Goal: Task Accomplishment & Management: Use online tool/utility

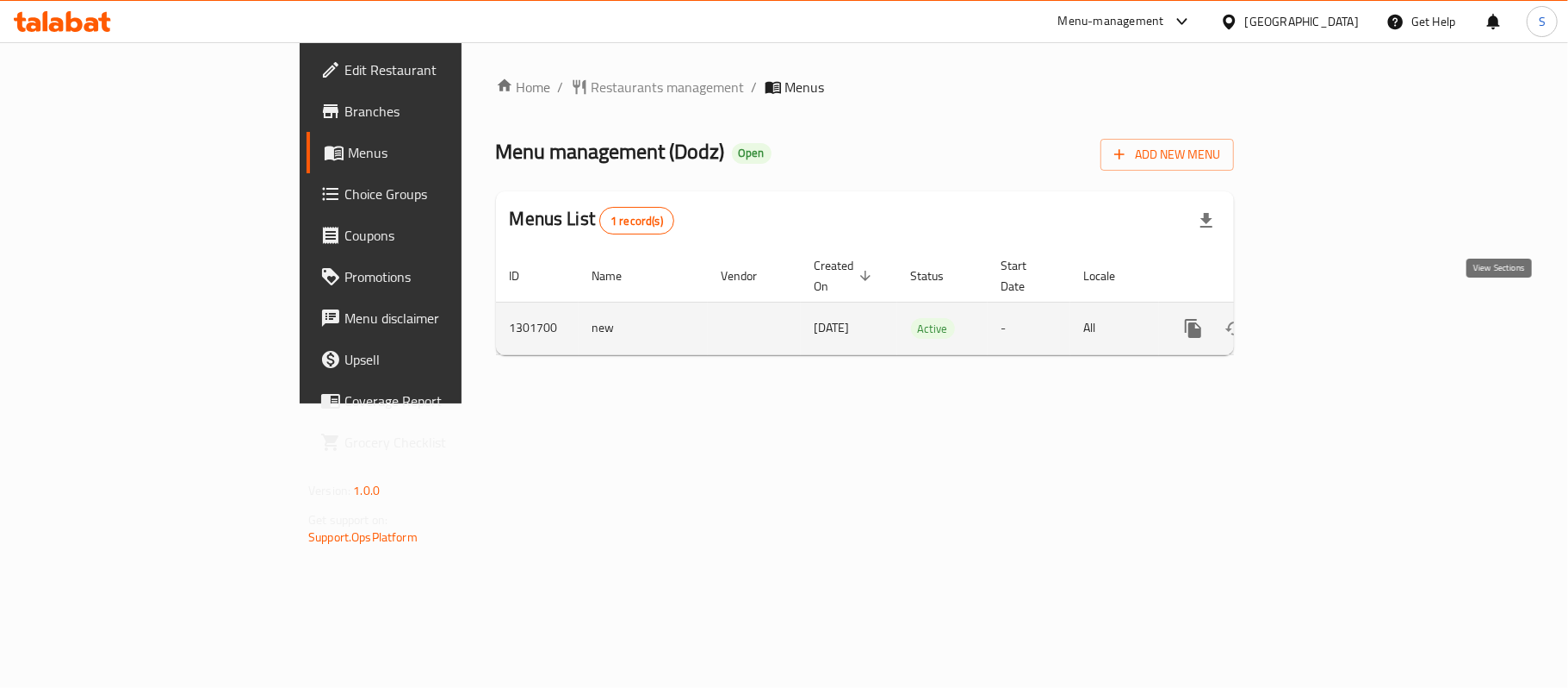
click at [1325, 320] on icon "enhanced table" at bounding box center [1317, 328] width 15 height 15
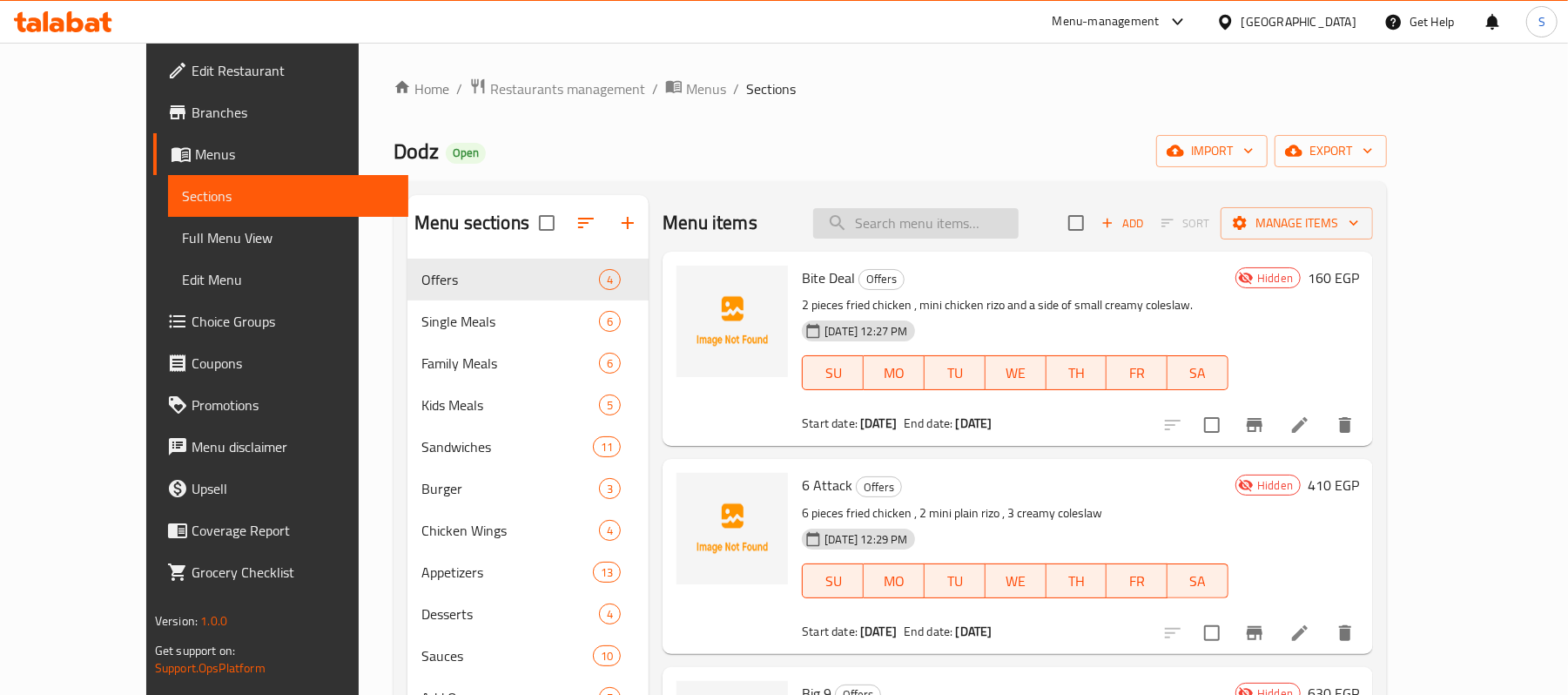
click at [944, 225] on input "search" at bounding box center [916, 224] width 205 height 31
paste input "Bacon Burger"
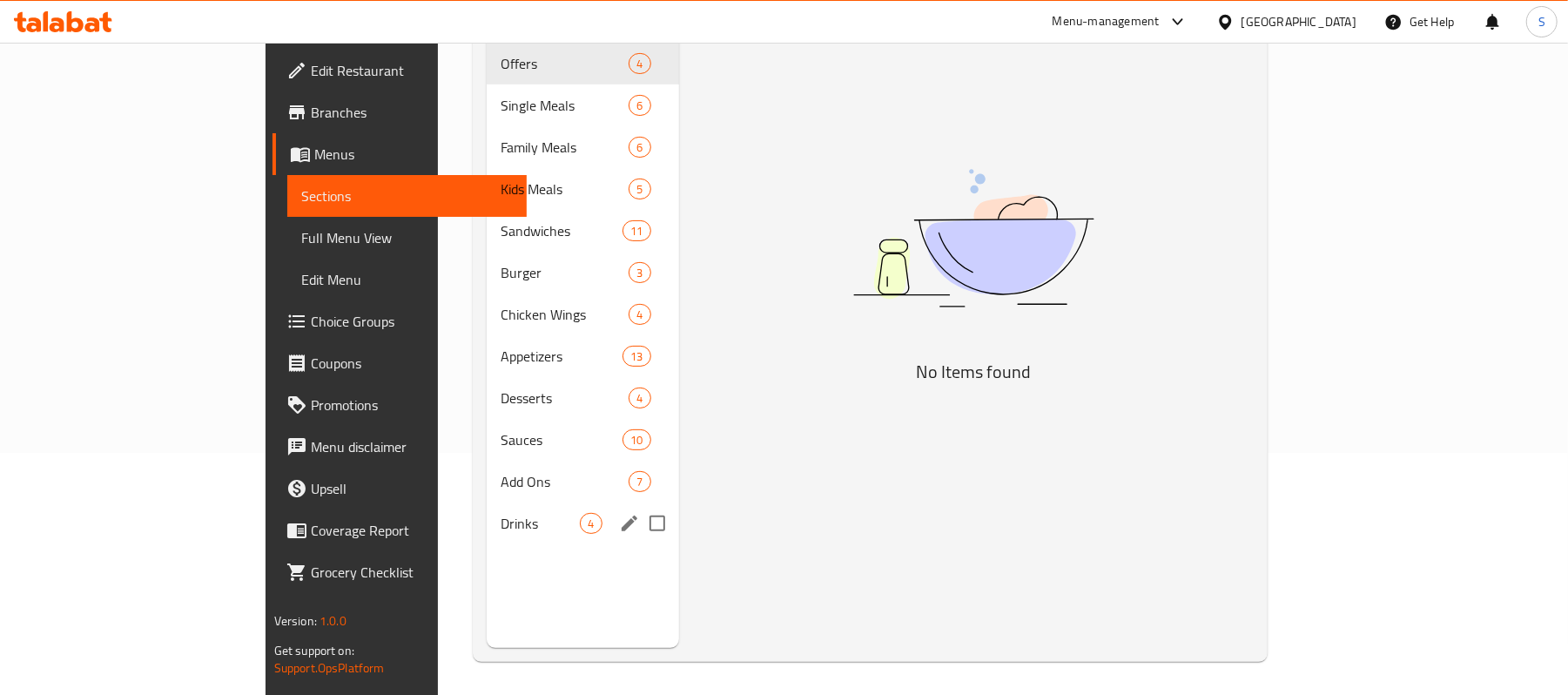
scroll to position [245, 0]
click at [500, 511] on span "Drinks" at bounding box center [540, 521] width 80 height 21
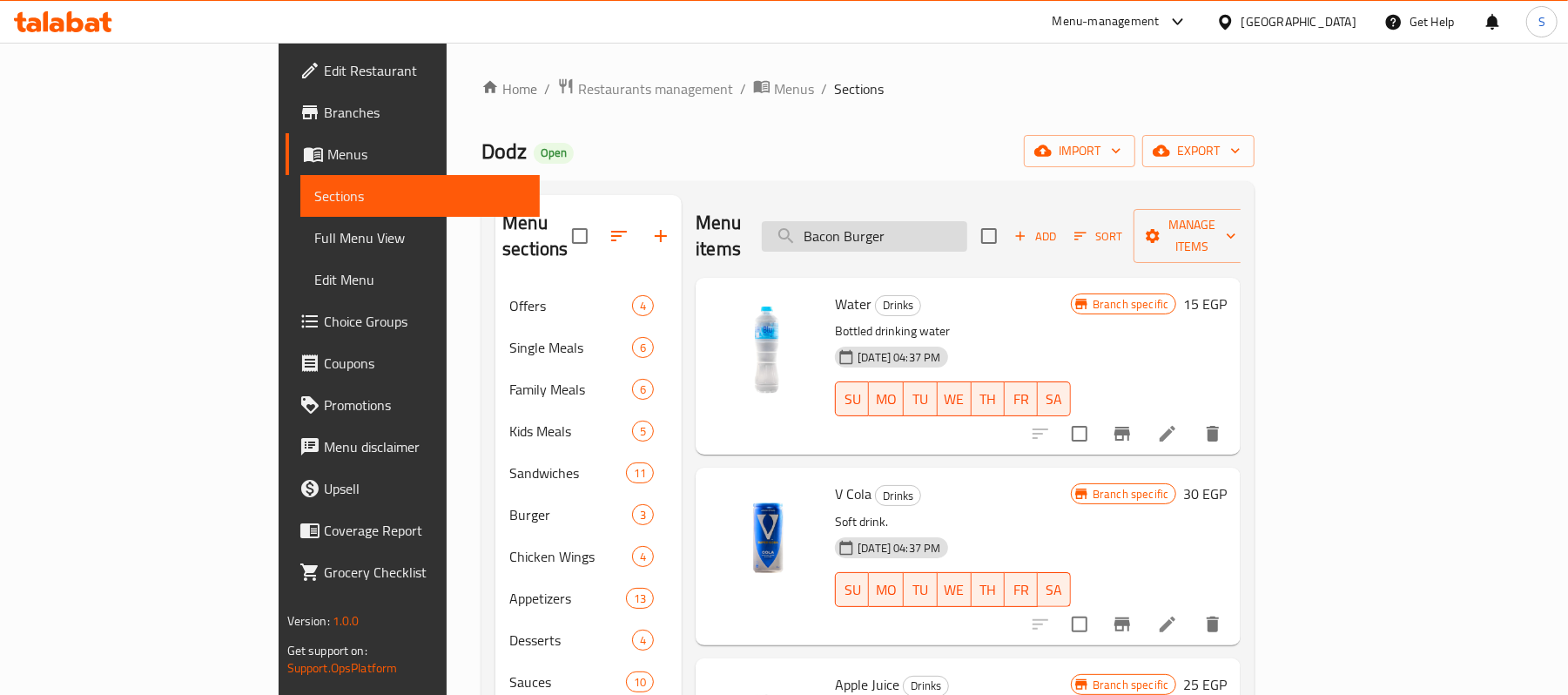
click at [944, 225] on input "Bacon Burger" at bounding box center [864, 236] width 205 height 31
click at [945, 225] on input "Bacon Burger" at bounding box center [864, 236] width 205 height 31
paste input "721404"
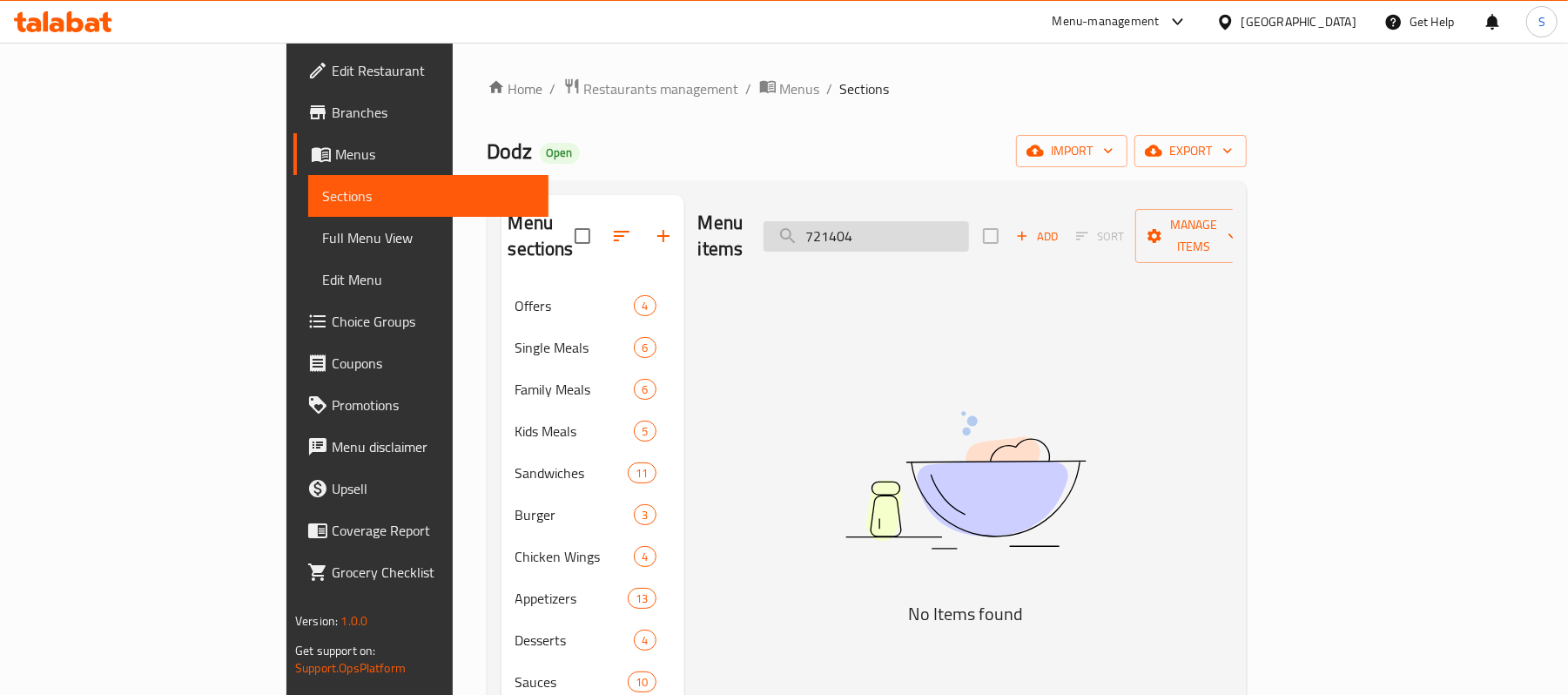
click at [942, 229] on input "721404" at bounding box center [866, 236] width 205 height 31
type input "bomb"
click at [954, 231] on input "bomb" at bounding box center [866, 236] width 205 height 31
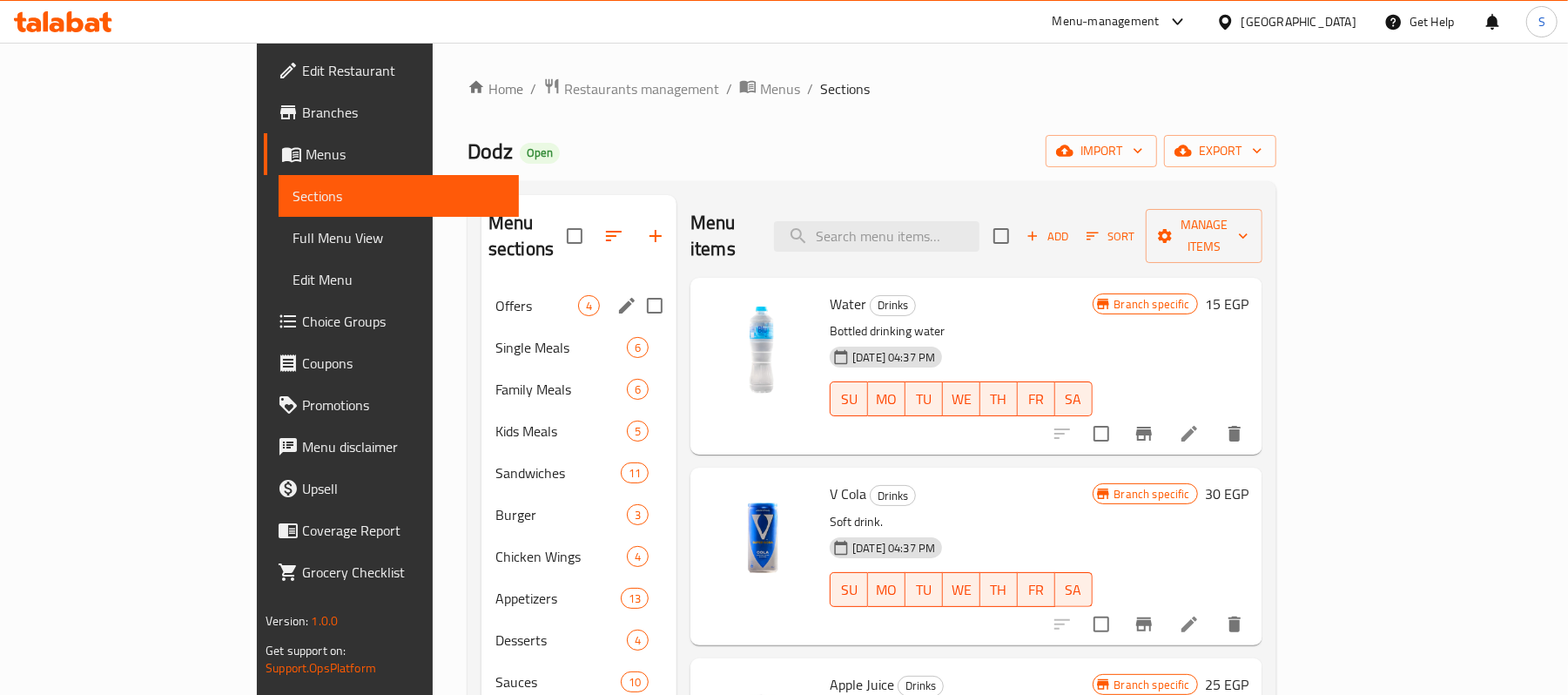
click at [495, 295] on span "Offers" at bounding box center [537, 305] width 83 height 21
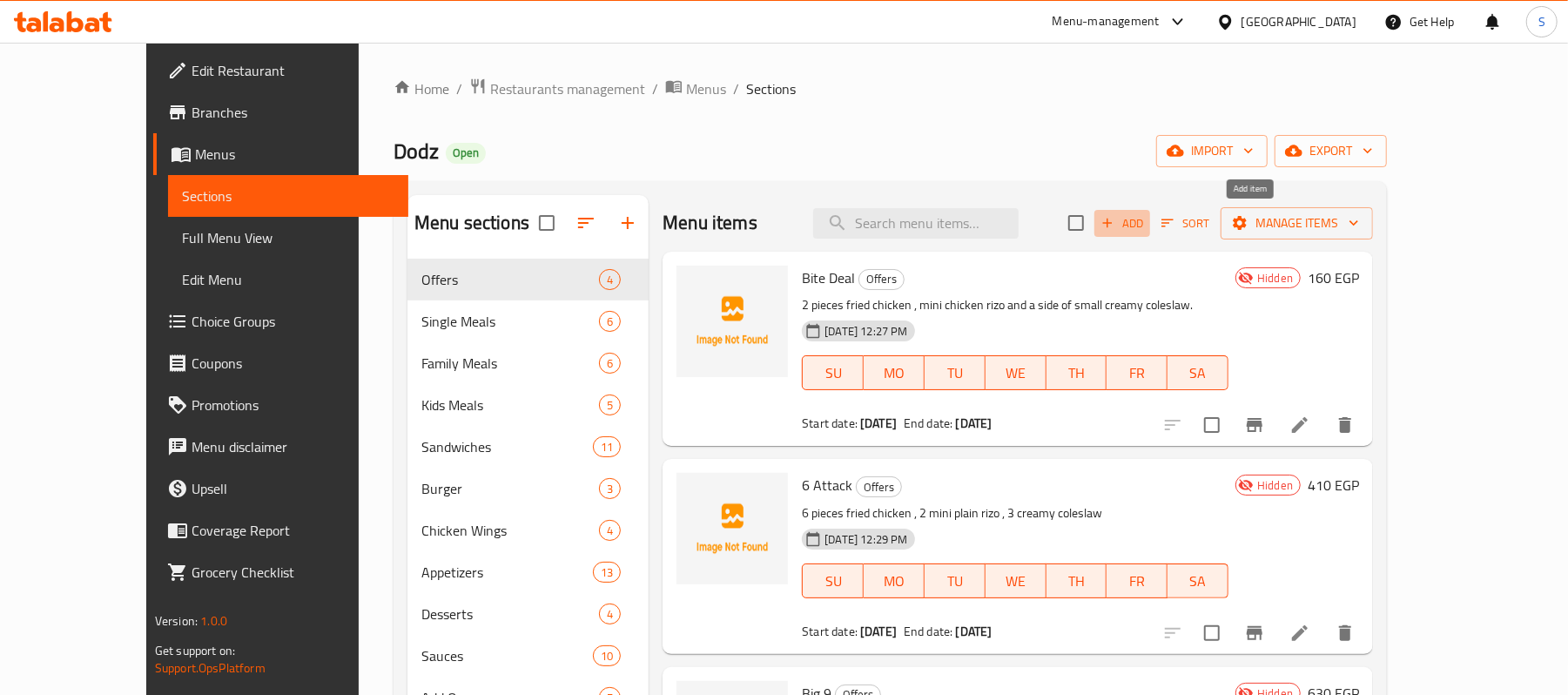
click at [1146, 225] on span "Add" at bounding box center [1122, 223] width 47 height 20
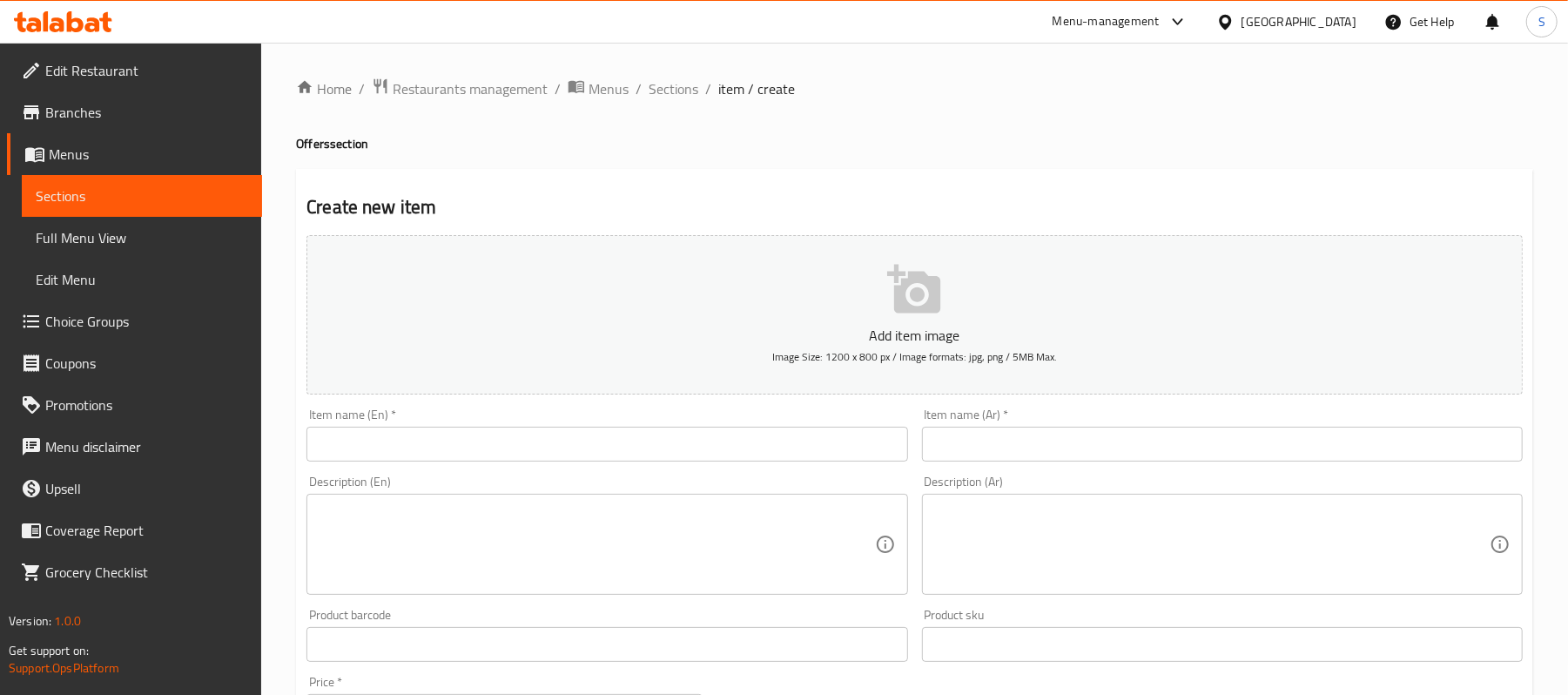
click at [747, 458] on input "text" at bounding box center [607, 443] width 601 height 35
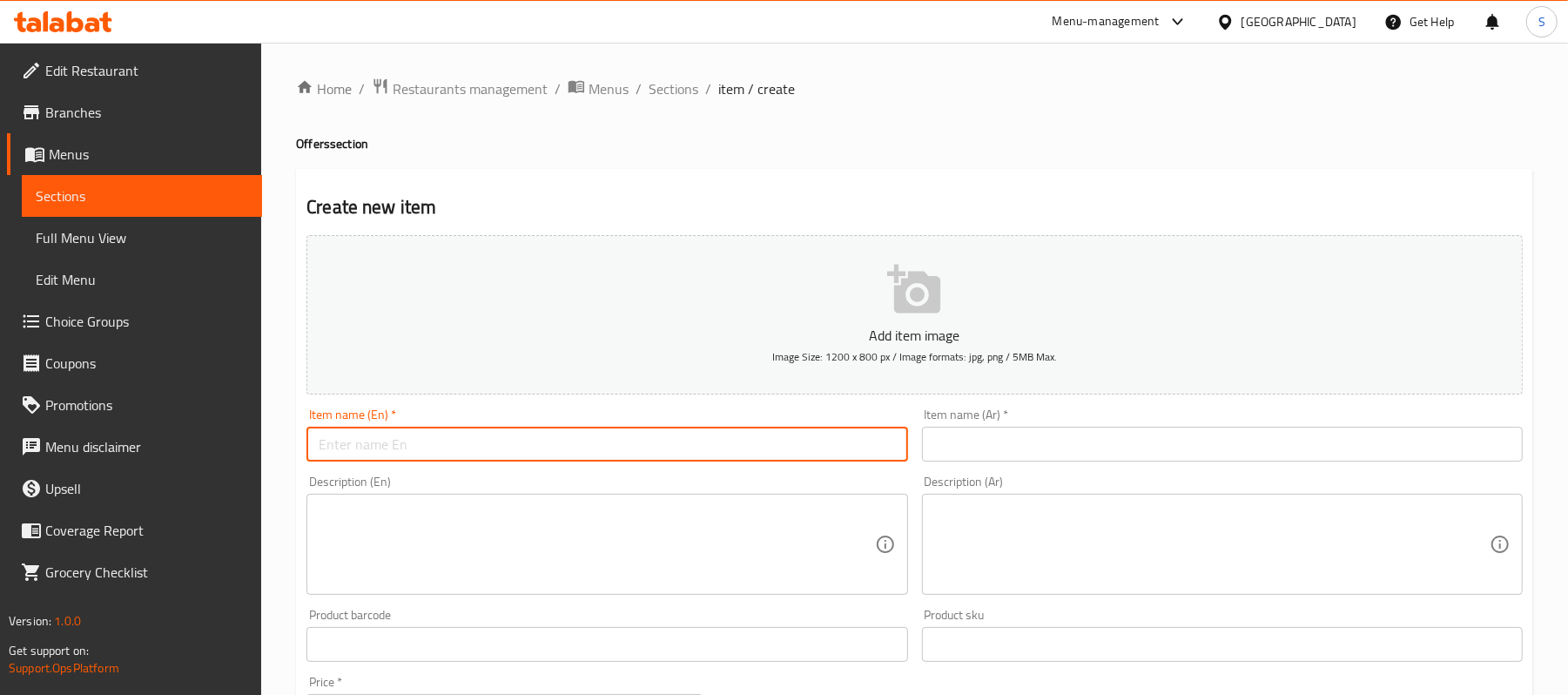
paste input "Hadaiq"
type input "Hadaiq Bomb"
click at [1125, 452] on input "text" at bounding box center [1222, 443] width 601 height 35
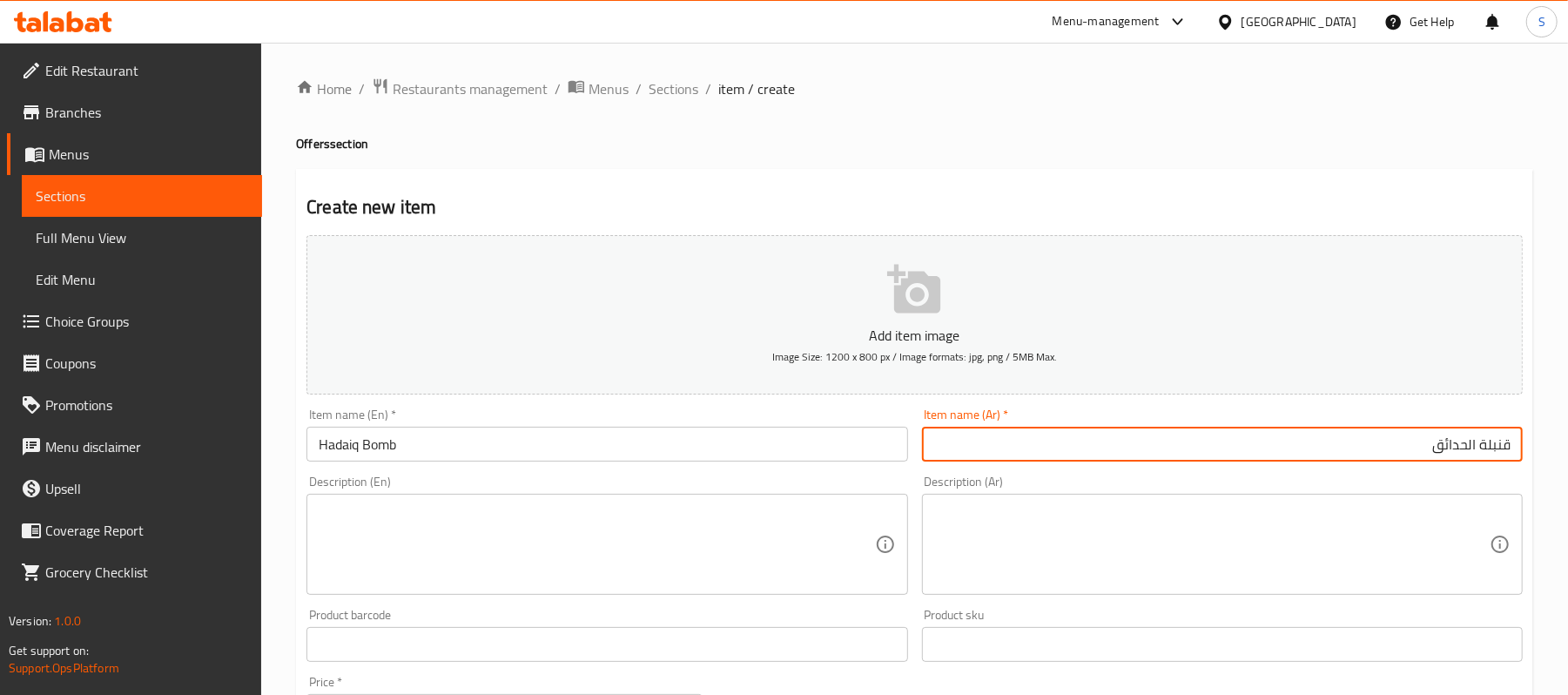
type input "قنبلة الحدائق"
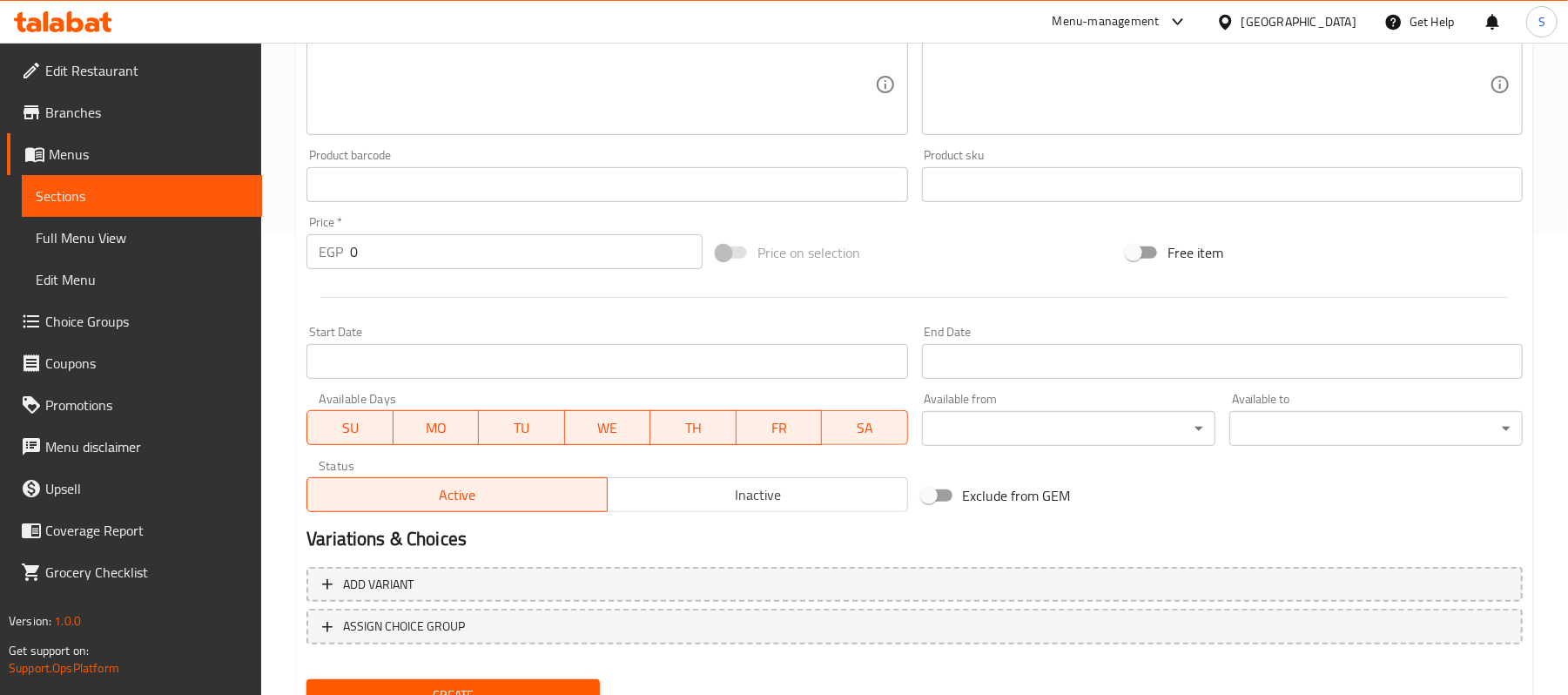
scroll to position [464, 0]
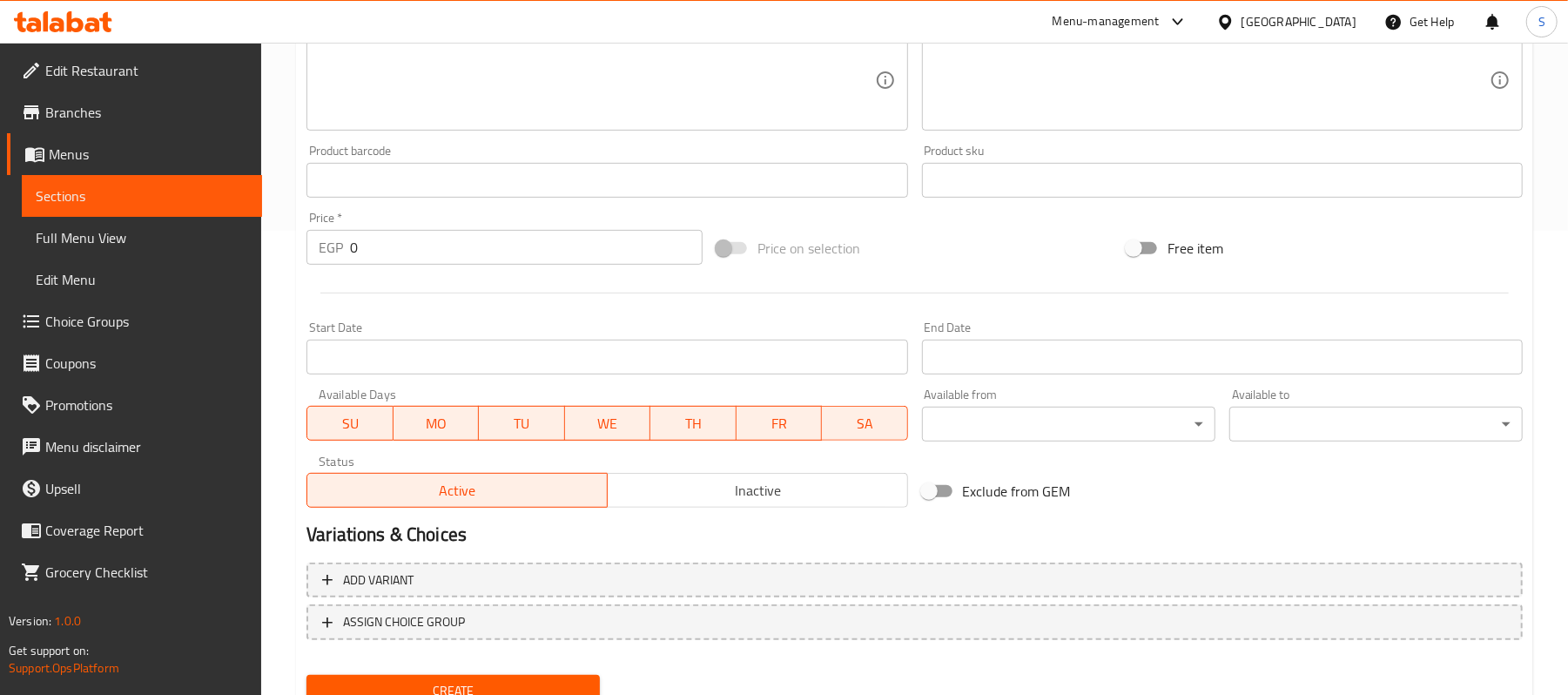
click at [423, 348] on input "Start Date" at bounding box center [607, 357] width 601 height 35
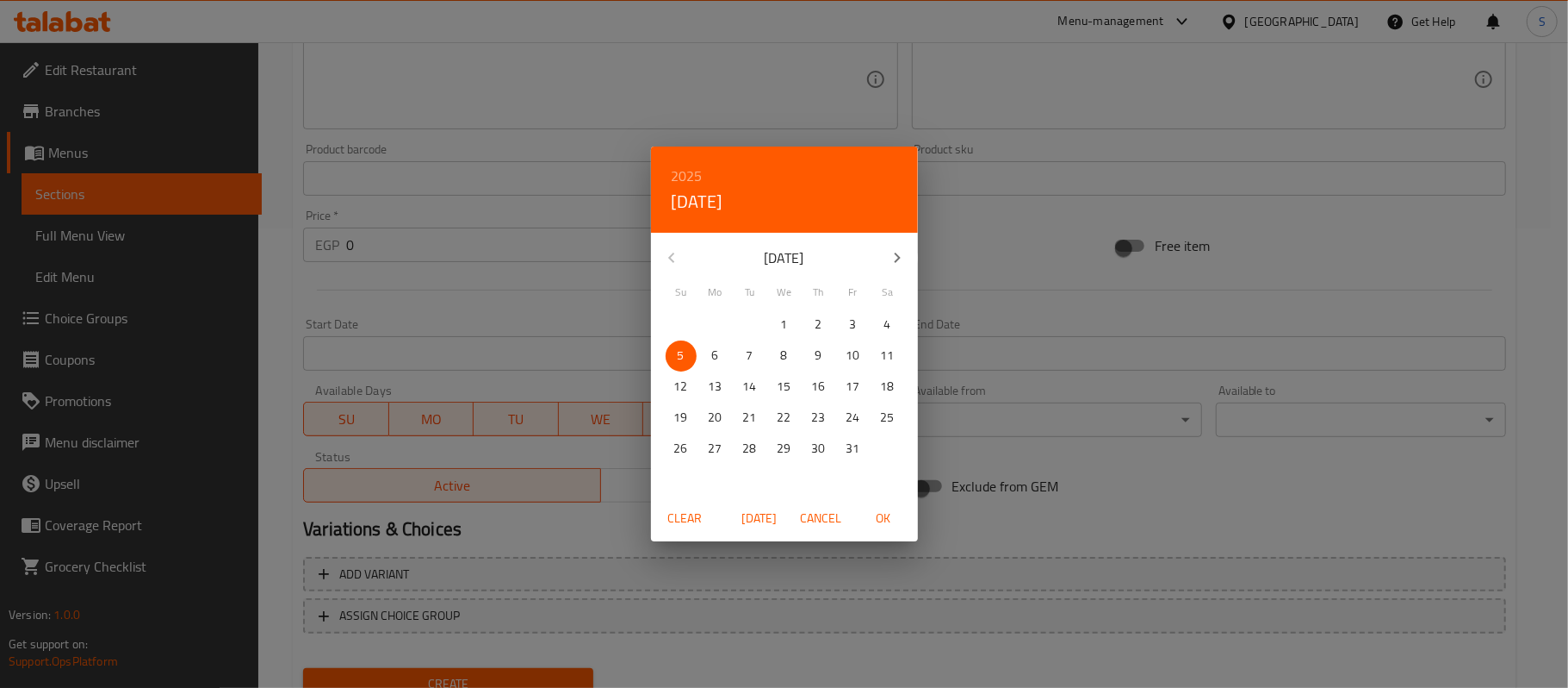
click at [882, 522] on span "OK" at bounding box center [883, 518] width 42 height 22
type input "[DATE]"
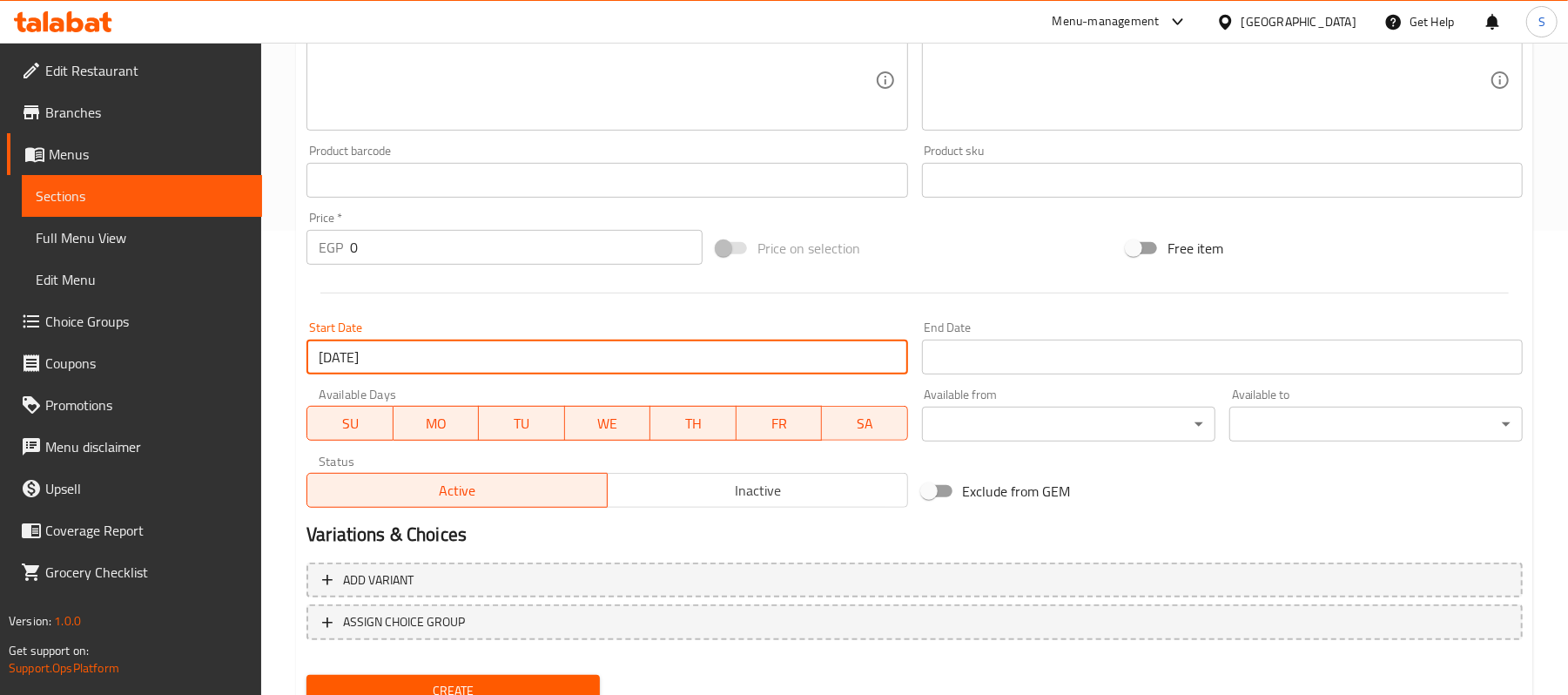
click at [1073, 359] on input "Start Date" at bounding box center [1222, 357] width 601 height 35
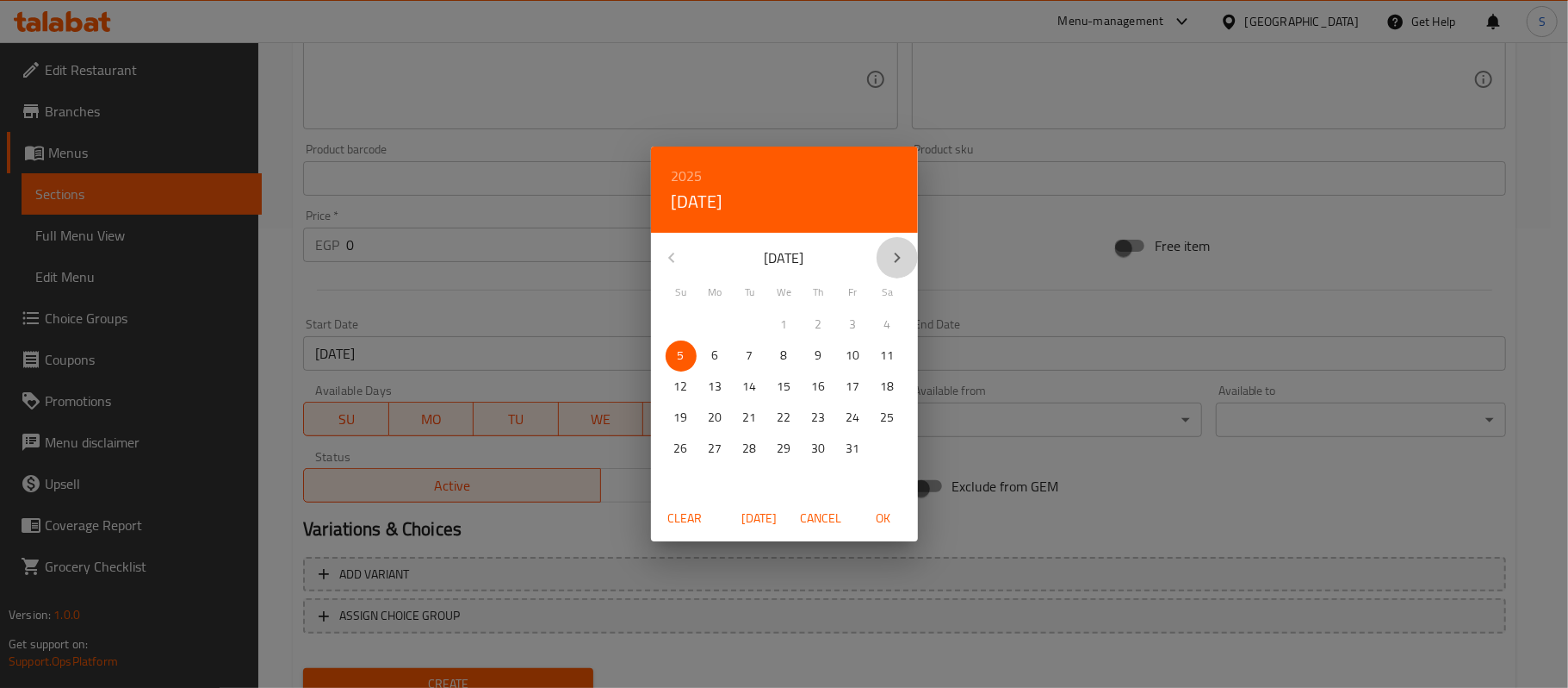
click at [893, 257] on icon "button" at bounding box center [897, 258] width 21 height 21
click at [783, 452] on p "31" at bounding box center [784, 449] width 14 height 22
click at [889, 515] on span "OK" at bounding box center [883, 518] width 42 height 22
type input "[DATE]"
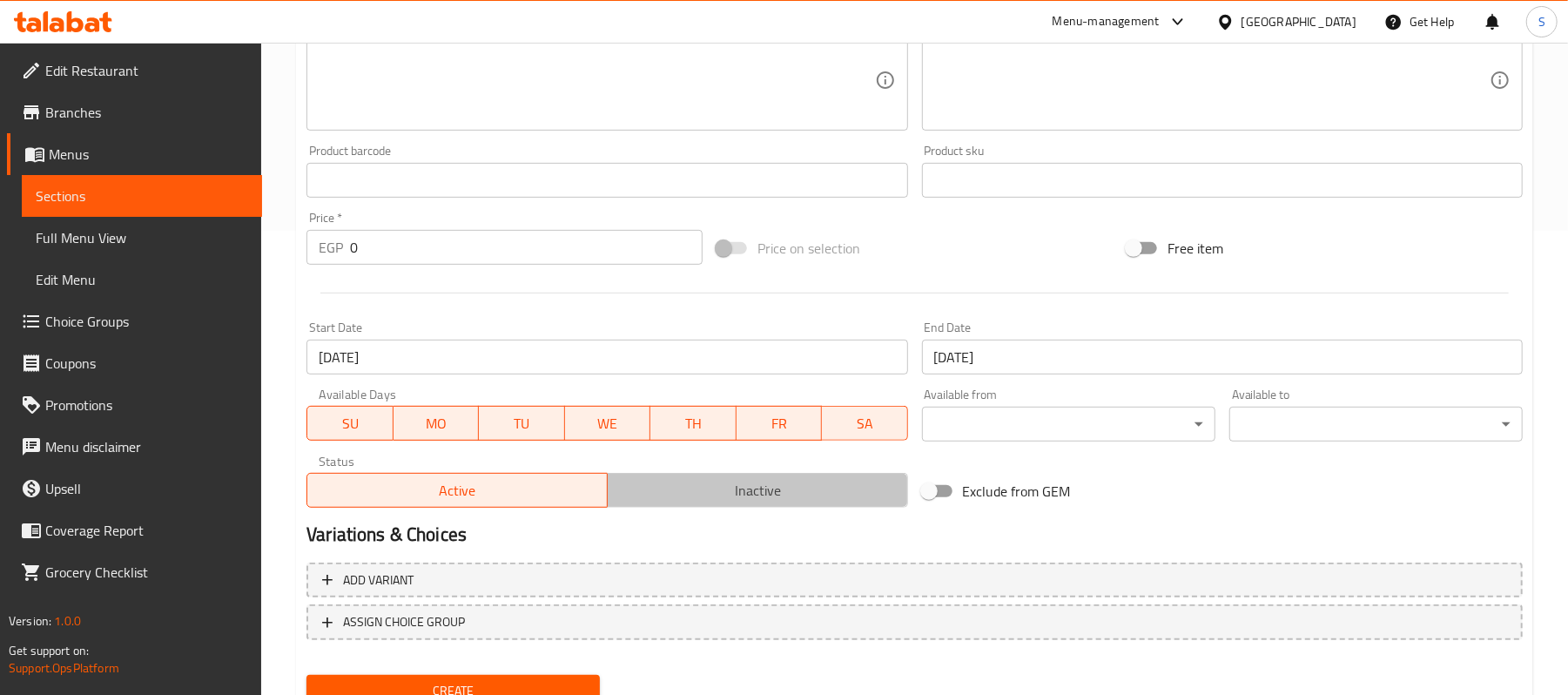
click at [660, 498] on span "Inactive" at bounding box center [758, 491] width 286 height 25
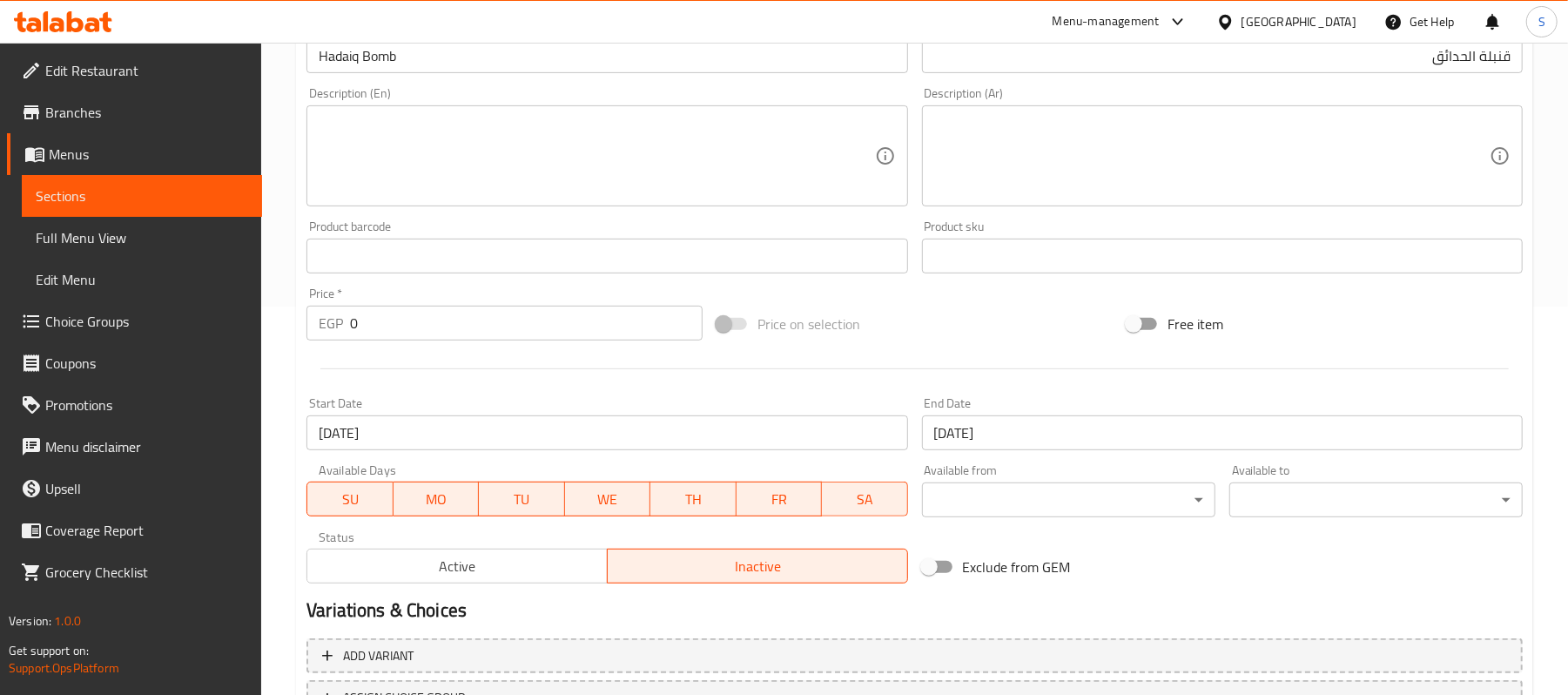
scroll to position [348, 0]
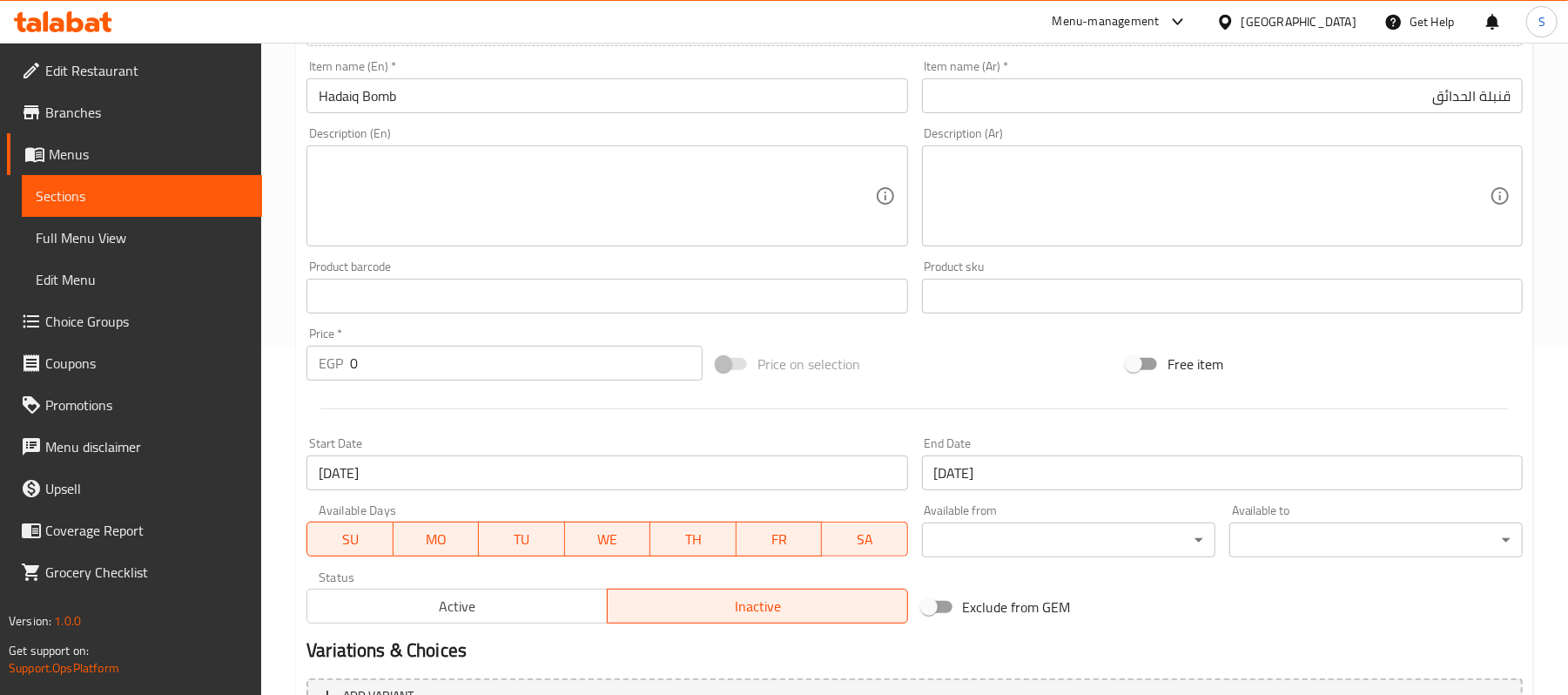
click at [441, 186] on textarea at bounding box center [596, 196] width 555 height 83
paste textarea "Crispy chicken rizo served with golden fries and cola"
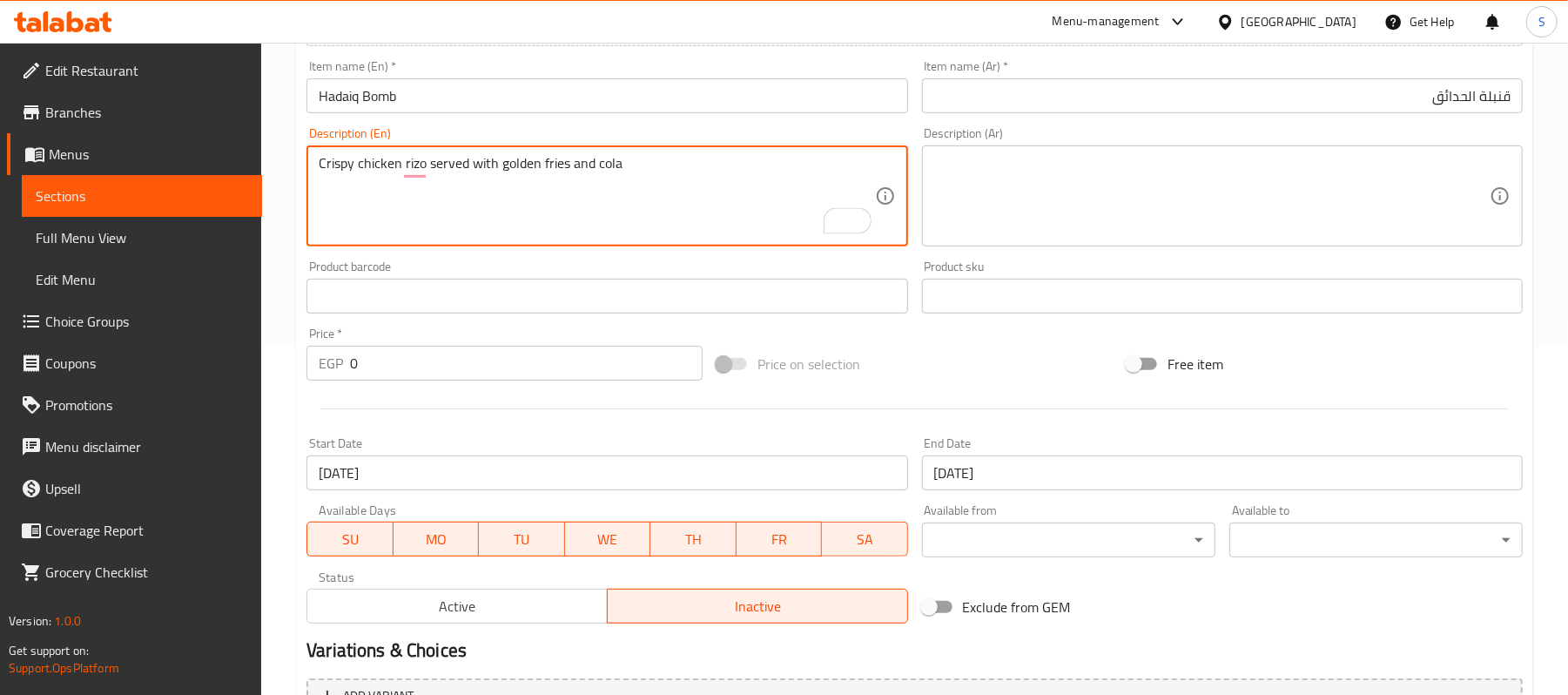
click at [599, 167] on textarea "Crispy chicken rizo served with golden fries and cola" at bounding box center [596, 196] width 555 height 83
type textarea "Crispy chicken rizo served with golden fries and MC cola"
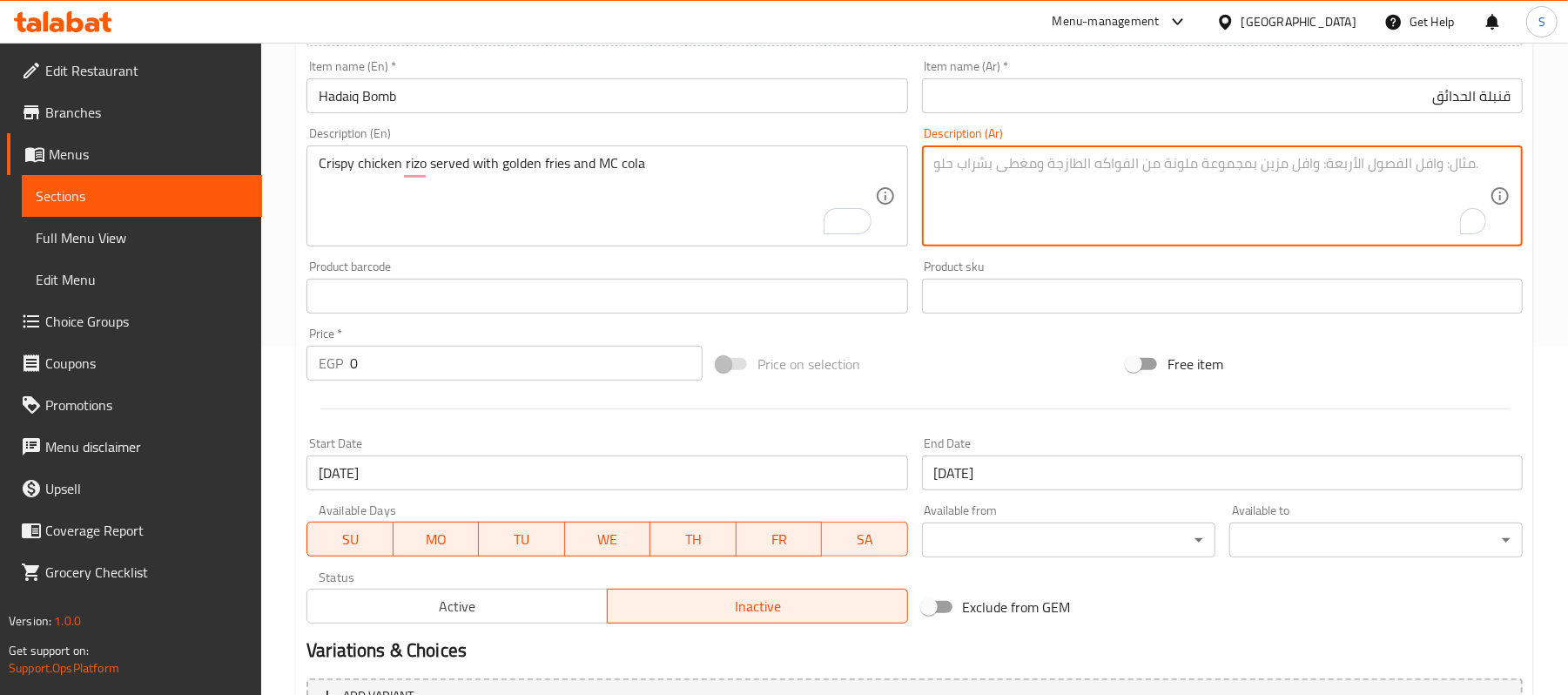
click at [1154, 190] on textarea "To enrich screen reader interactions, please activate Accessibility in Grammarl…" at bounding box center [1212, 196] width 555 height 83
drag, startPoint x: 1178, startPoint y: 167, endPoint x: 1244, endPoint y: 169, distance: 66.0
click at [1244, 169] on textarea "ريزو دجاج كرسبي يقدم مع بطاطس مقلية و أم [PERSON_NAME]" at bounding box center [1212, 196] width 555 height 83
click at [1236, 155] on textarea "ريزو دجاج كرسبي يقدم مع بطاطس مقلية و أم [PERSON_NAME]" at bounding box center [1212, 196] width 555 height 83
type textarea "ريزو دجاج كرسبي يقدم مع بطاطس مقلية و إم سي كولا"
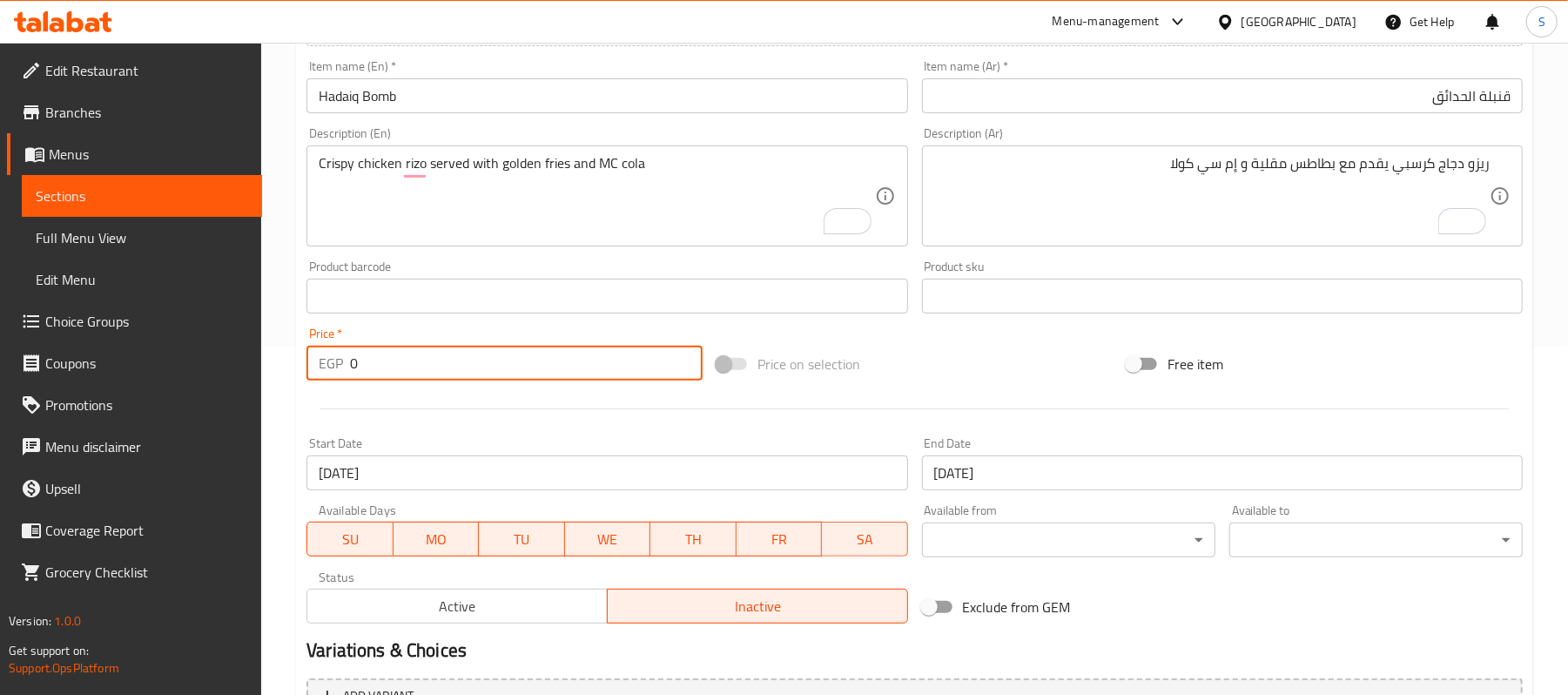
drag, startPoint x: 422, startPoint y: 363, endPoint x: 315, endPoint y: 370, distance: 107.2
click at [318, 369] on div "EGP 0 Price *" at bounding box center [504, 363] width 397 height 35
type input "195"
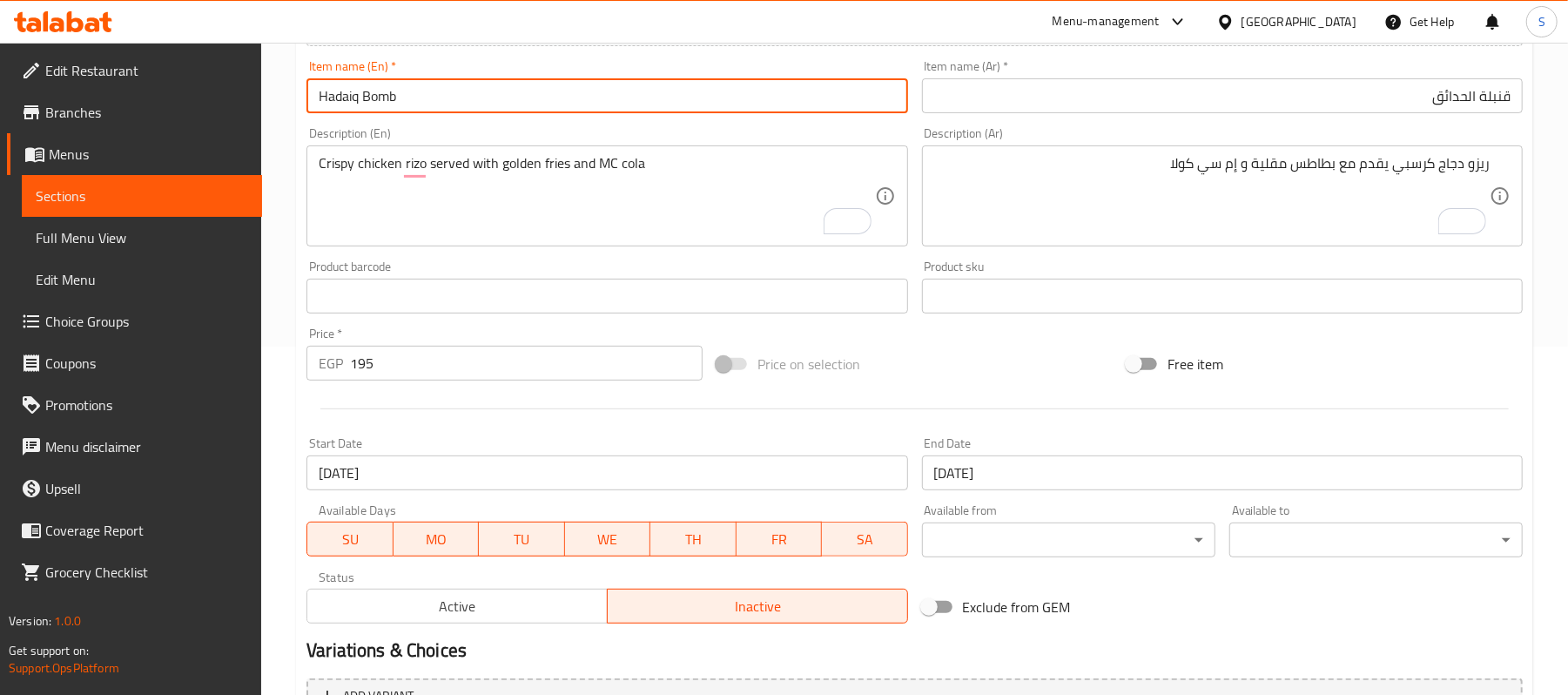
click at [679, 101] on input "Hadaiq Bomb" at bounding box center [607, 96] width 601 height 35
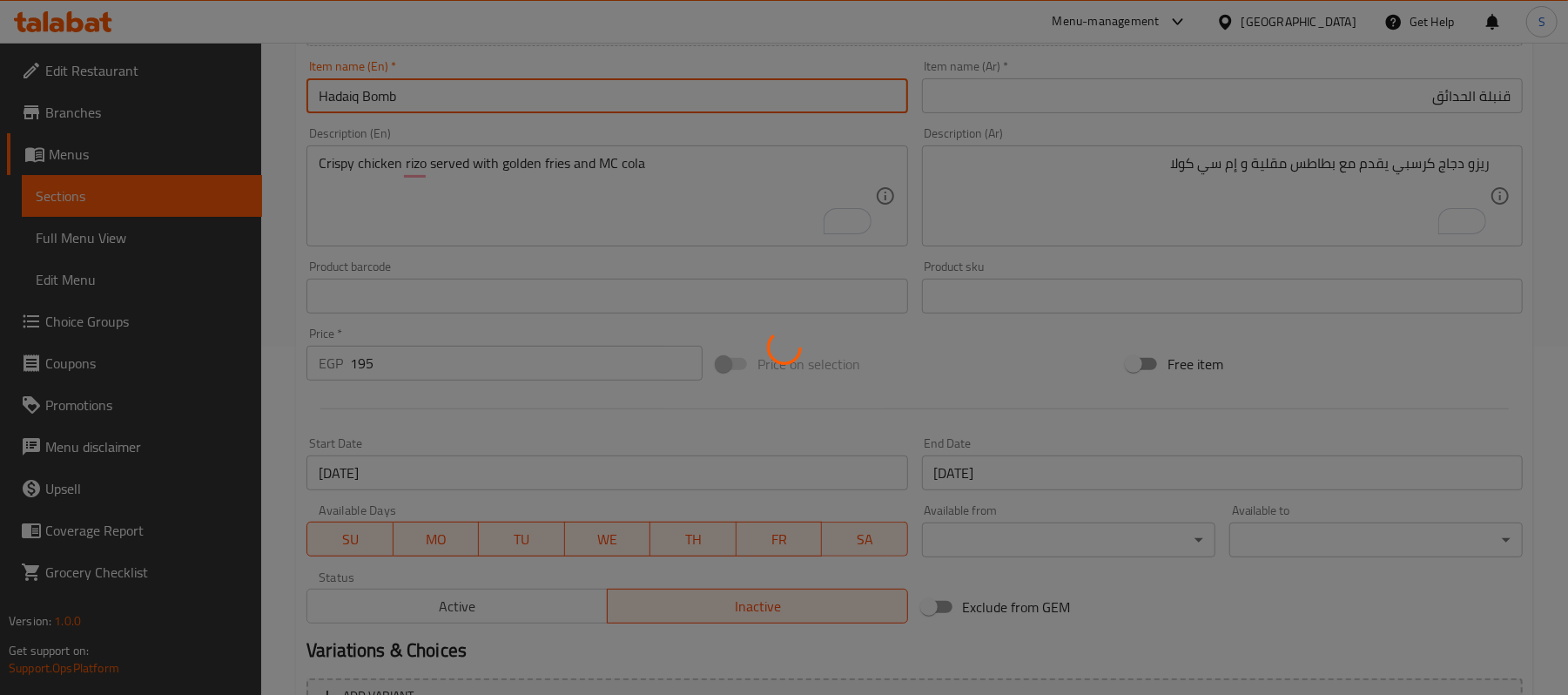
type input "0"
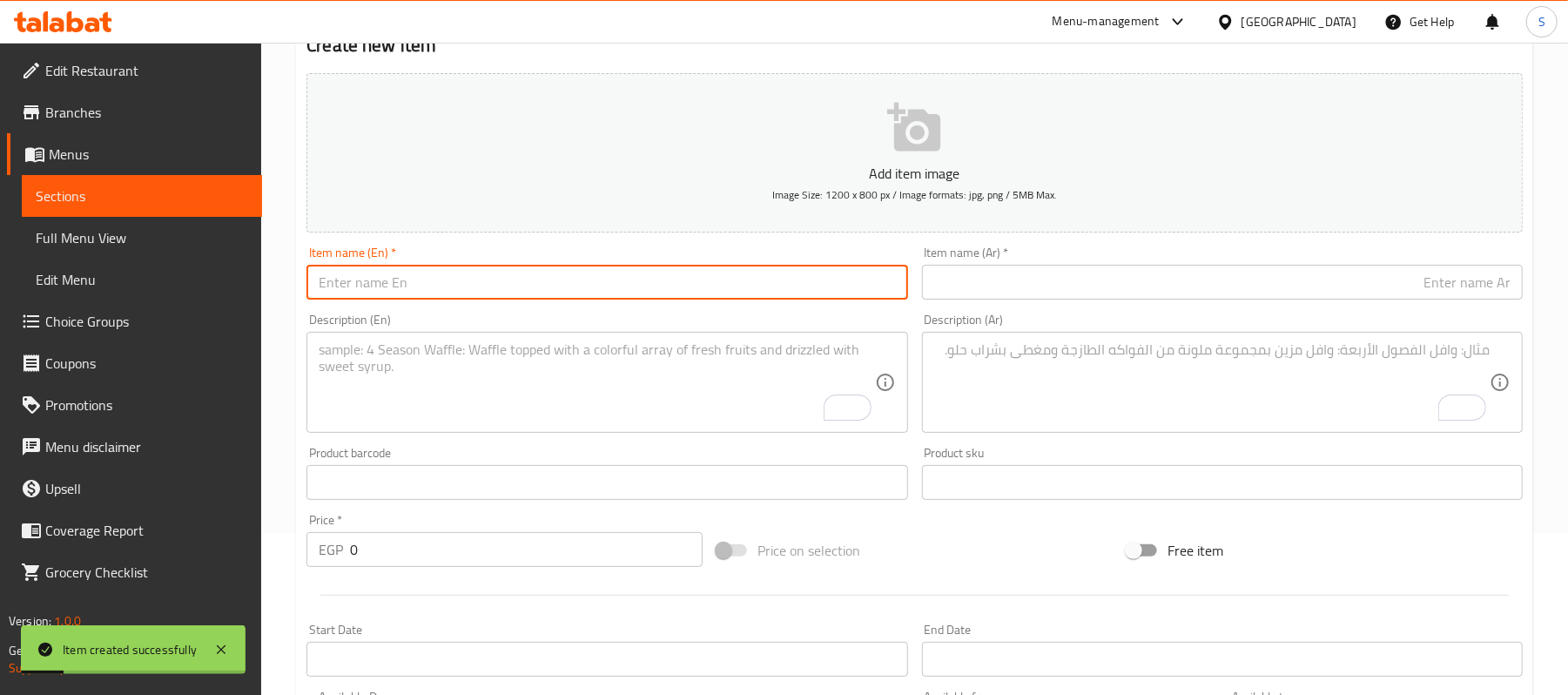
scroll to position [0, 0]
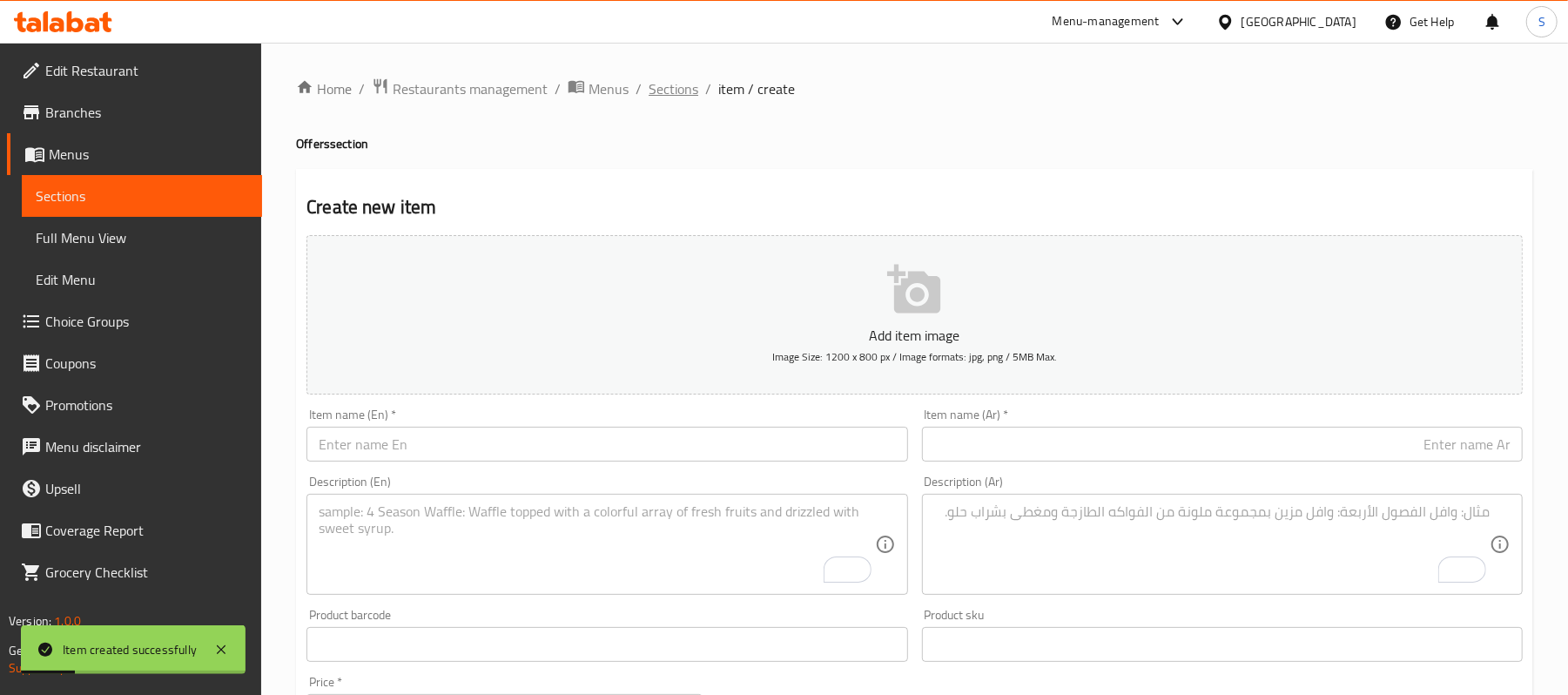
click at [662, 80] on span "Sections" at bounding box center [673, 89] width 50 height 21
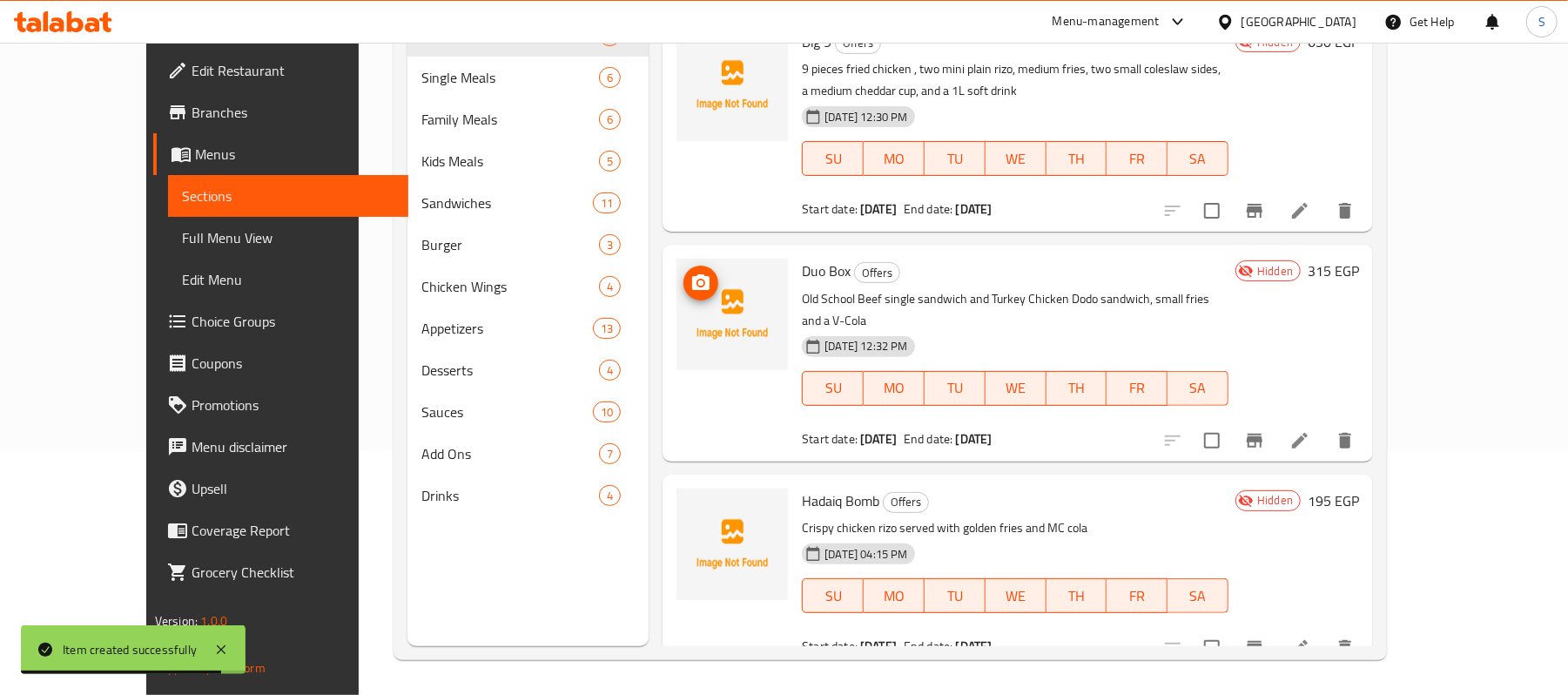
scroll to position [245, 0]
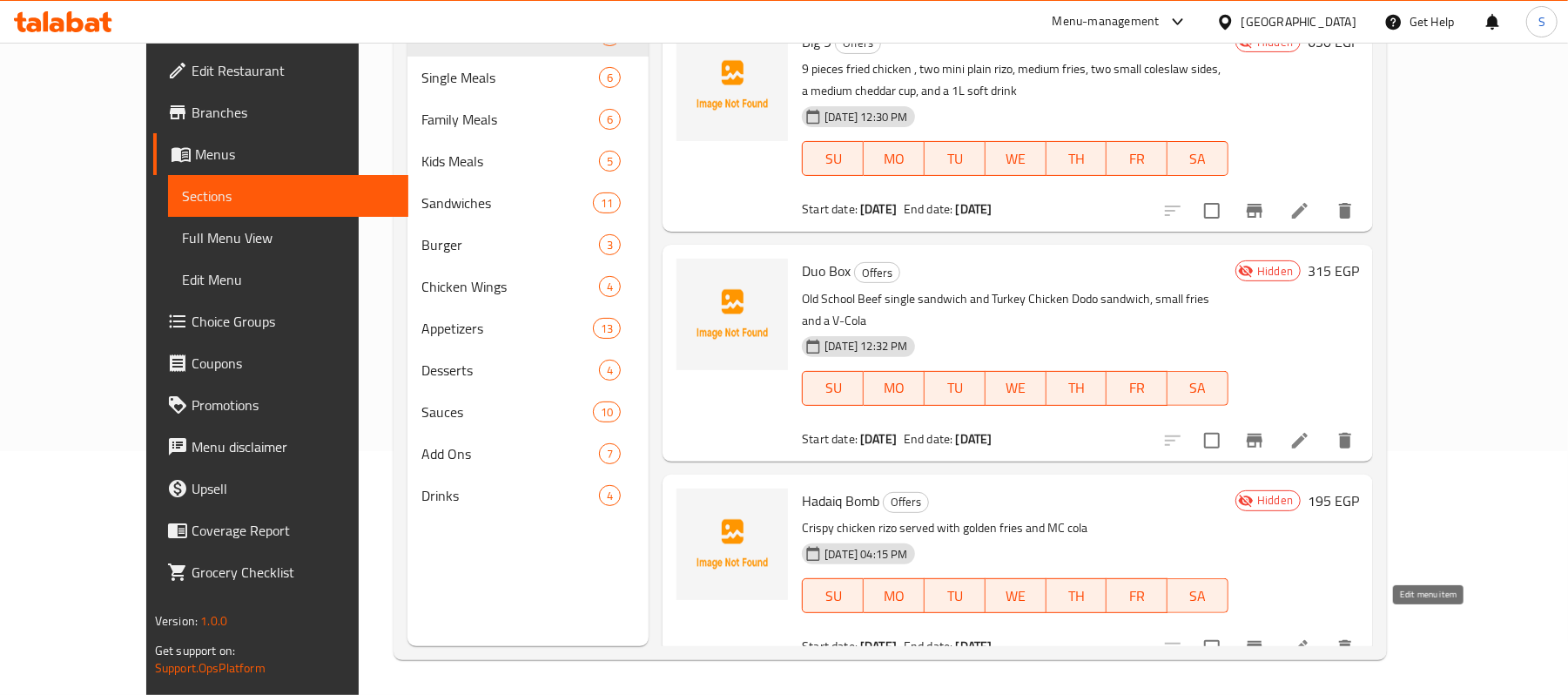
click at [1311, 637] on icon at bounding box center [1300, 648] width 21 height 21
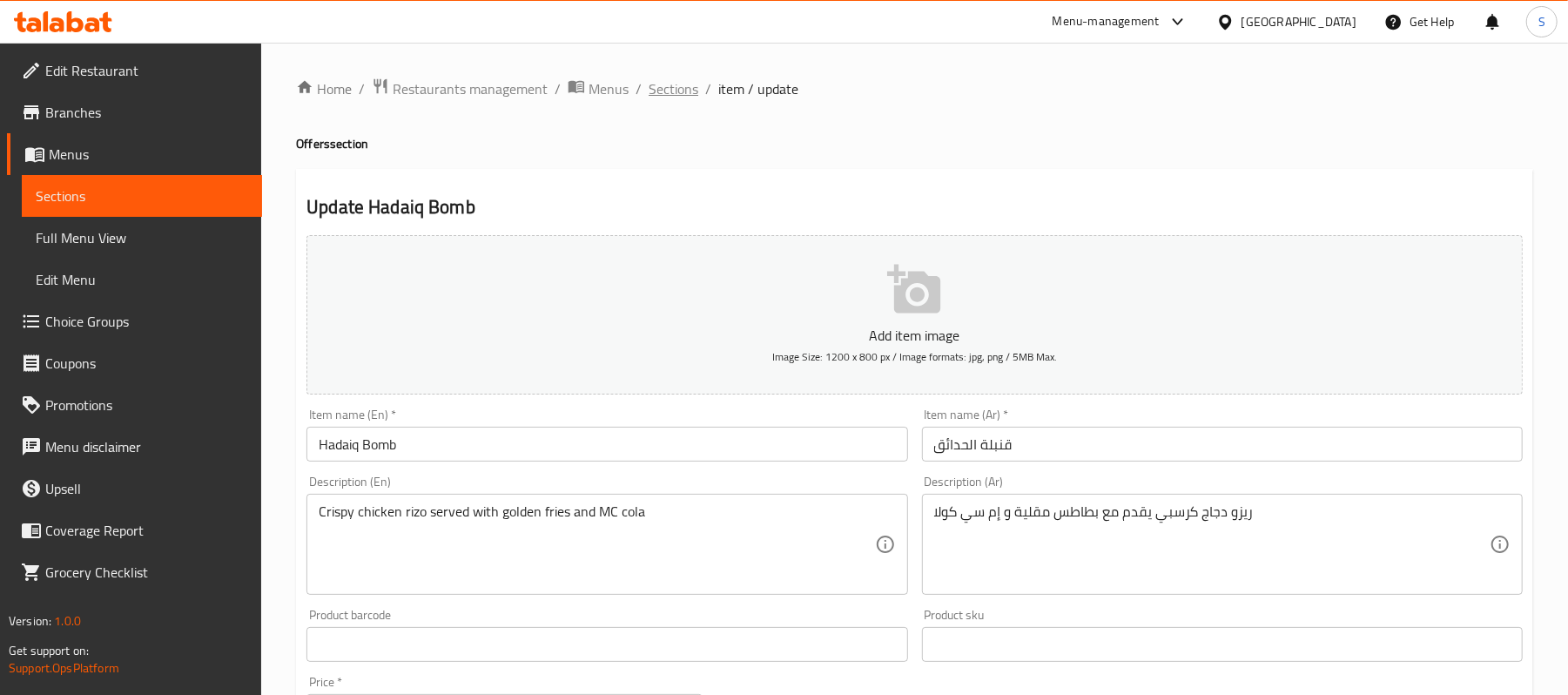
click at [660, 88] on span "Sections" at bounding box center [673, 89] width 50 height 21
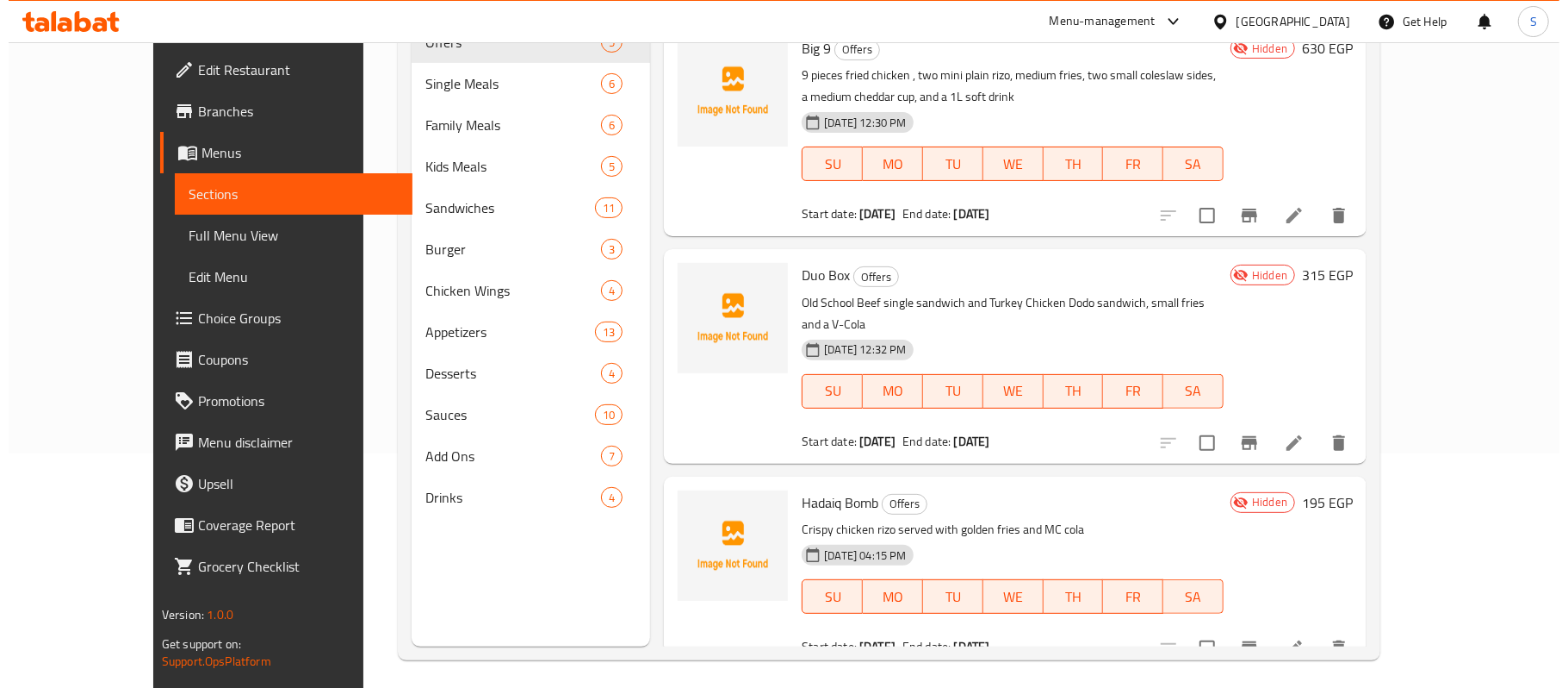
scroll to position [242, 0]
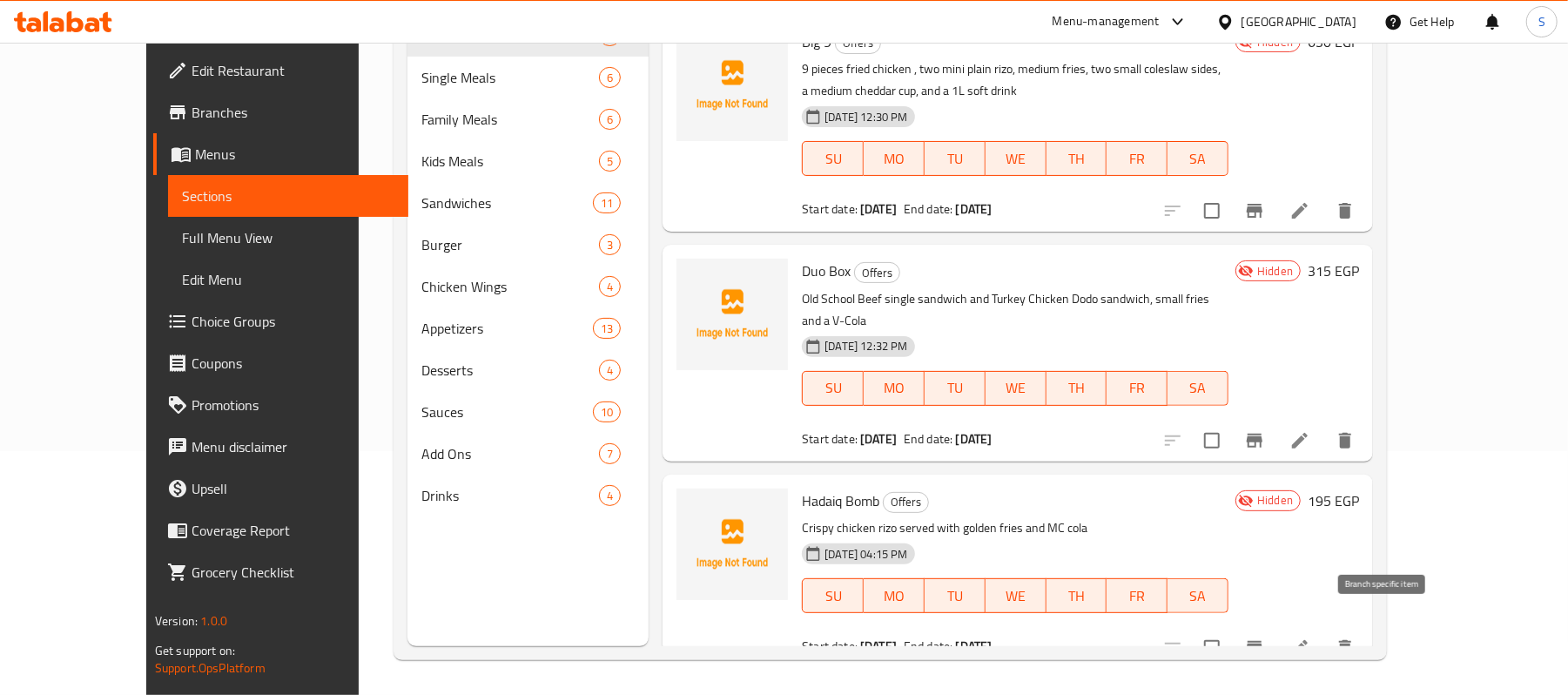
click at [1275, 637] on button "Branch-specific-item" at bounding box center [1255, 648] width 42 height 42
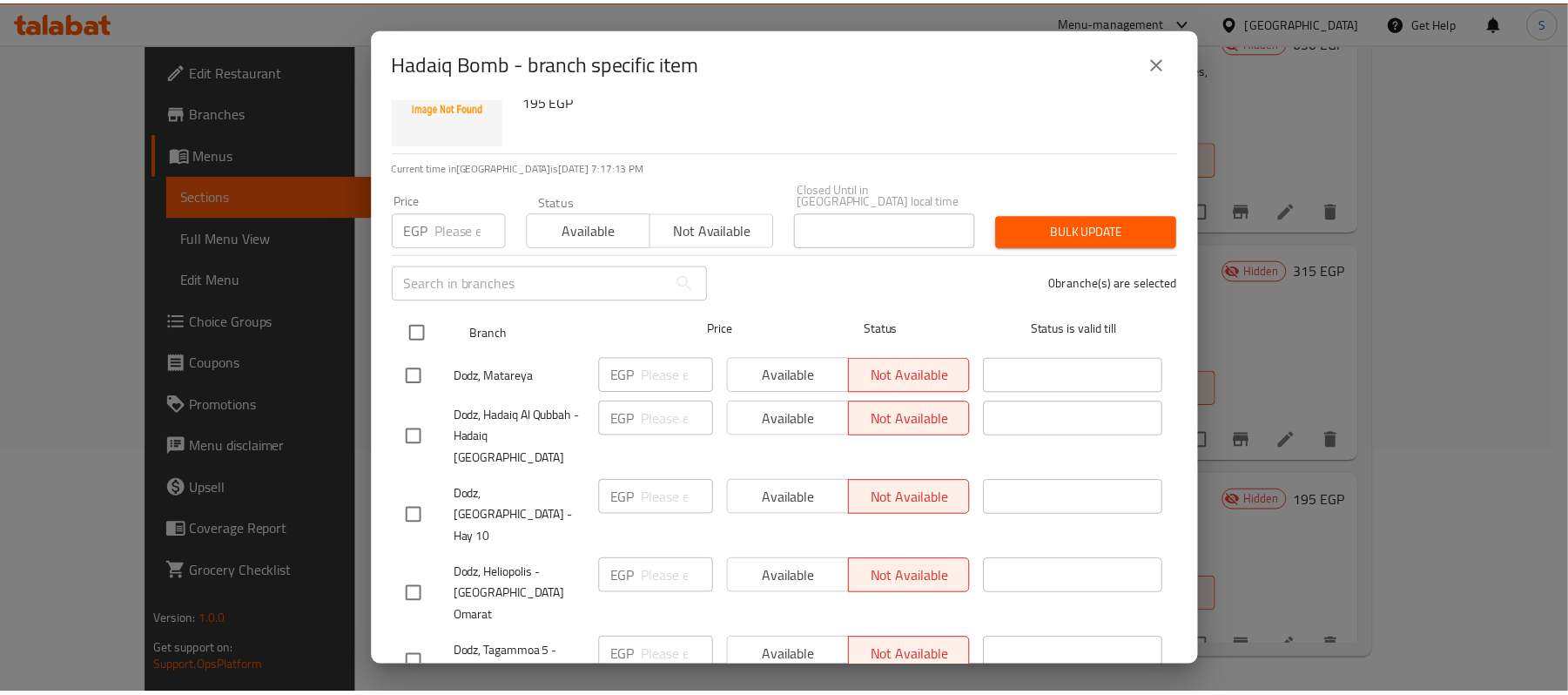
scroll to position [152, 0]
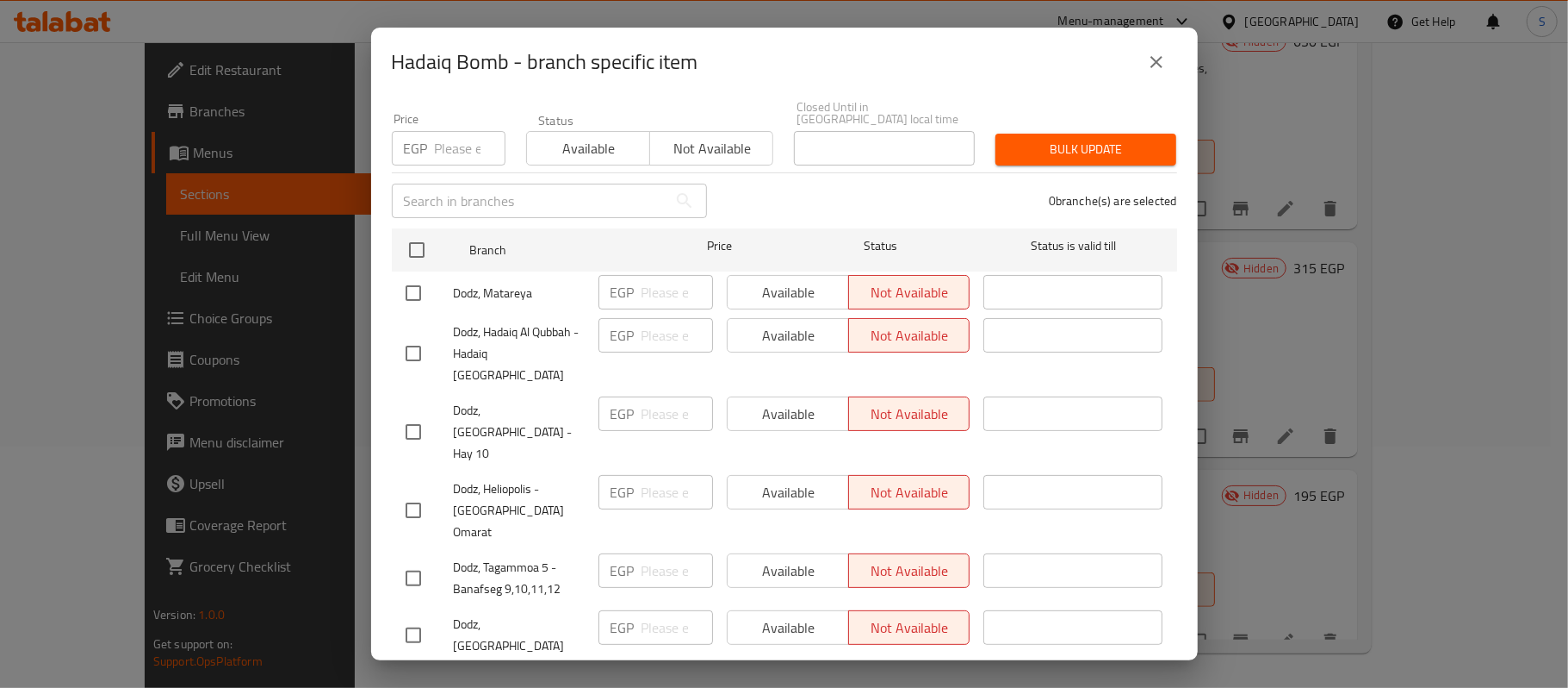
click at [413, 335] on input "checkbox" at bounding box center [413, 354] width 36 height 36
checkbox input "true"
click at [771, 324] on span "Available" at bounding box center [787, 335] width 107 height 25
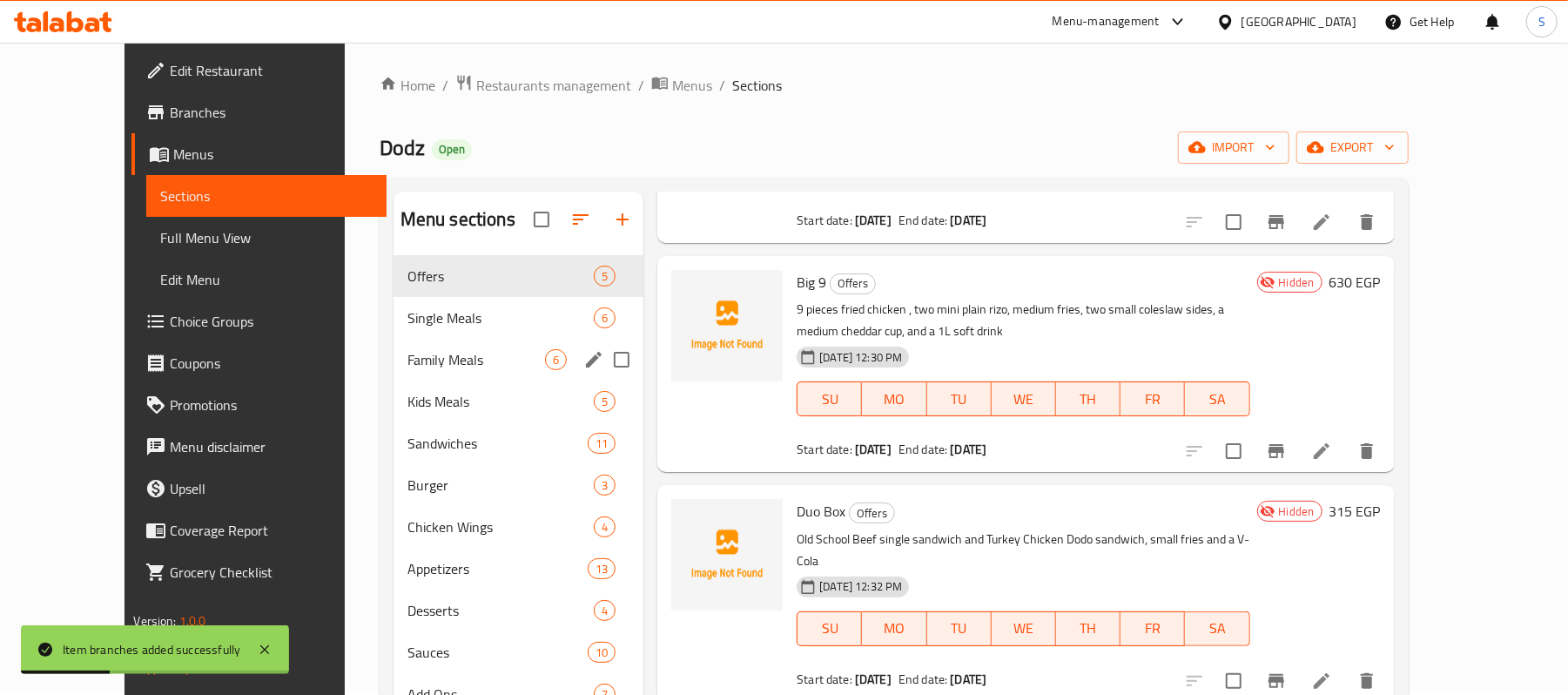
scroll to position [0, 0]
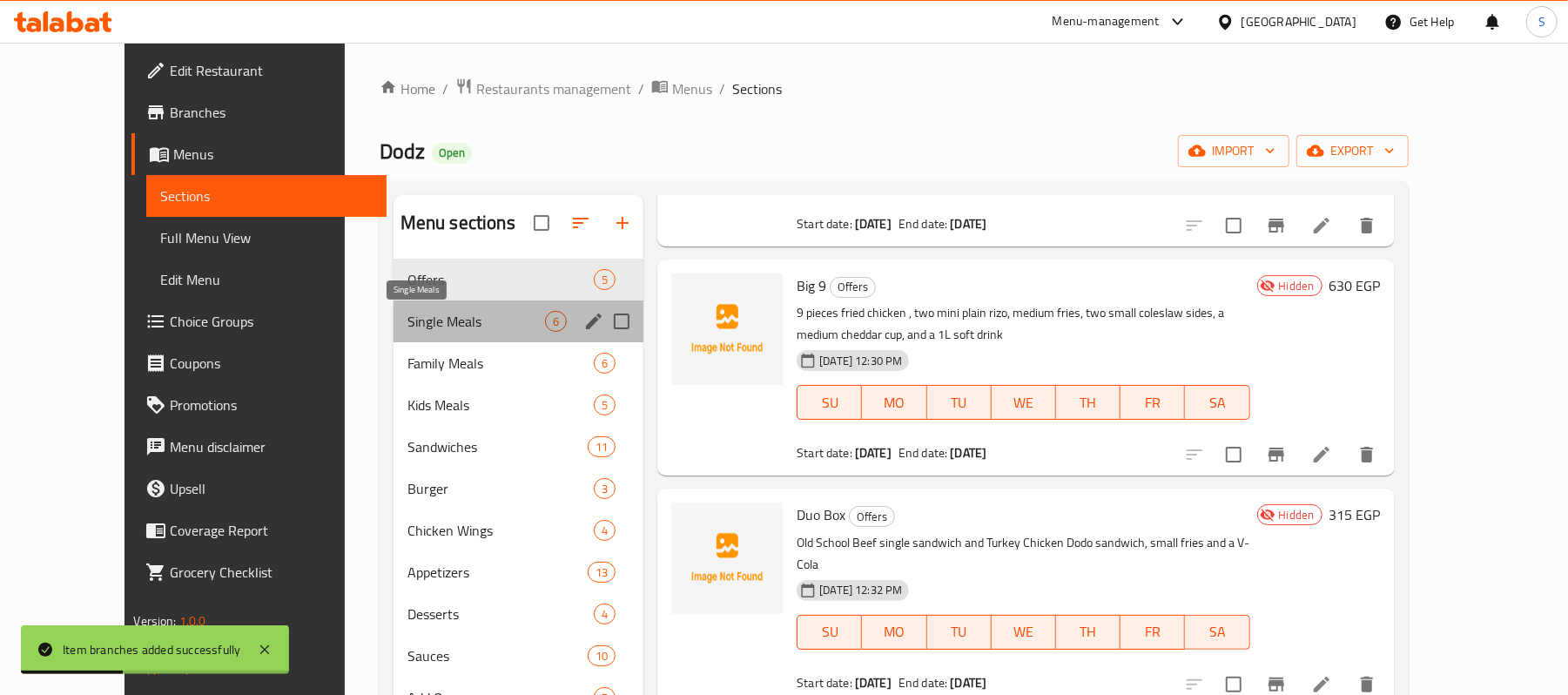
click at [407, 313] on span "Single Meals" at bounding box center [475, 322] width 137 height 21
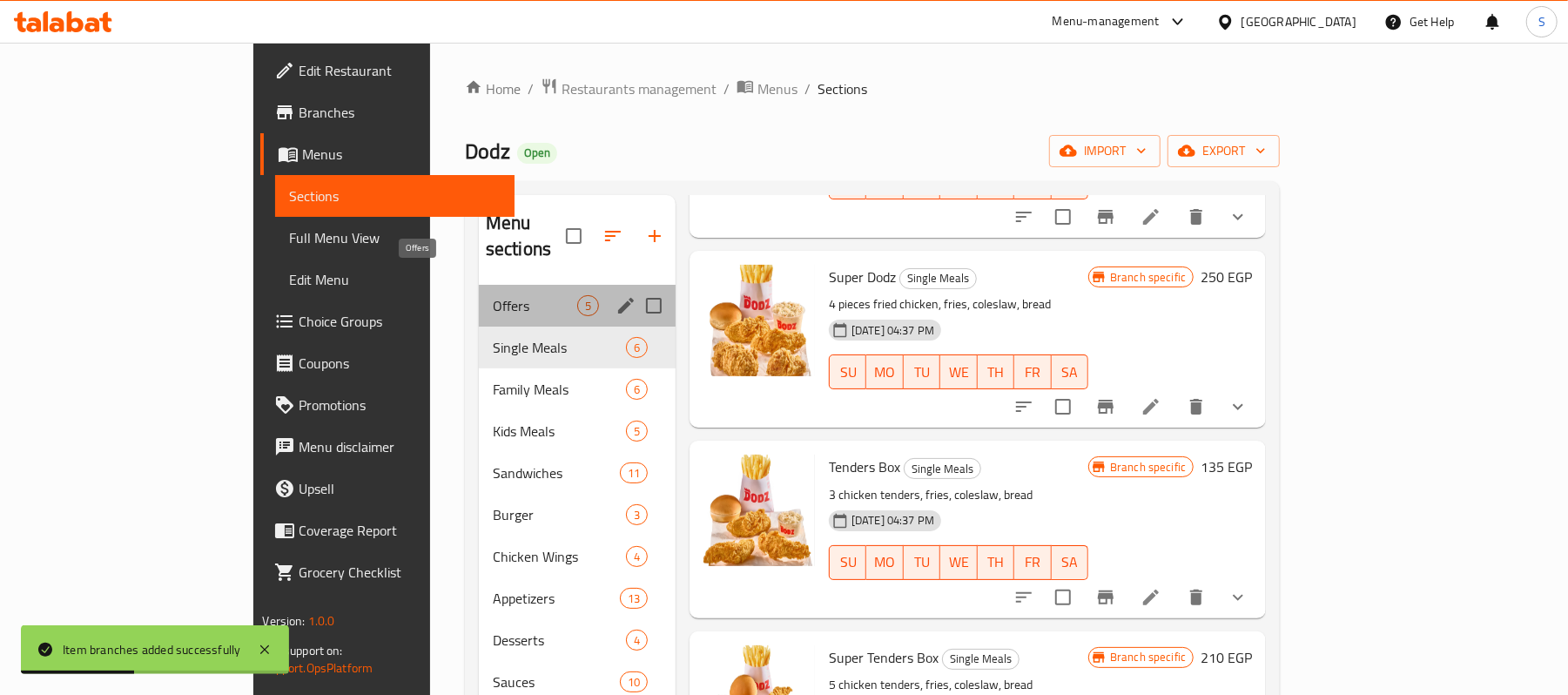
click at [493, 295] on span "Offers" at bounding box center [535, 305] width 84 height 21
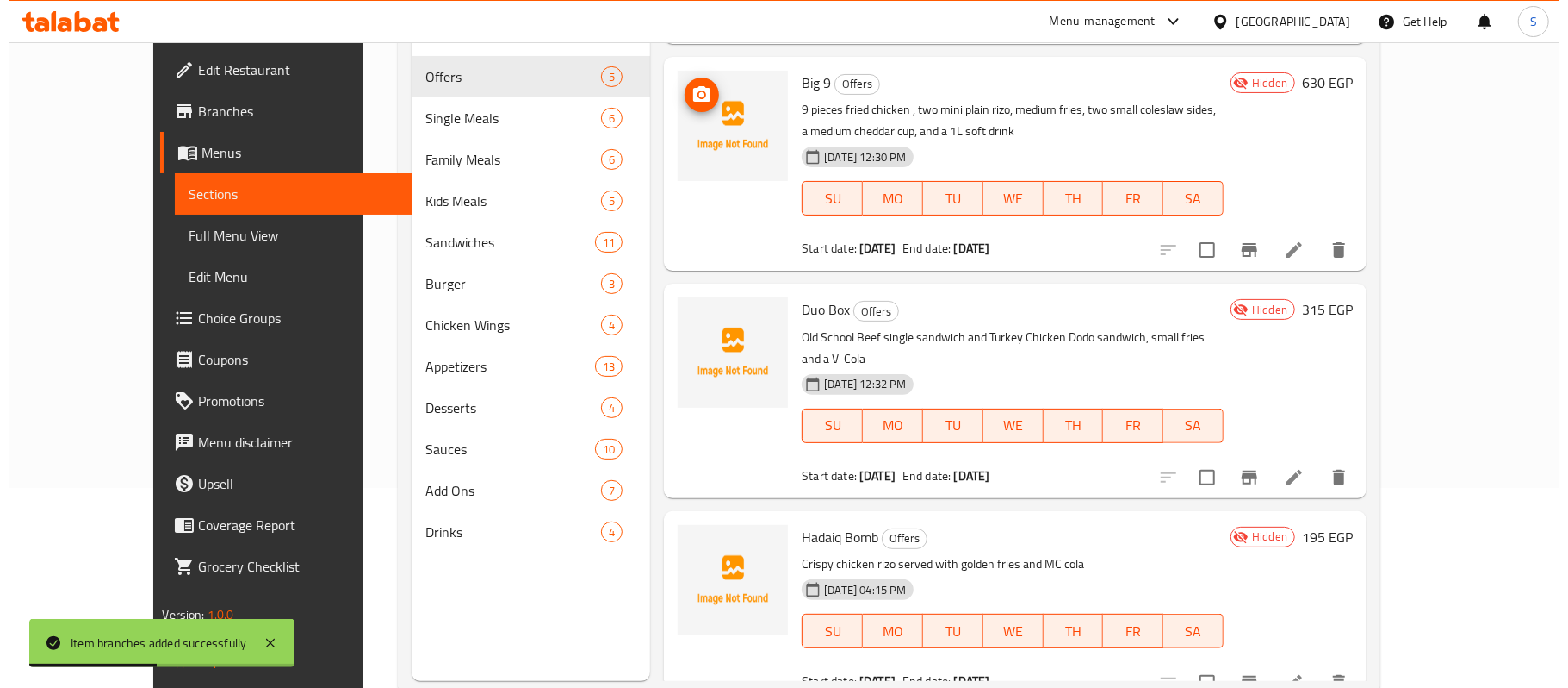
scroll to position [242, 0]
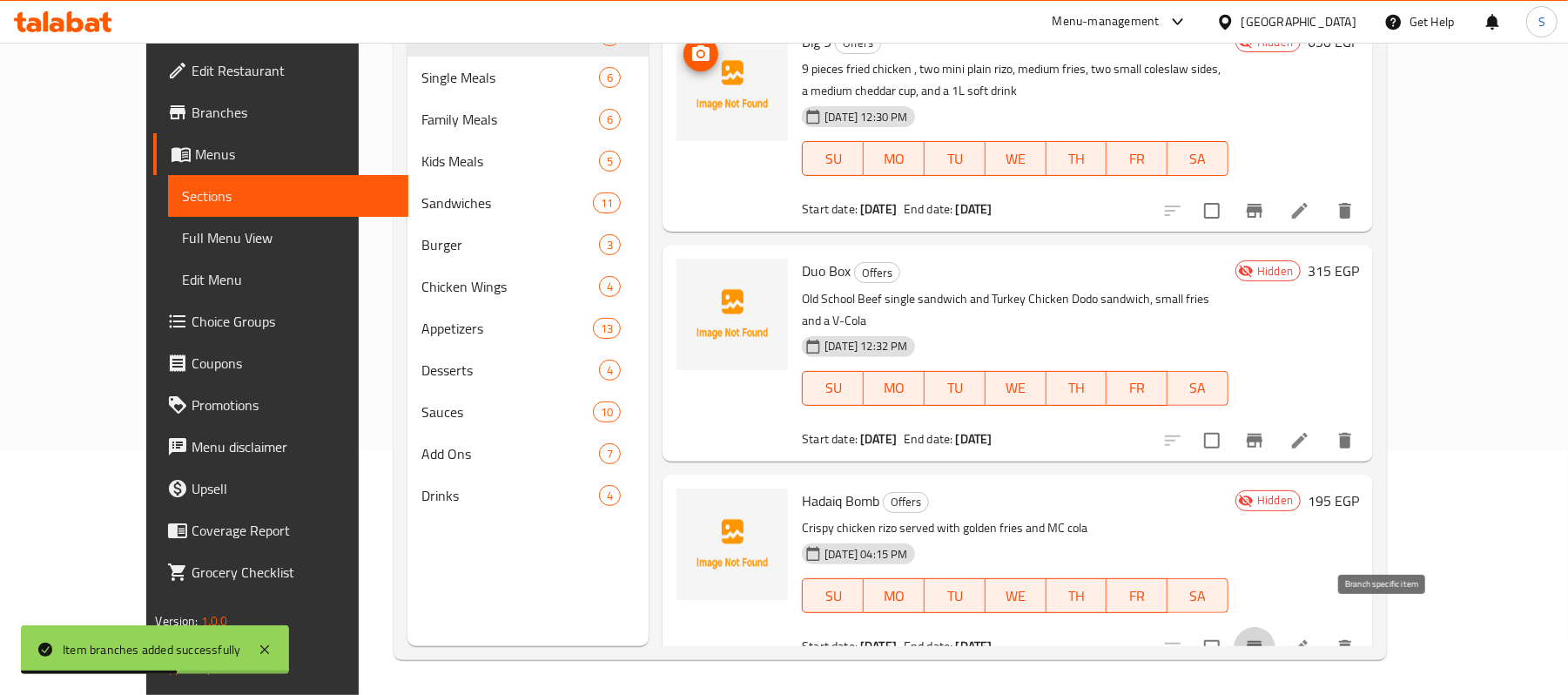
click at [1275, 627] on button "Branch-specific-item" at bounding box center [1255, 648] width 42 height 42
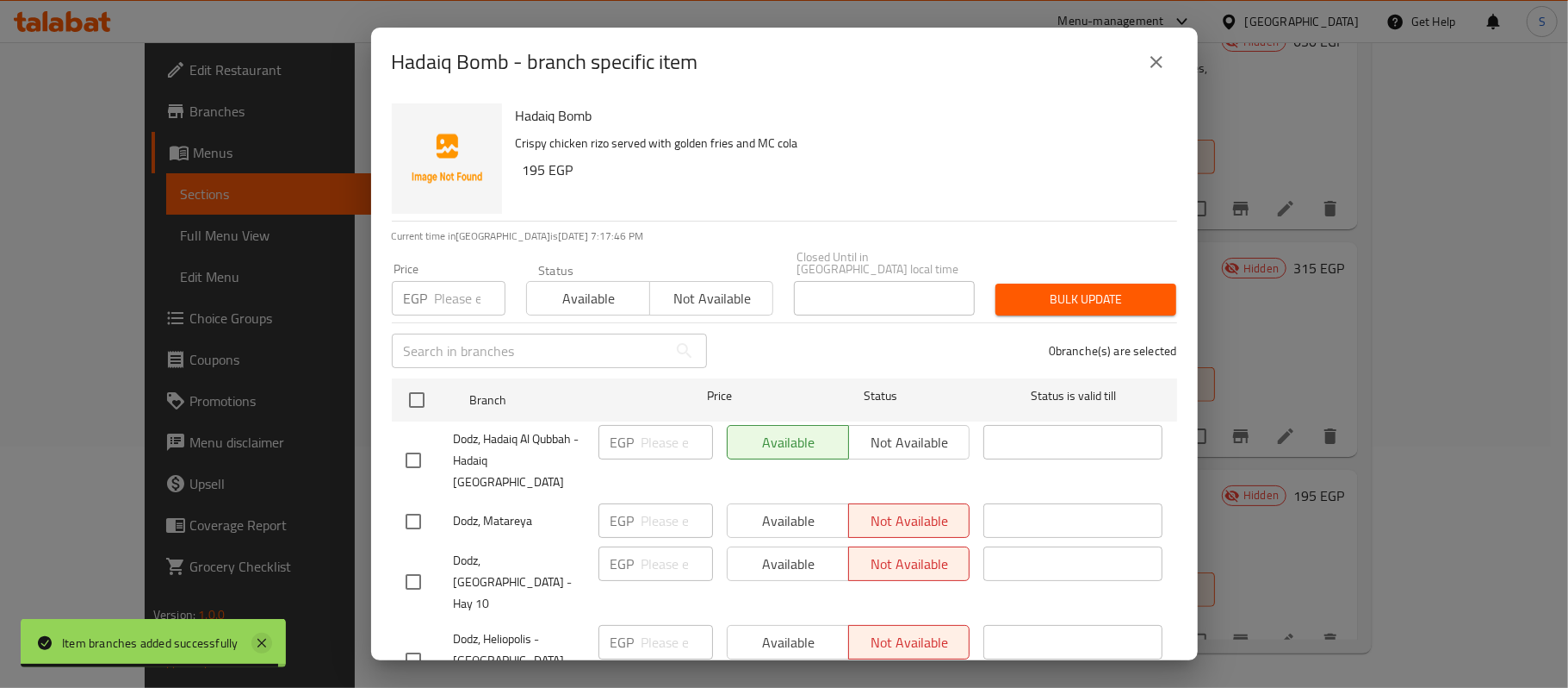
click at [262, 642] on icon at bounding box center [261, 642] width 9 height 9
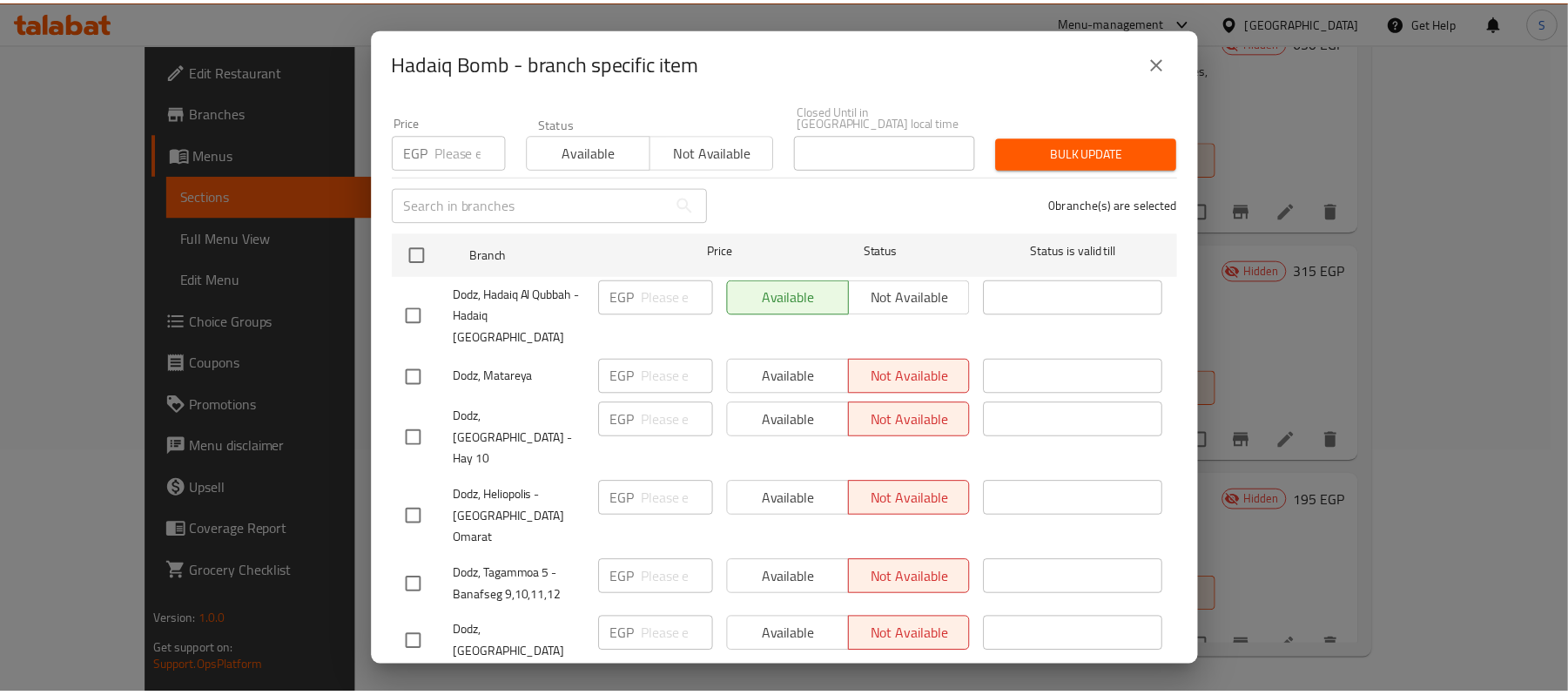
scroll to position [152, 0]
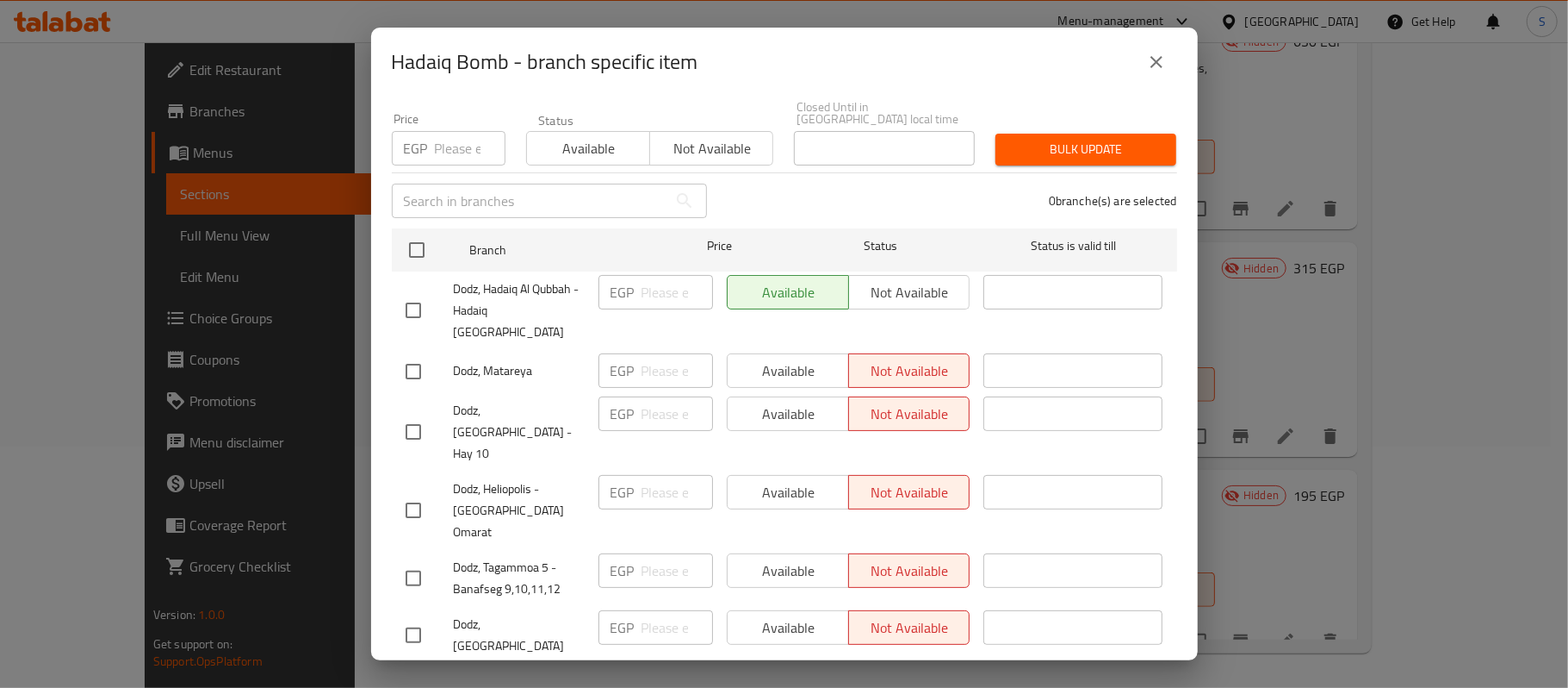
click at [1152, 69] on icon "close" at bounding box center [1157, 62] width 21 height 21
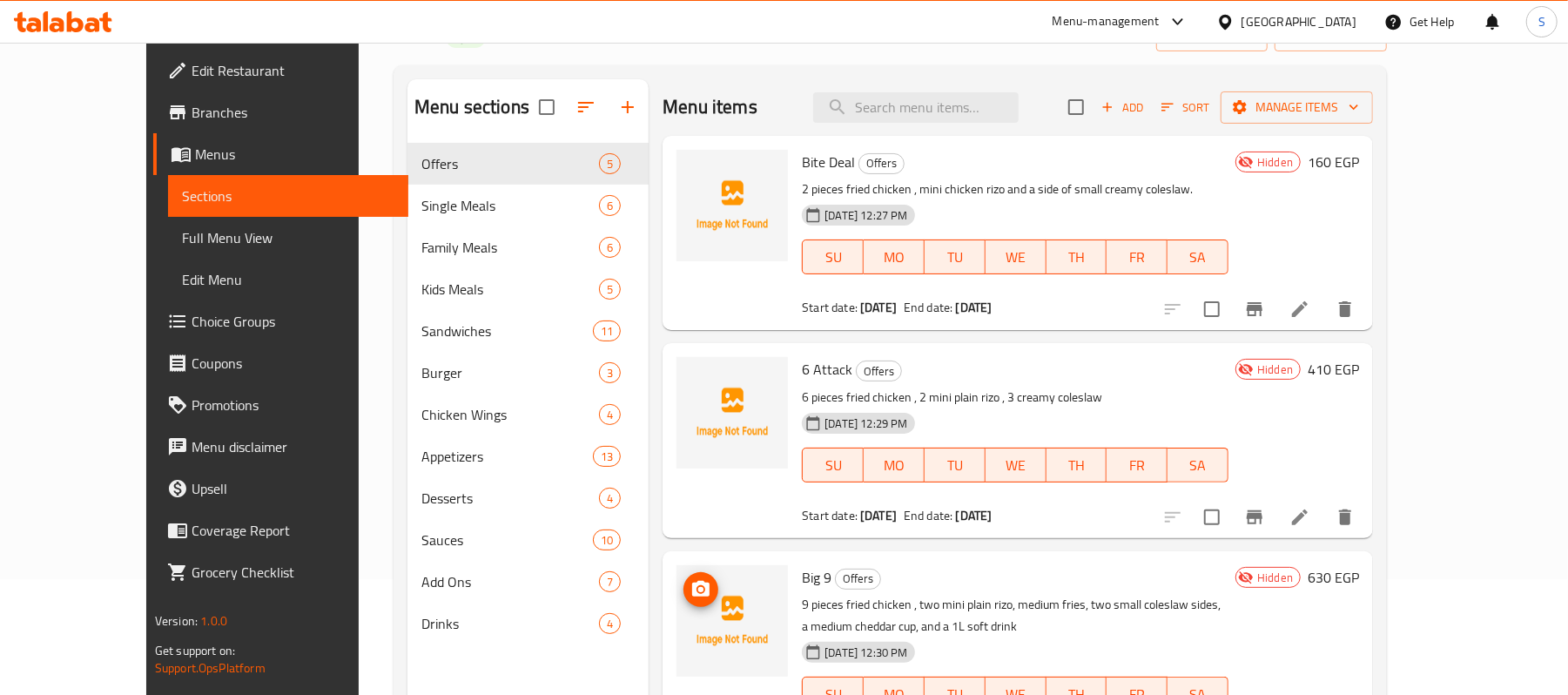
scroll to position [0, 0]
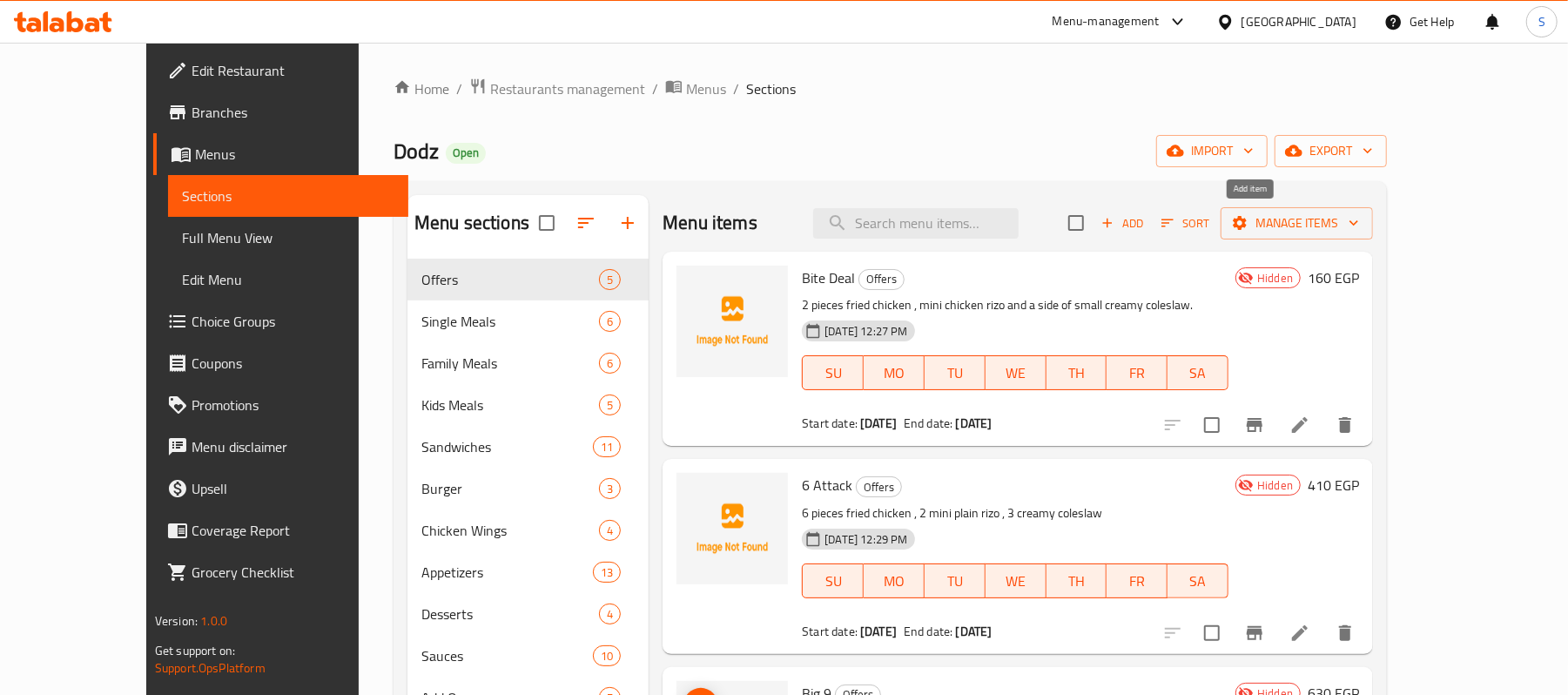
click at [1146, 223] on span "Add" at bounding box center [1122, 223] width 47 height 20
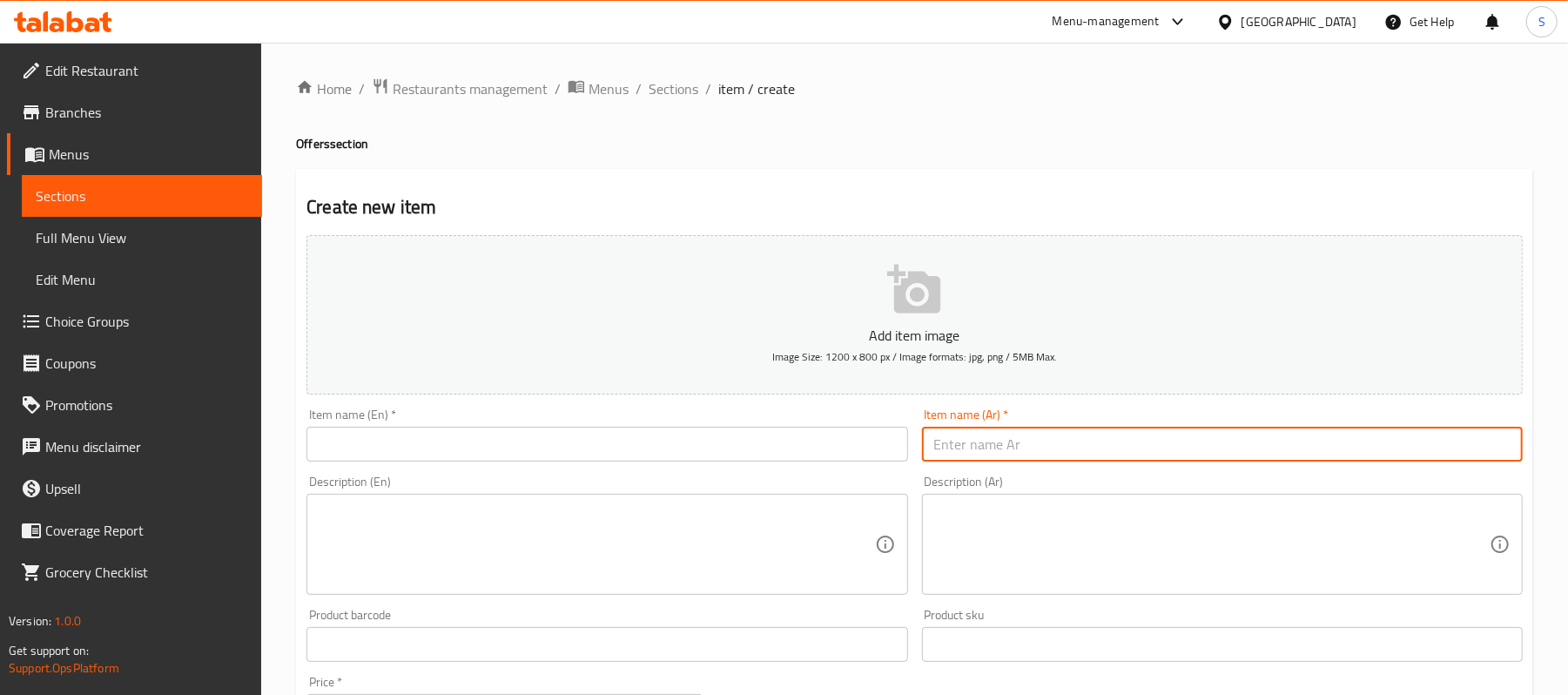
click at [1040, 446] on input "text" at bounding box center [1222, 443] width 601 height 35
paste input "كينج اللعبه"
type input "كينج اللعبة"
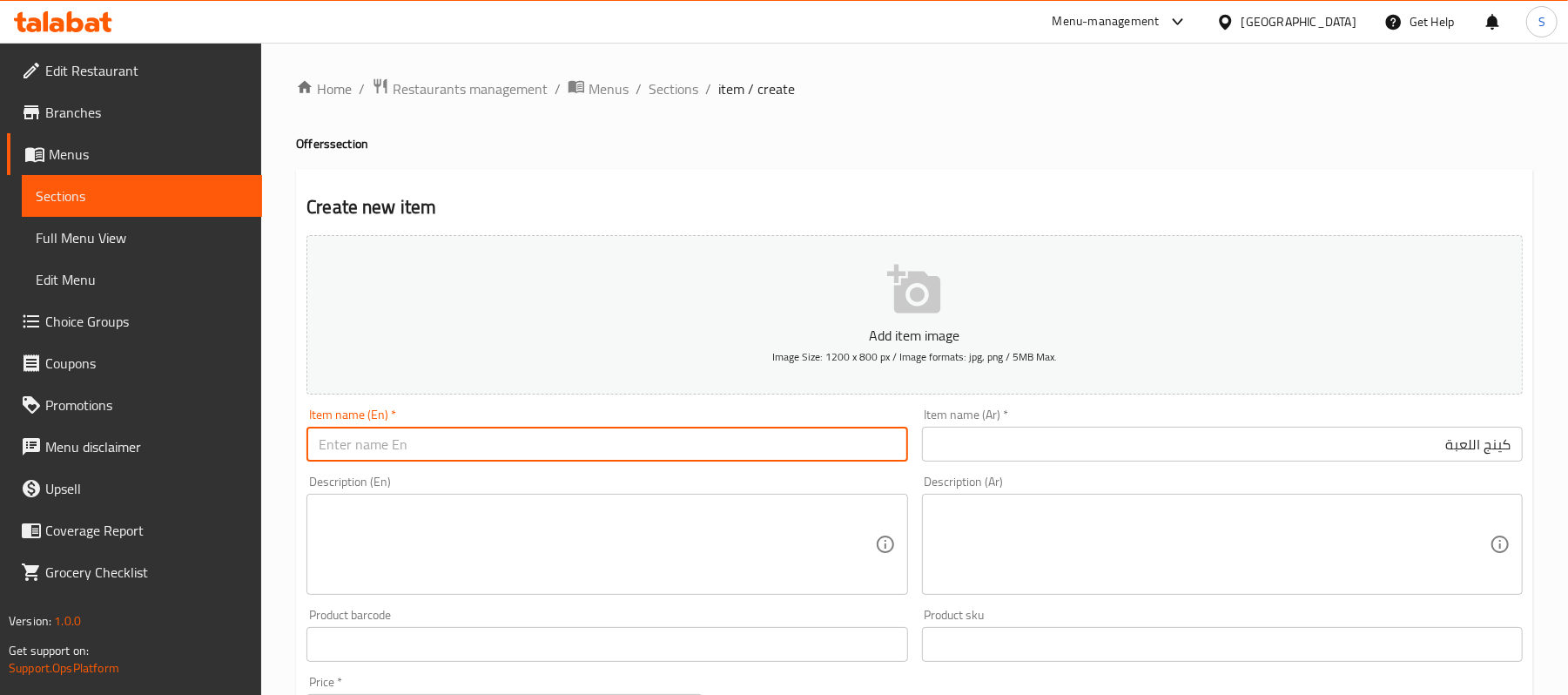
click at [760, 436] on input "text" at bounding box center [607, 443] width 601 height 35
type input "Game King"
click at [591, 538] on textarea at bounding box center [596, 544] width 555 height 83
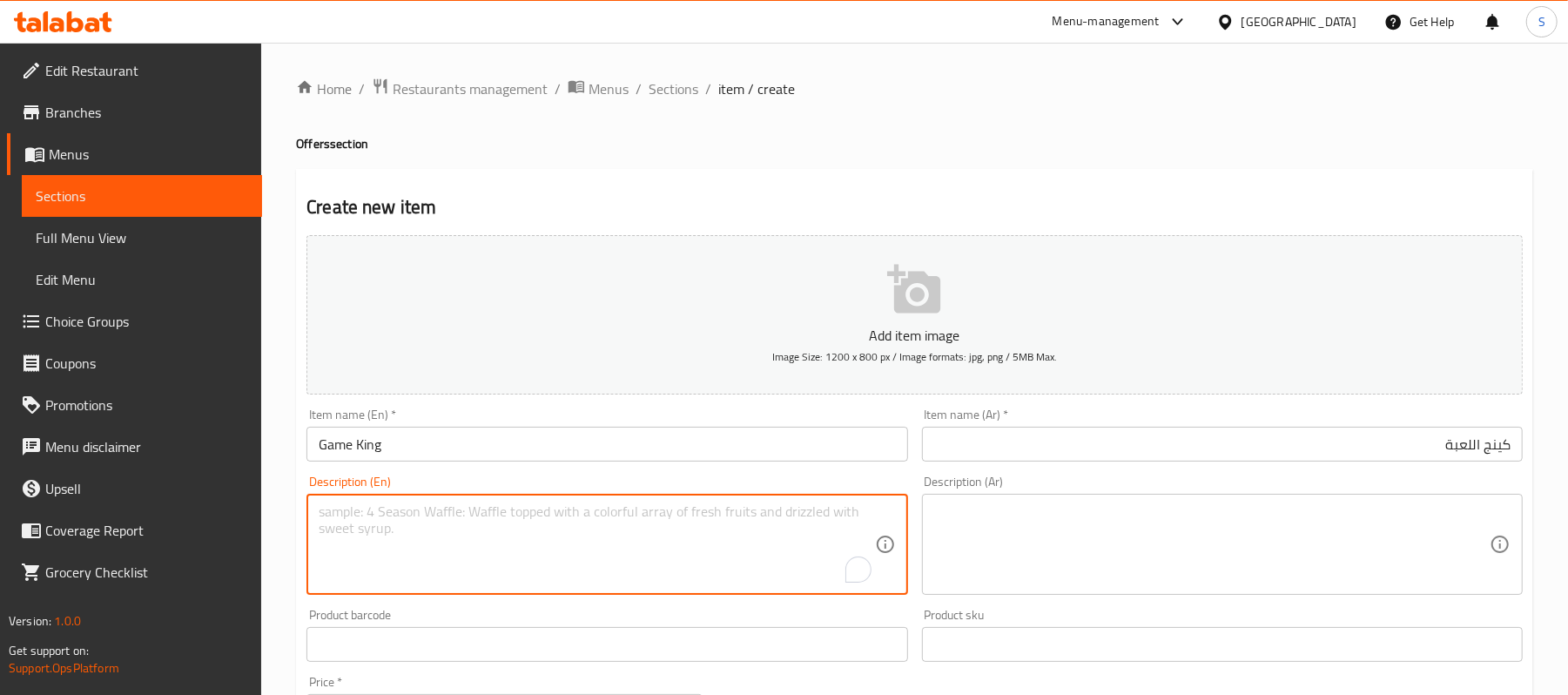
paste textarea "pieces fried chicken , plain rizo, creamy coleslaw, and fresh bread"
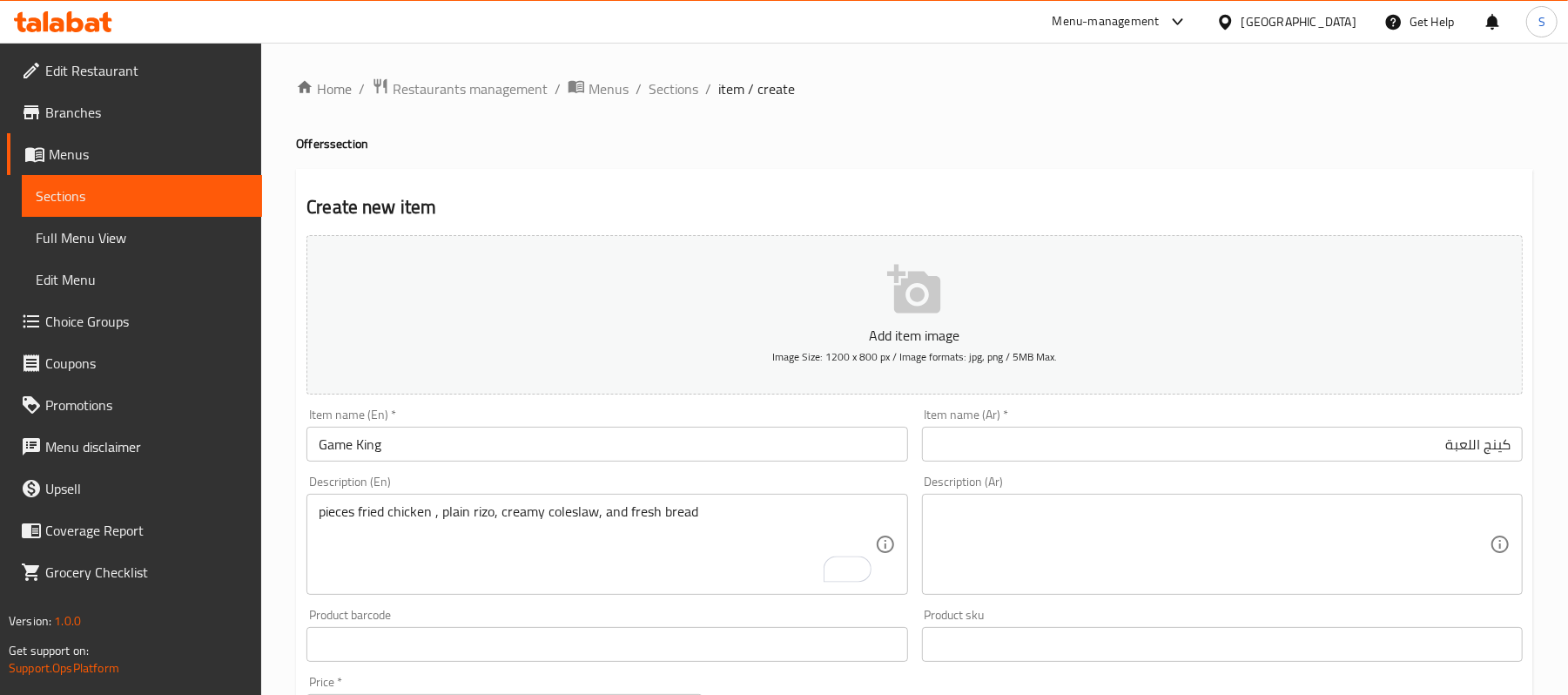
click at [315, 502] on div "pieces fried chicken , plain rizo, creamy coleslaw, and fresh bread Description…" at bounding box center [607, 543] width 601 height 101
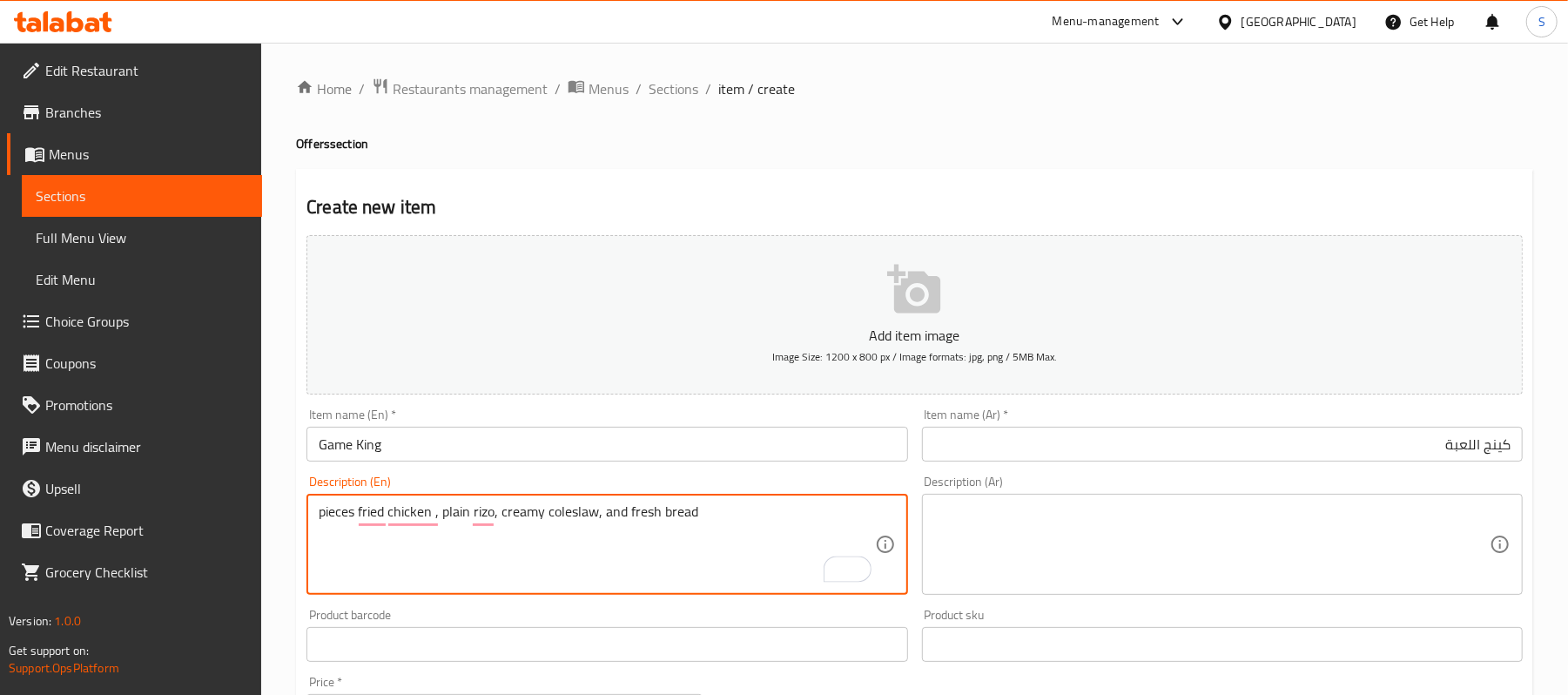
click at [322, 517] on textarea "pieces fried chicken , plain rizo, creamy coleslaw, and fresh bread" at bounding box center [596, 544] width 555 height 83
type textarea "2 pieces fried chicken , plain rizo, creamy coleslaw, and fresh bread"
click at [1240, 552] on textarea at bounding box center [1212, 544] width 555 height 83
click at [474, 512] on textarea "2 pieces fried chicken , plain rizo, creamy coleslaw, and fresh bread" at bounding box center [596, 544] width 555 height 83
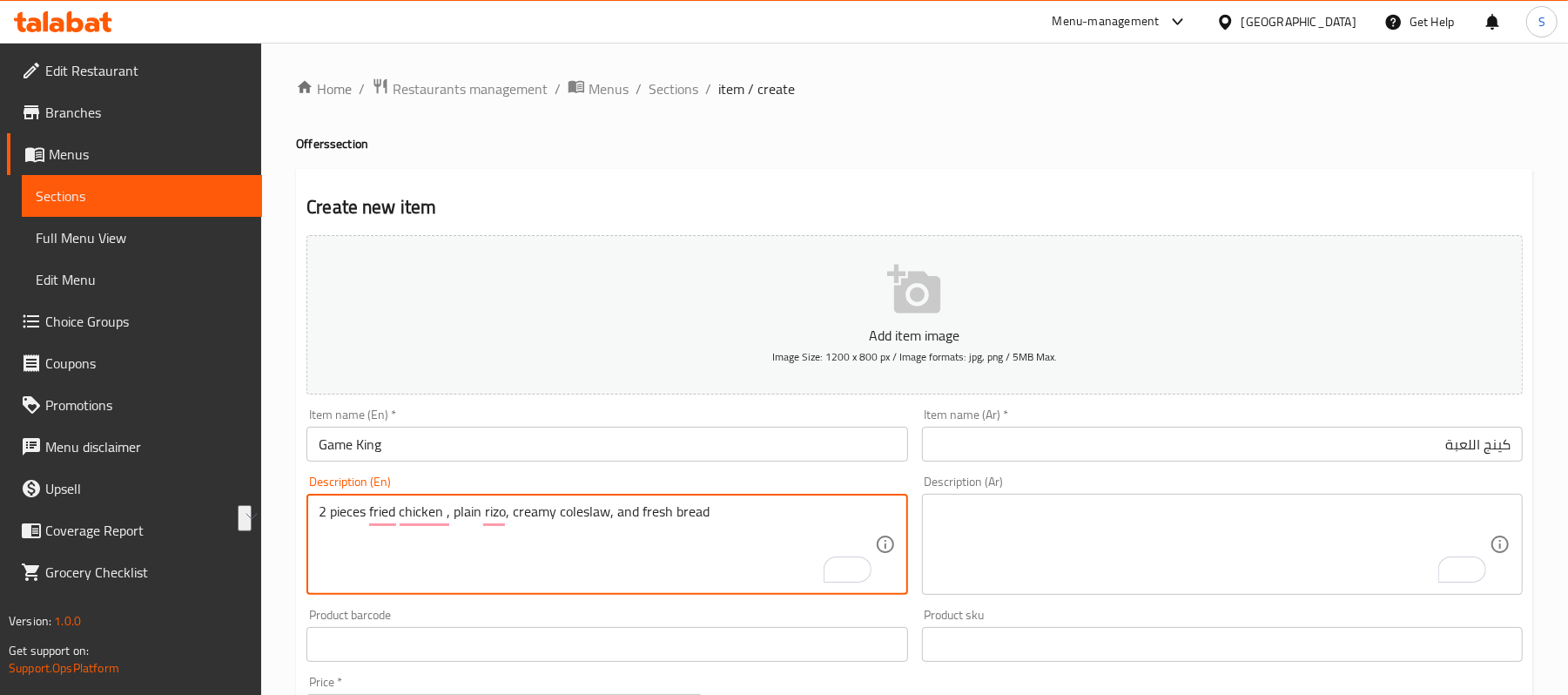
click at [1317, 523] on textarea "To enrich screen reader interactions, please activate Accessibility in Grammarl…" at bounding box center [1212, 544] width 555 height 83
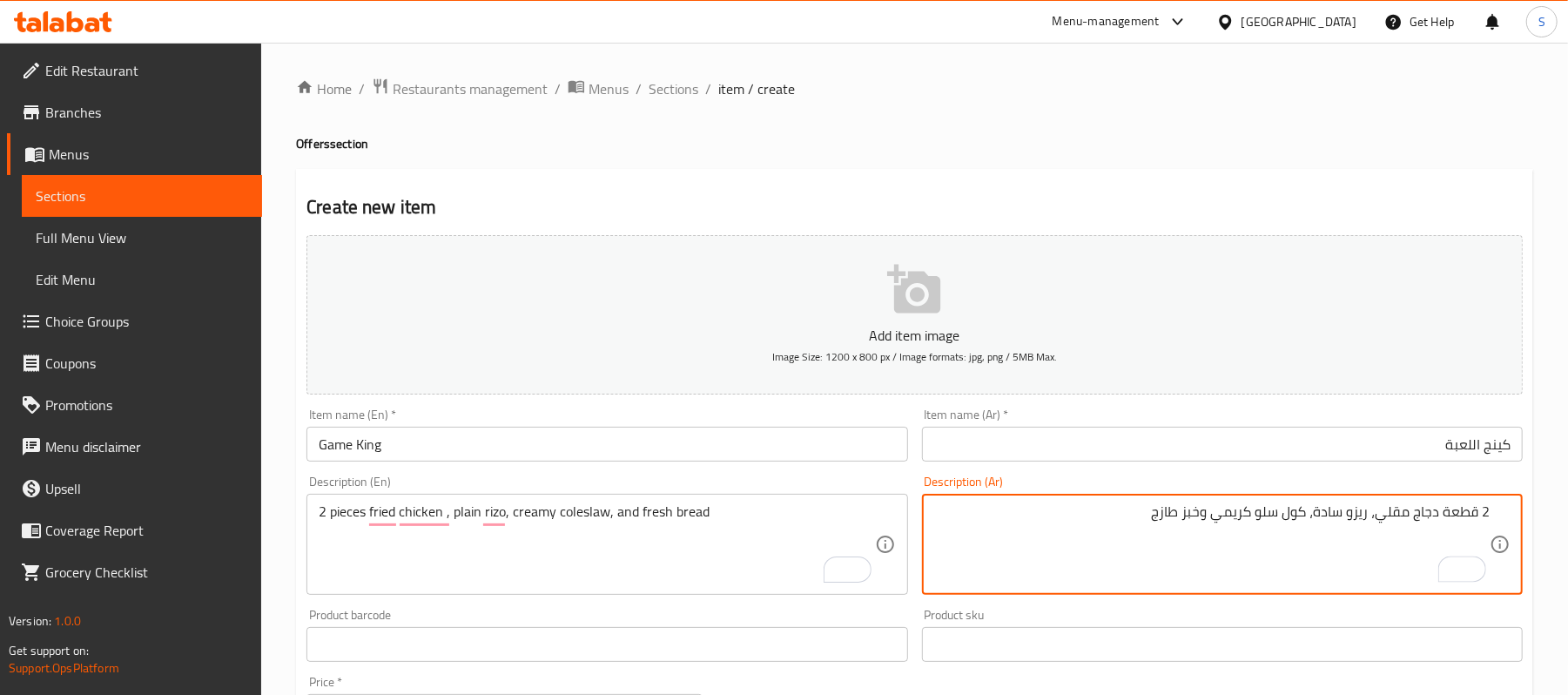
type textarea "2 قطعة دجاج مقلي، ريزو سادة، كول سلو كريمي وخبز طازج"
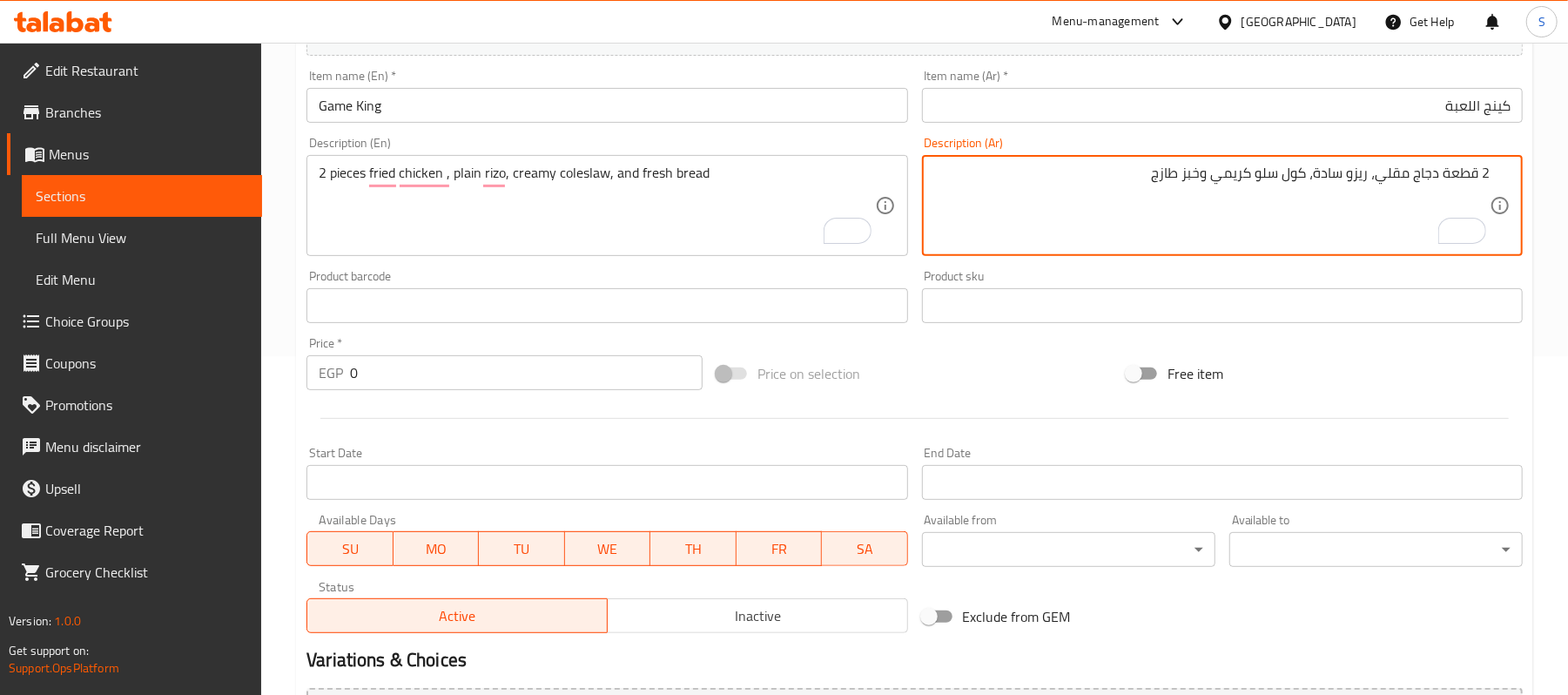
scroll to position [348, 0]
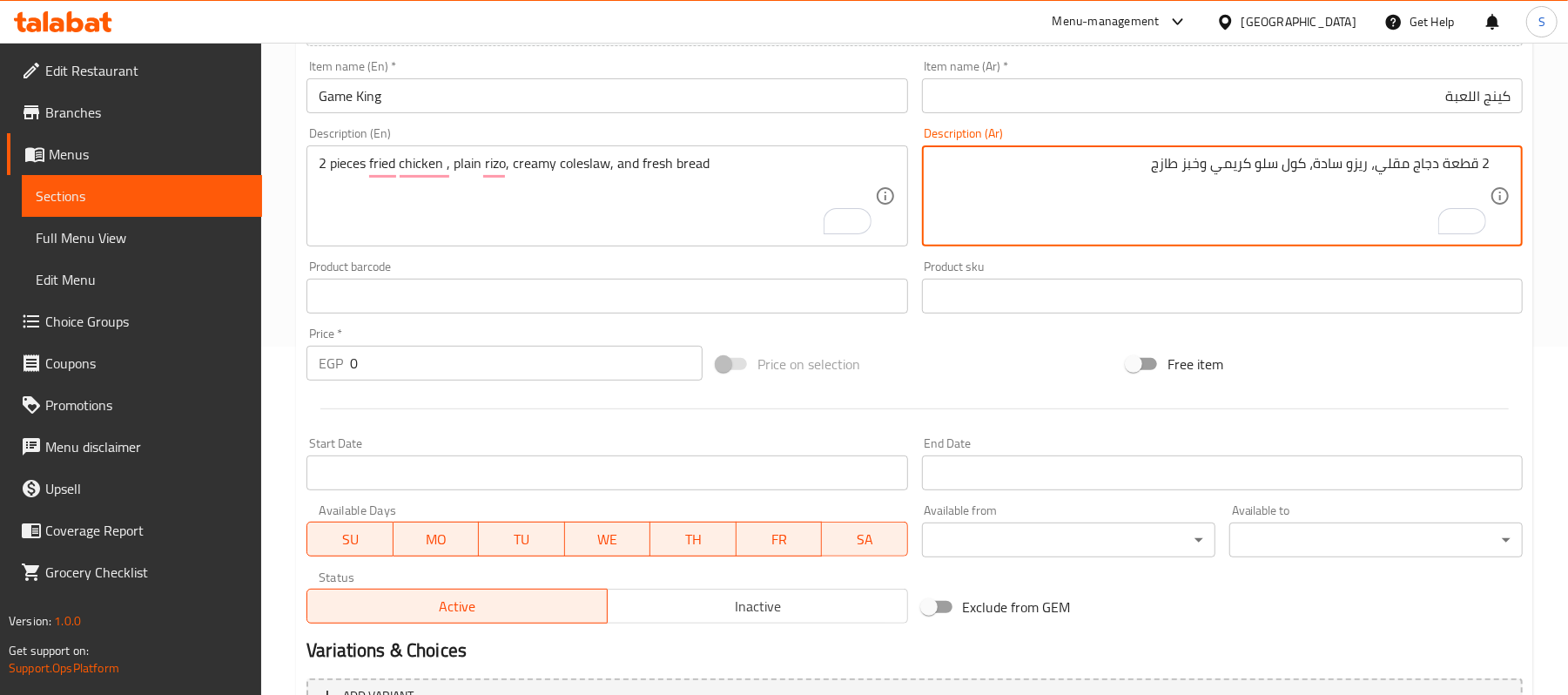
click at [763, 612] on span "Inactive" at bounding box center [758, 606] width 286 height 25
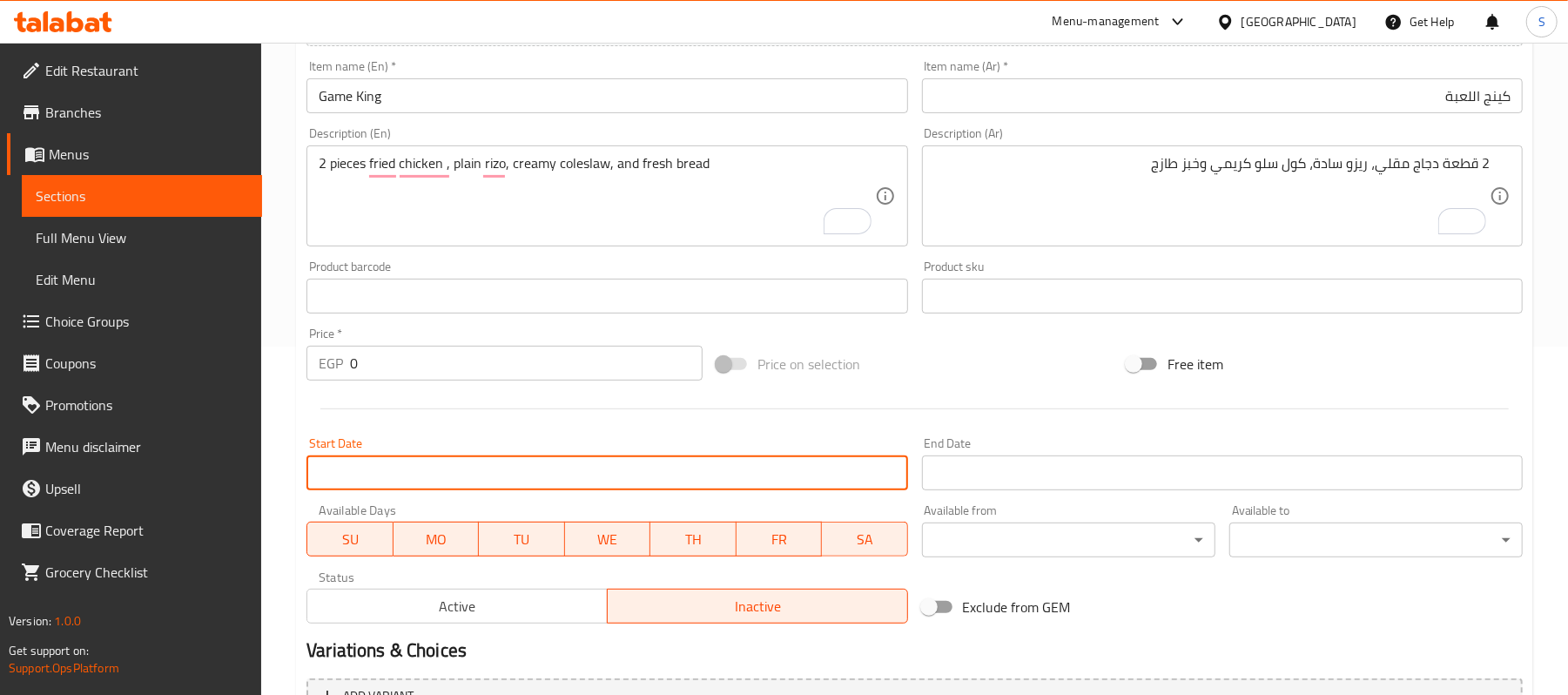
click at [569, 473] on input "Start Date" at bounding box center [607, 472] width 601 height 35
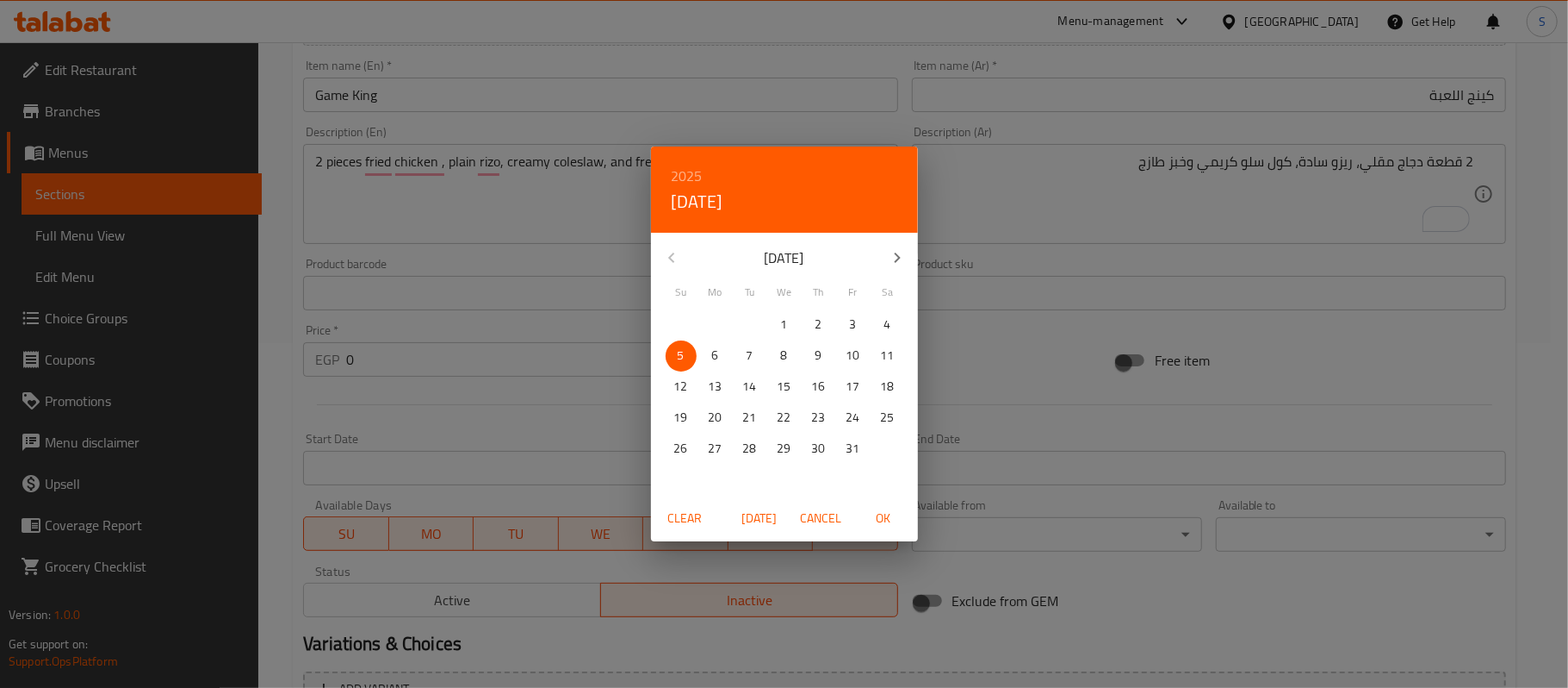
click at [889, 515] on span "OK" at bounding box center [883, 518] width 42 height 22
type input "[DATE]"
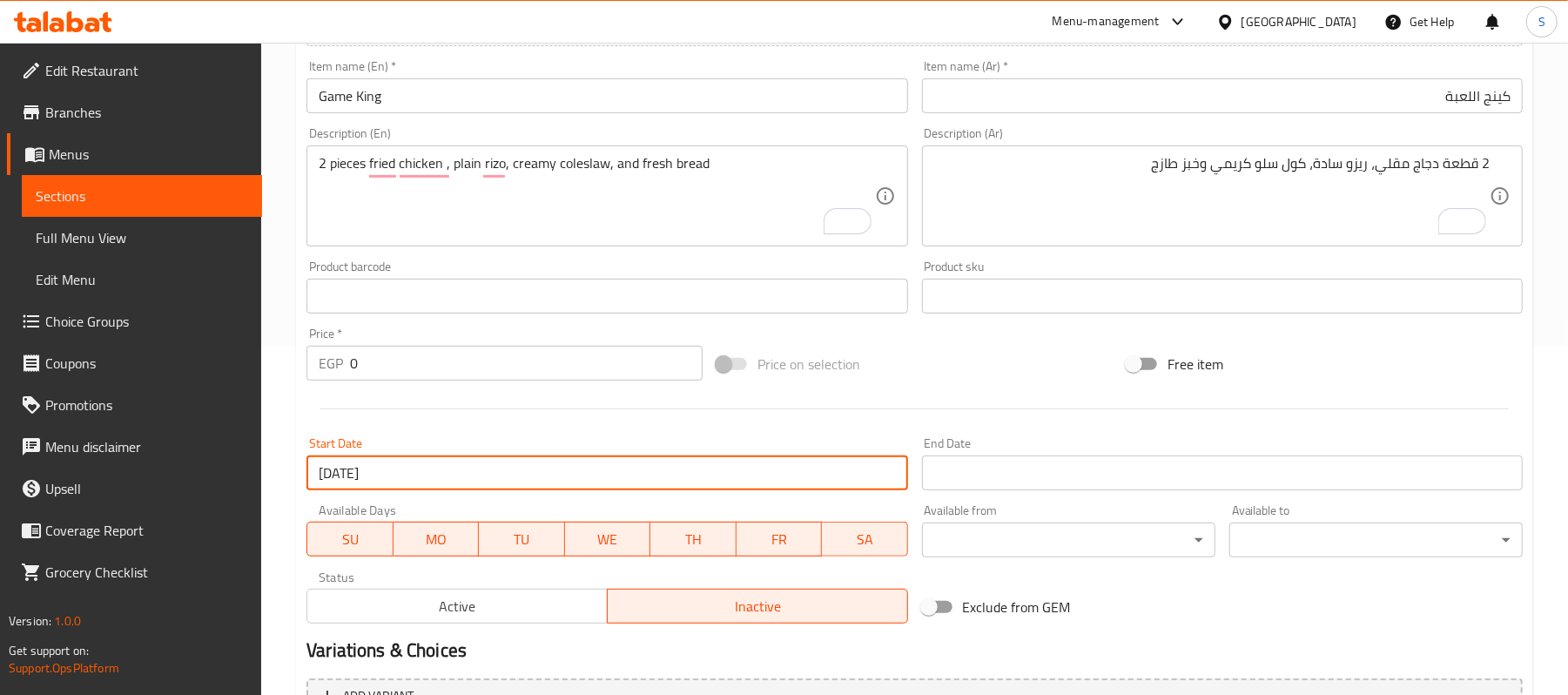
click at [1031, 474] on input "Start Date" at bounding box center [1222, 472] width 601 height 35
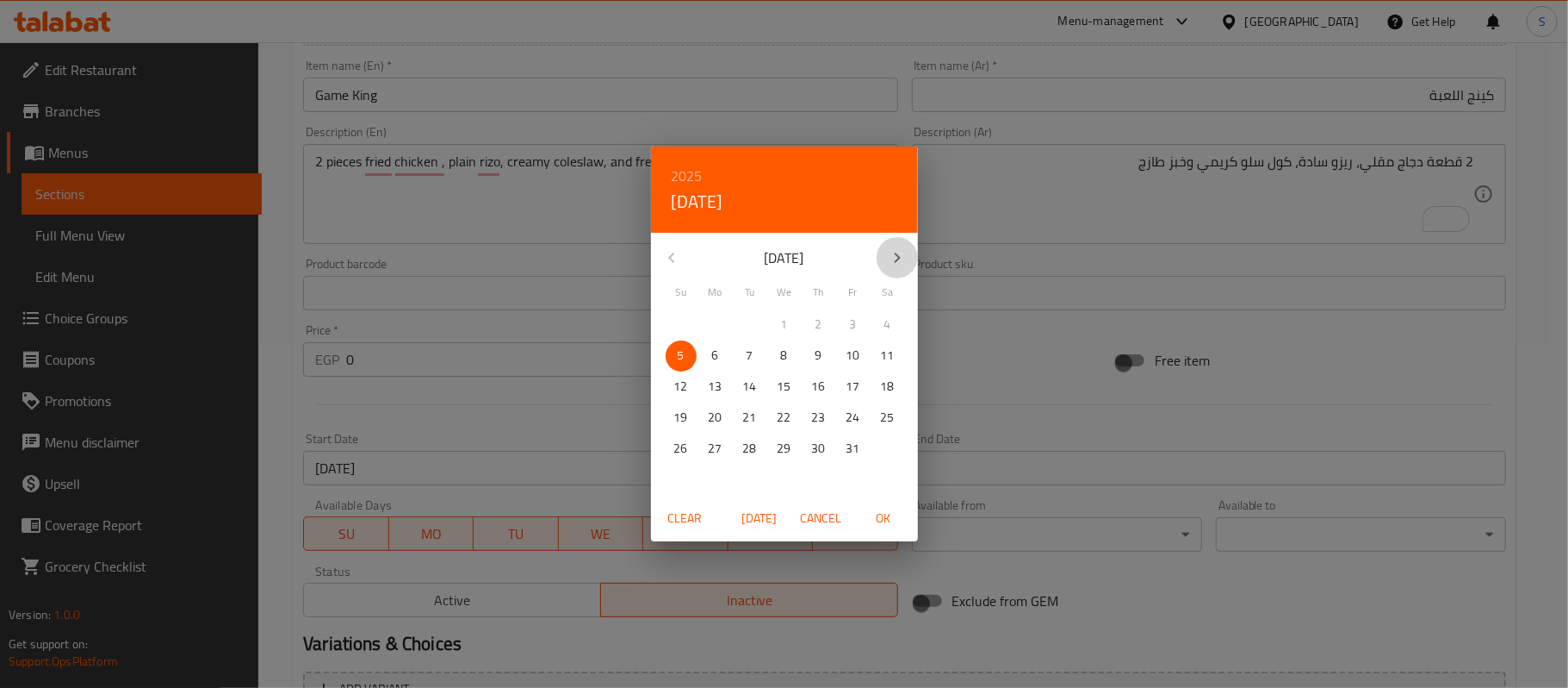
click at [899, 248] on icon "button" at bounding box center [897, 258] width 21 height 21
click at [785, 455] on p "31" at bounding box center [784, 449] width 14 height 22
click at [885, 513] on span "OK" at bounding box center [883, 518] width 42 height 22
type input "[DATE]"
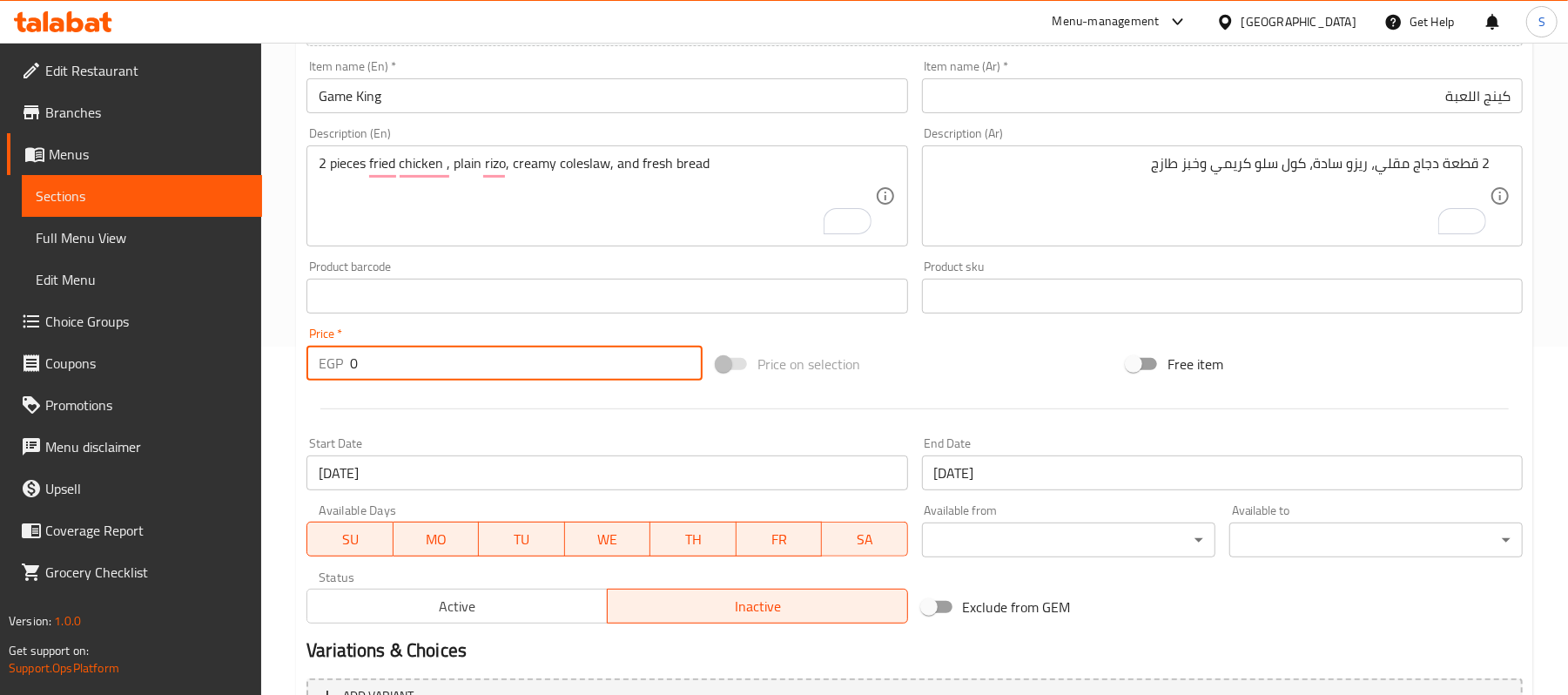
drag, startPoint x: 397, startPoint y: 356, endPoint x: 191, endPoint y: 359, distance: 206.0
click at [191, 359] on div "Edit Restaurant Branches Menus Sections Full Menu View Edit Menu Choice Groups …" at bounding box center [784, 288] width 1568 height 1187
paste input "195"
type input "195"
click at [347, 367] on div "EGP 195 Price *" at bounding box center [504, 363] width 397 height 35
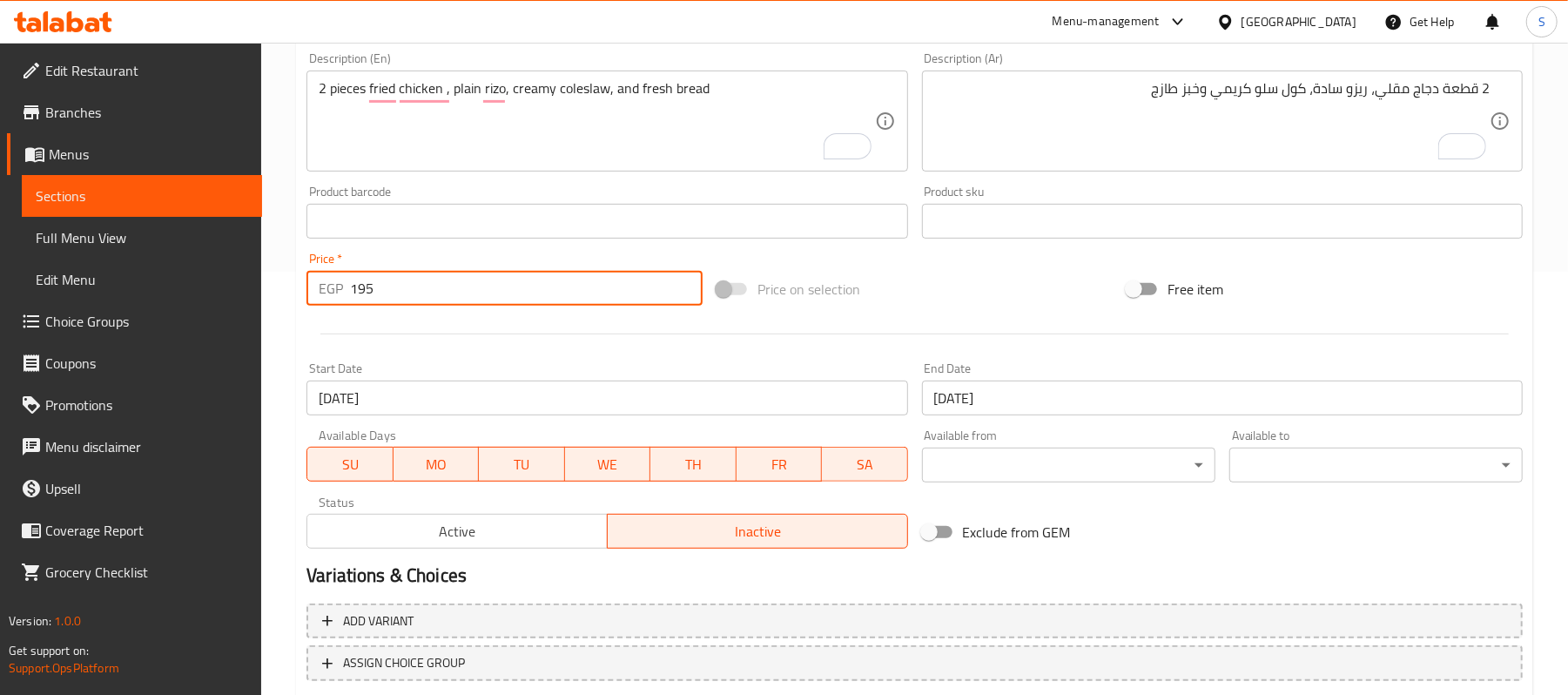
scroll to position [534, 0]
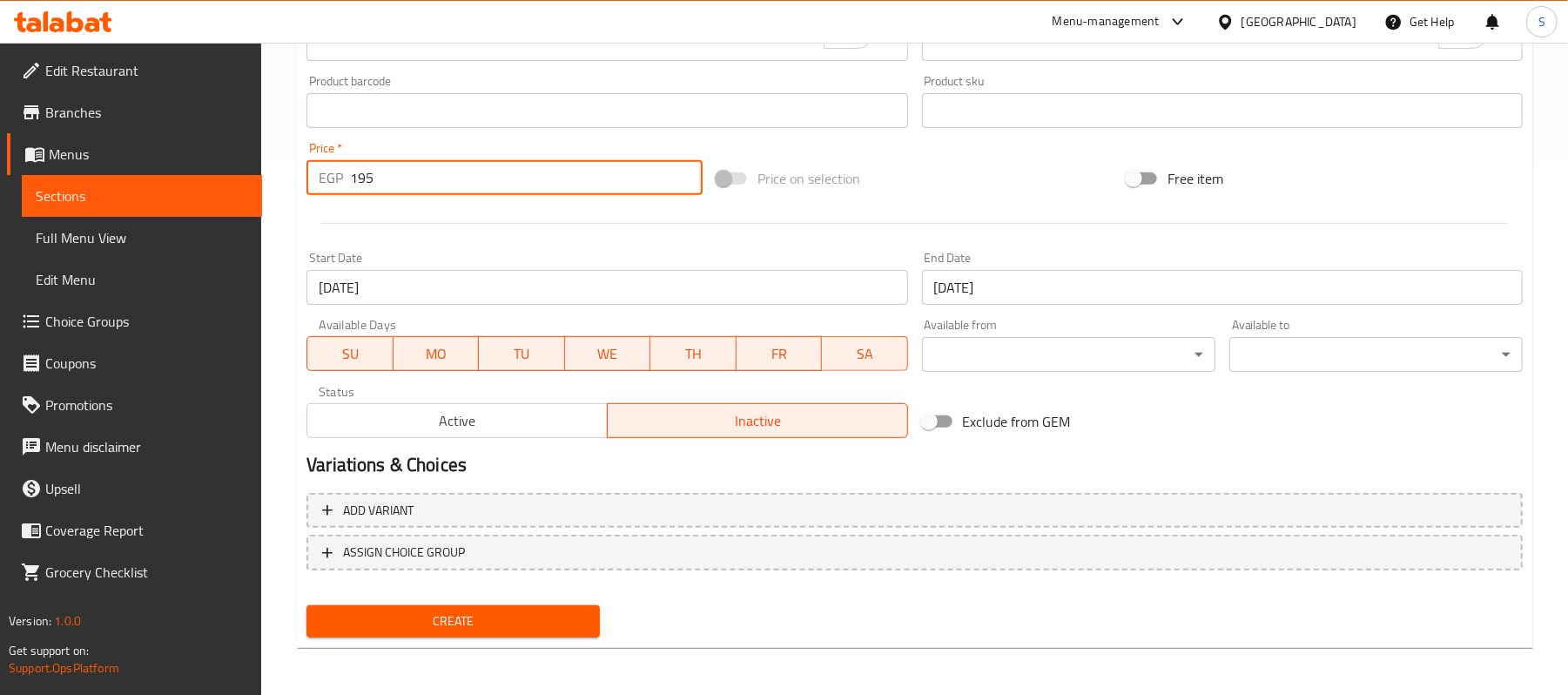
click at [398, 616] on span "Create" at bounding box center [453, 621] width 266 height 22
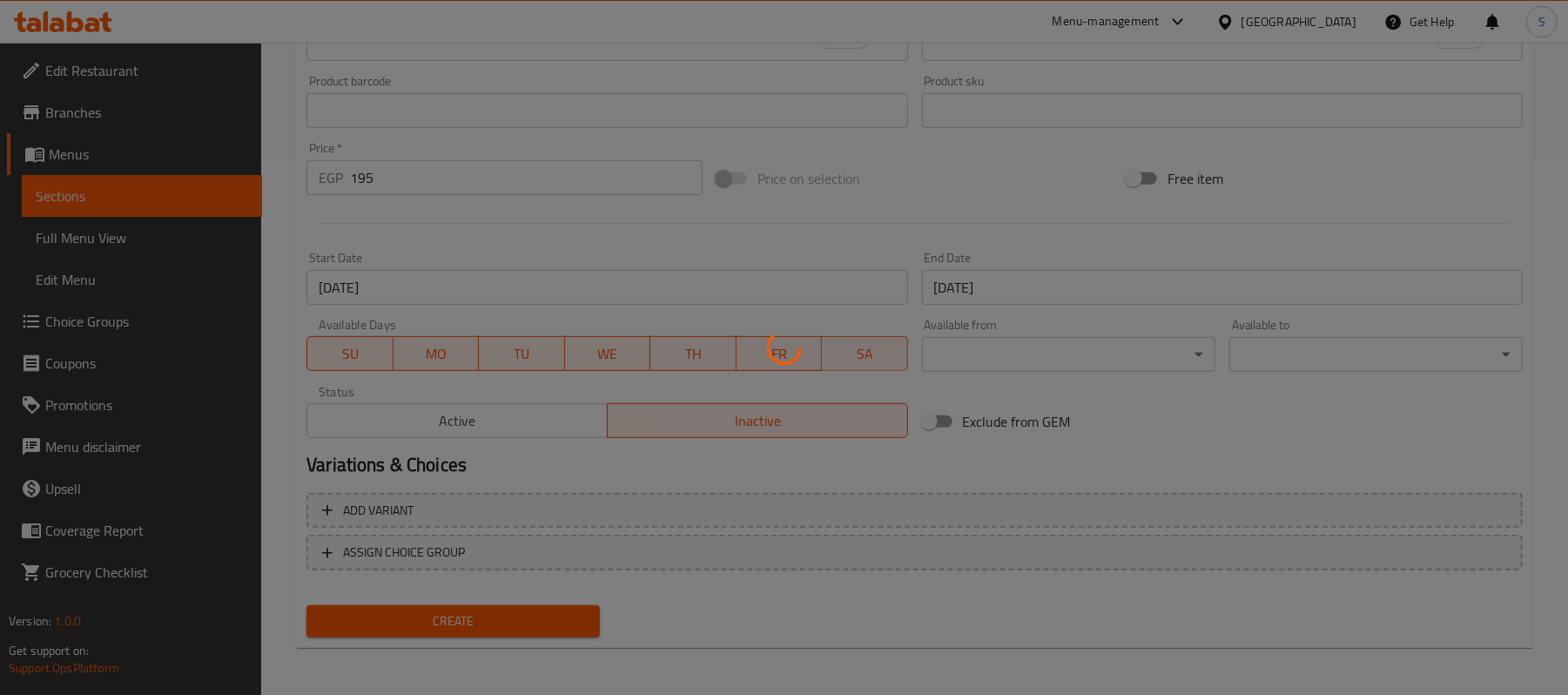
type input "0"
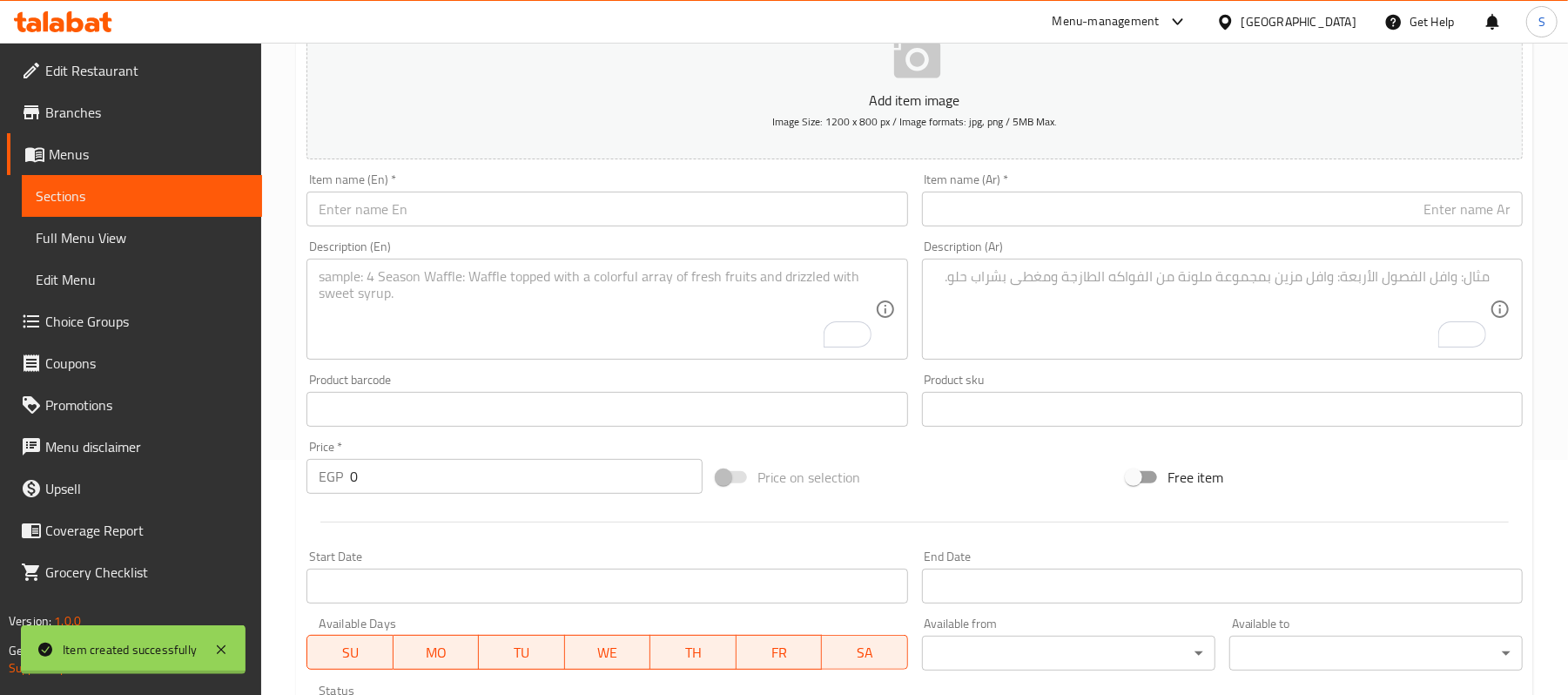
scroll to position [0, 0]
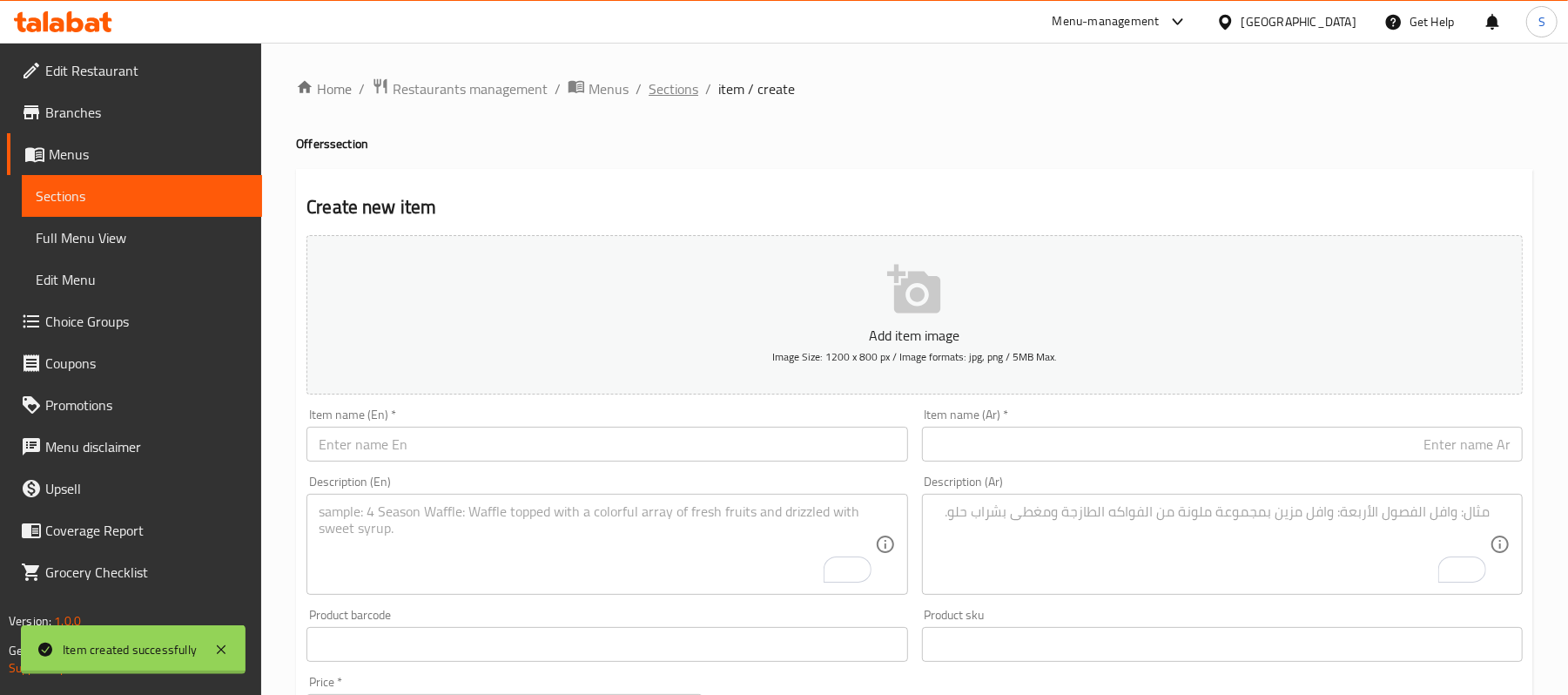
click at [673, 87] on span "Sections" at bounding box center [673, 89] width 50 height 21
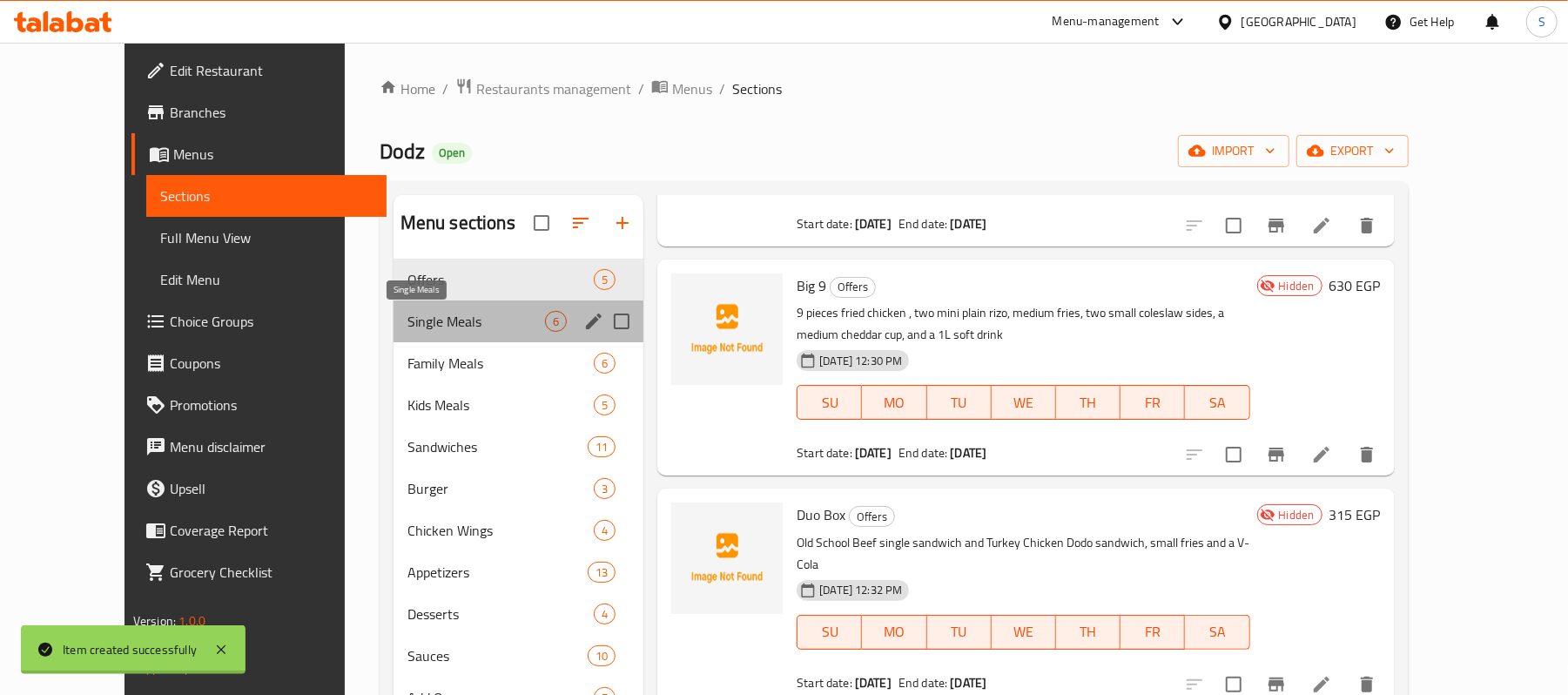
click at [407, 325] on span "Single Meals" at bounding box center [475, 322] width 137 height 21
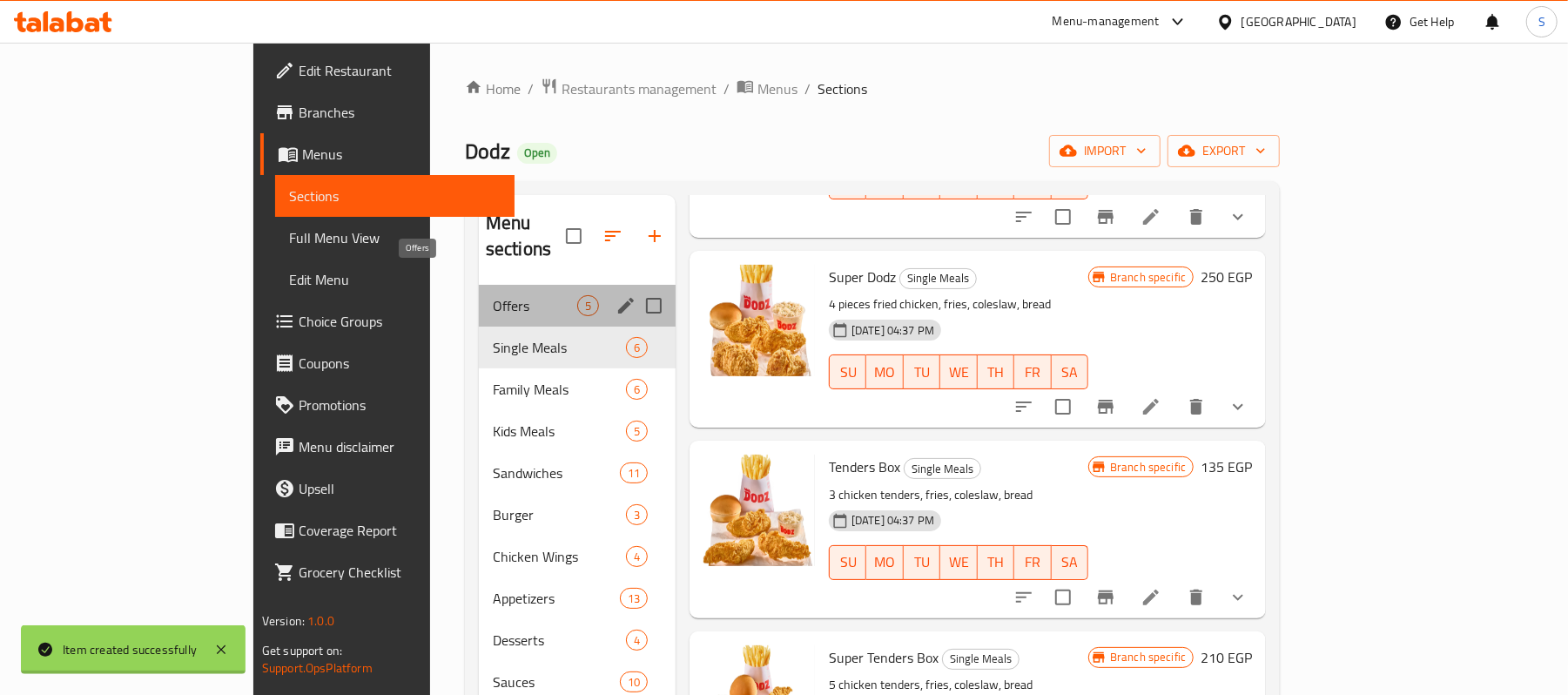
click at [493, 295] on span "Offers" at bounding box center [535, 305] width 84 height 21
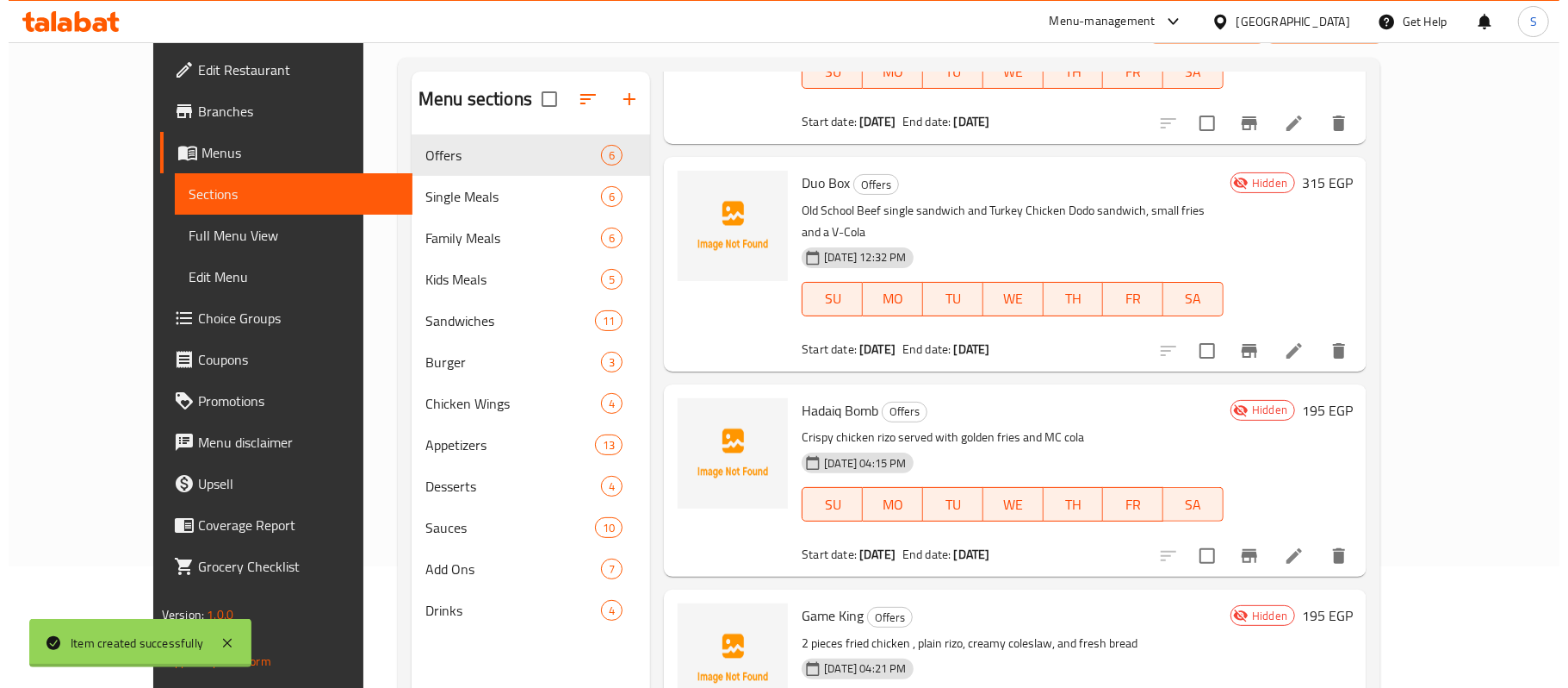
scroll to position [242, 0]
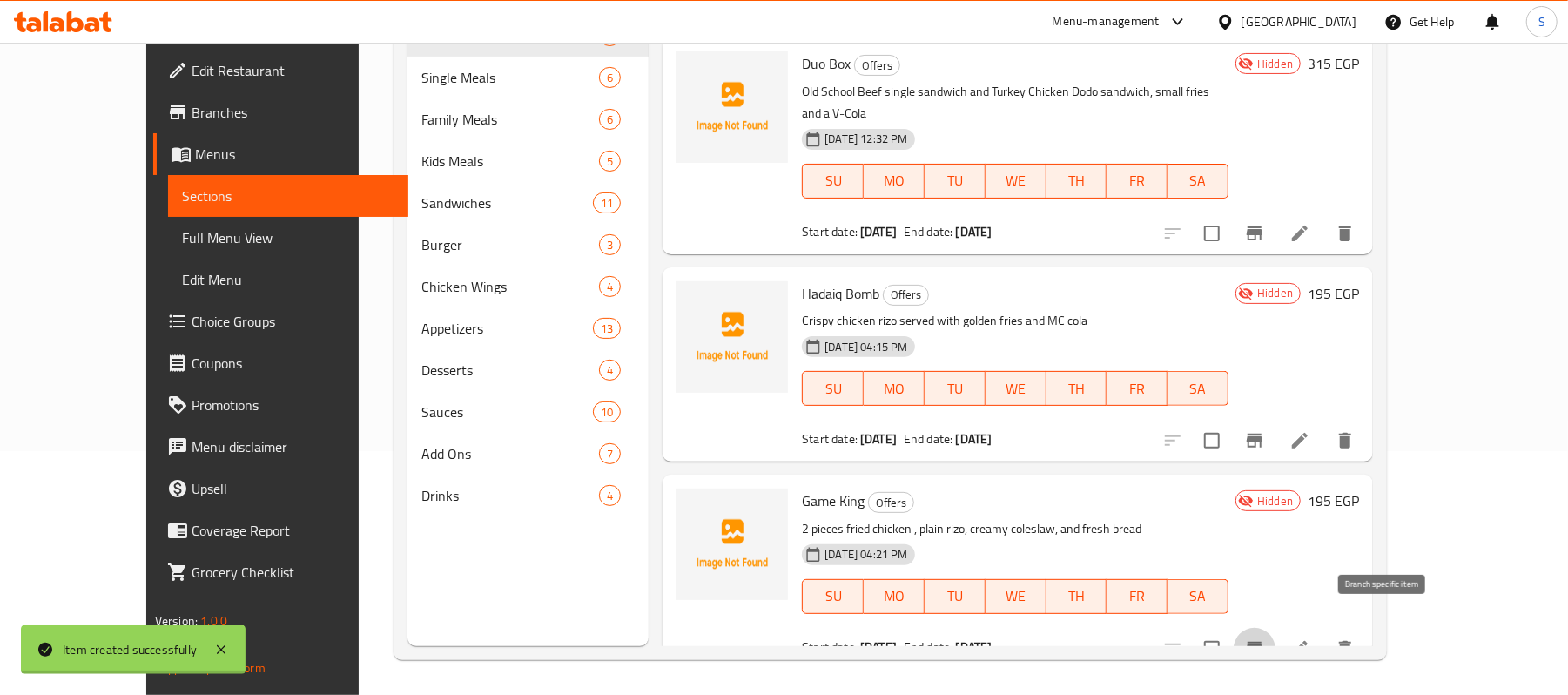
click at [1265, 638] on icon "Branch-specific-item" at bounding box center [1255, 649] width 21 height 21
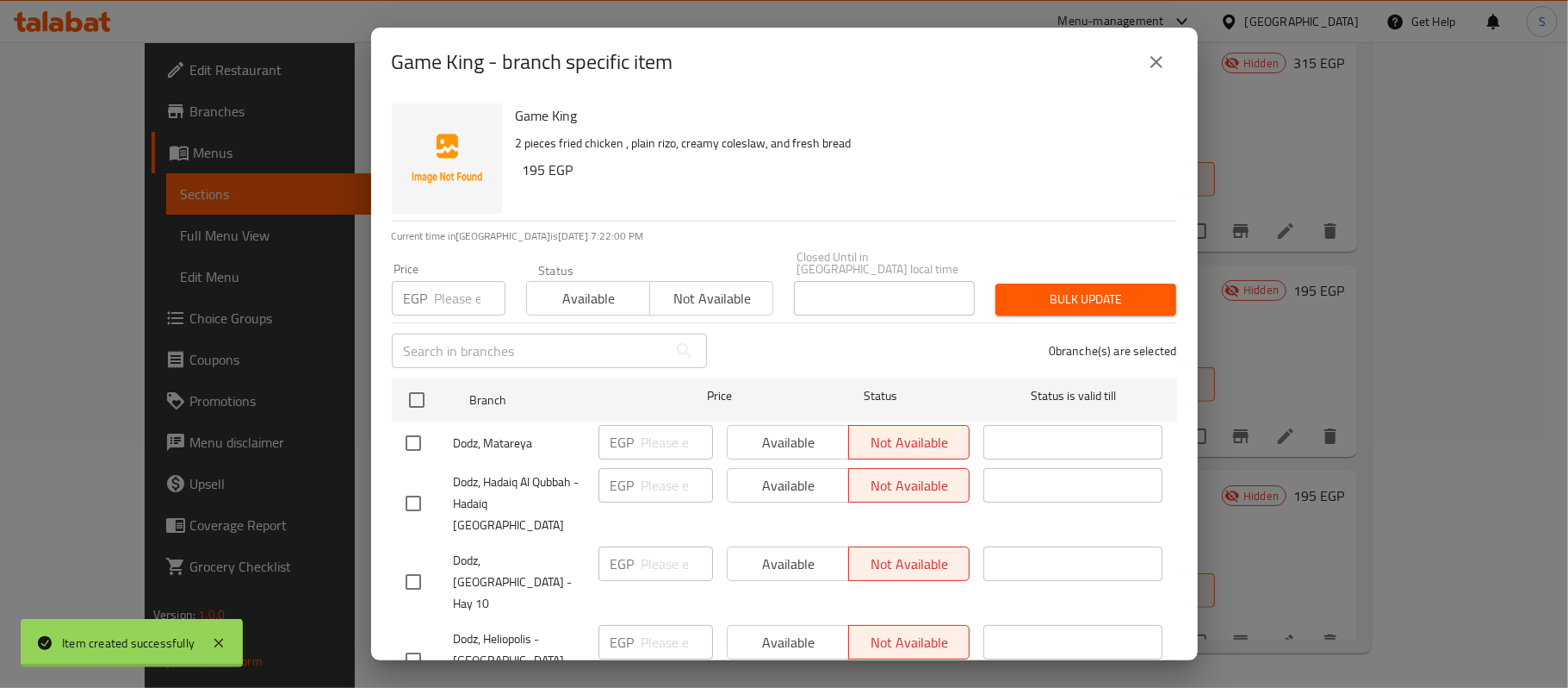
click at [413, 485] on input "checkbox" at bounding box center [413, 503] width 36 height 36
checkbox input "true"
click at [786, 477] on span "Available" at bounding box center [787, 486] width 107 height 25
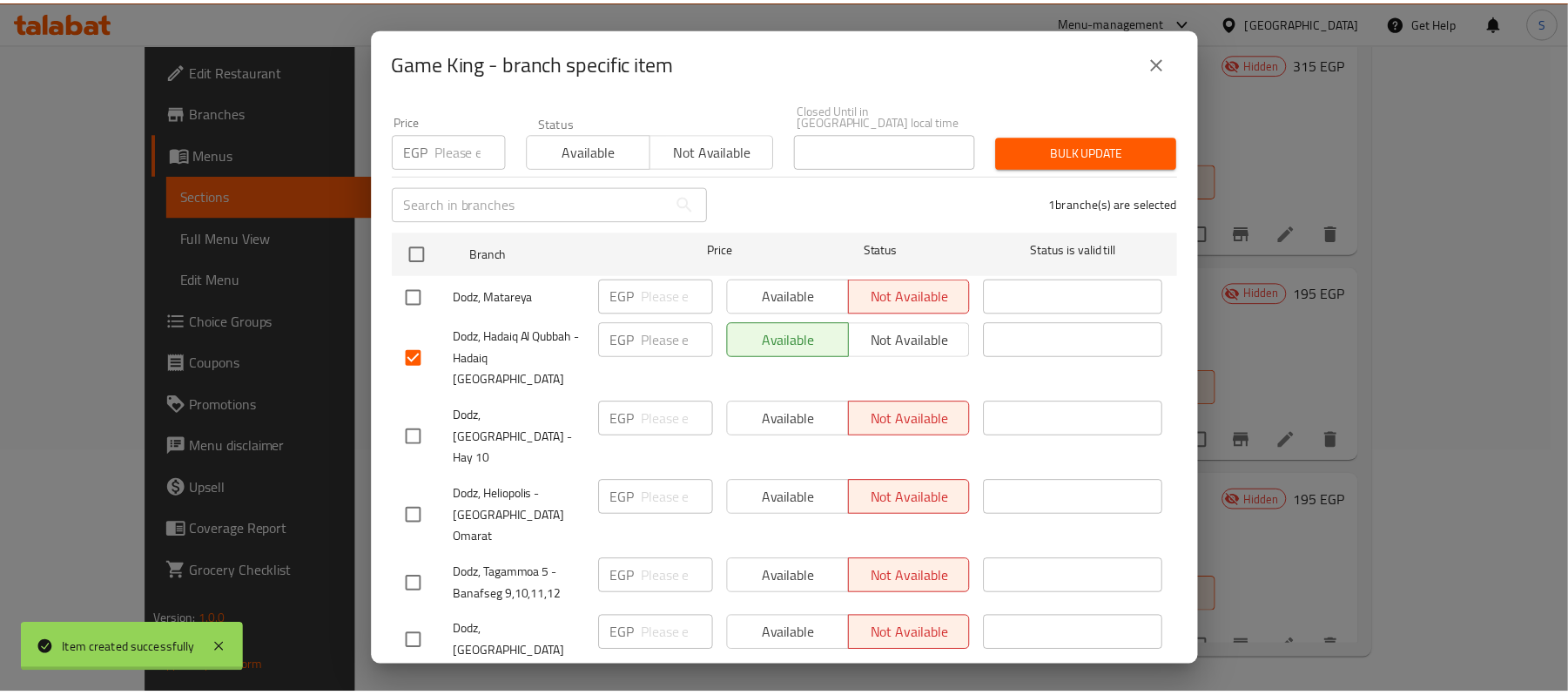
scroll to position [152, 0]
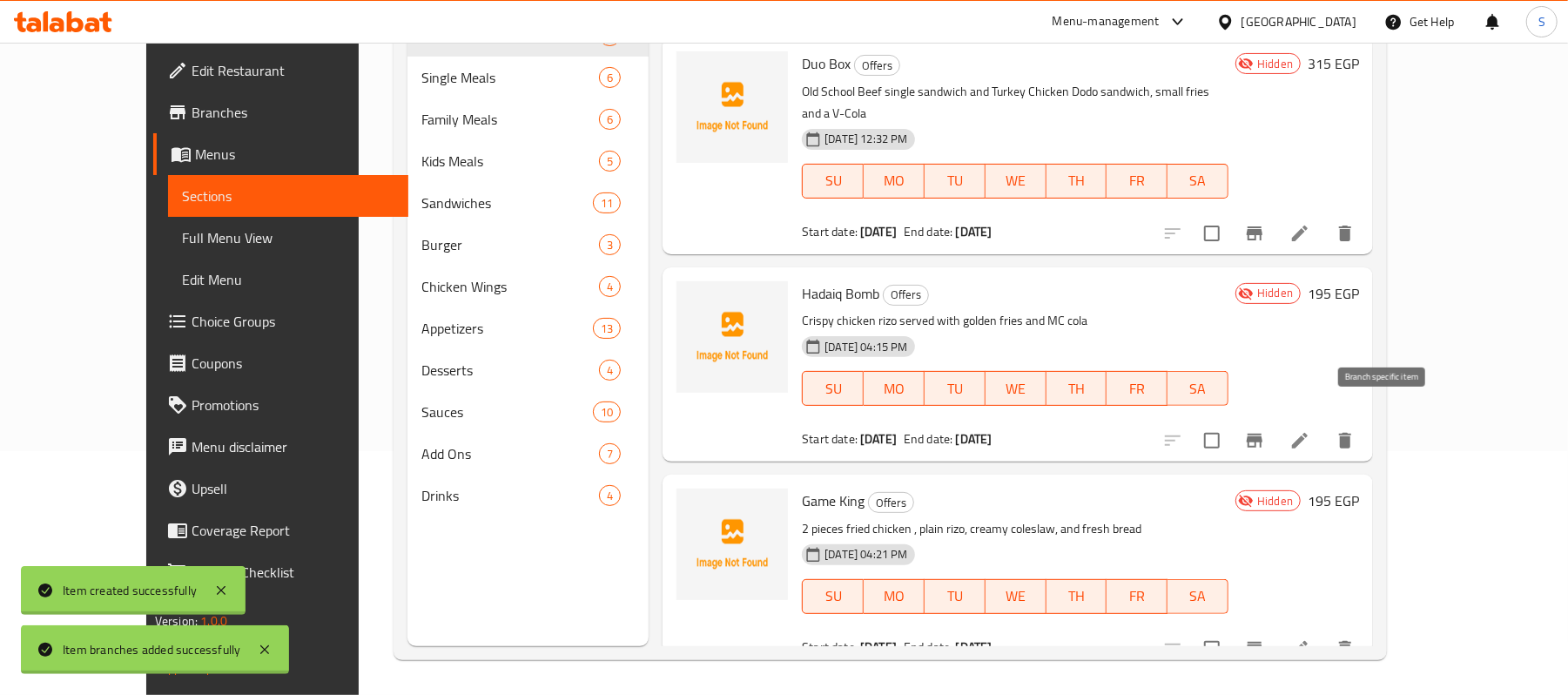
click at [1263, 434] on icon "Branch-specific-item" at bounding box center [1254, 441] width 15 height 14
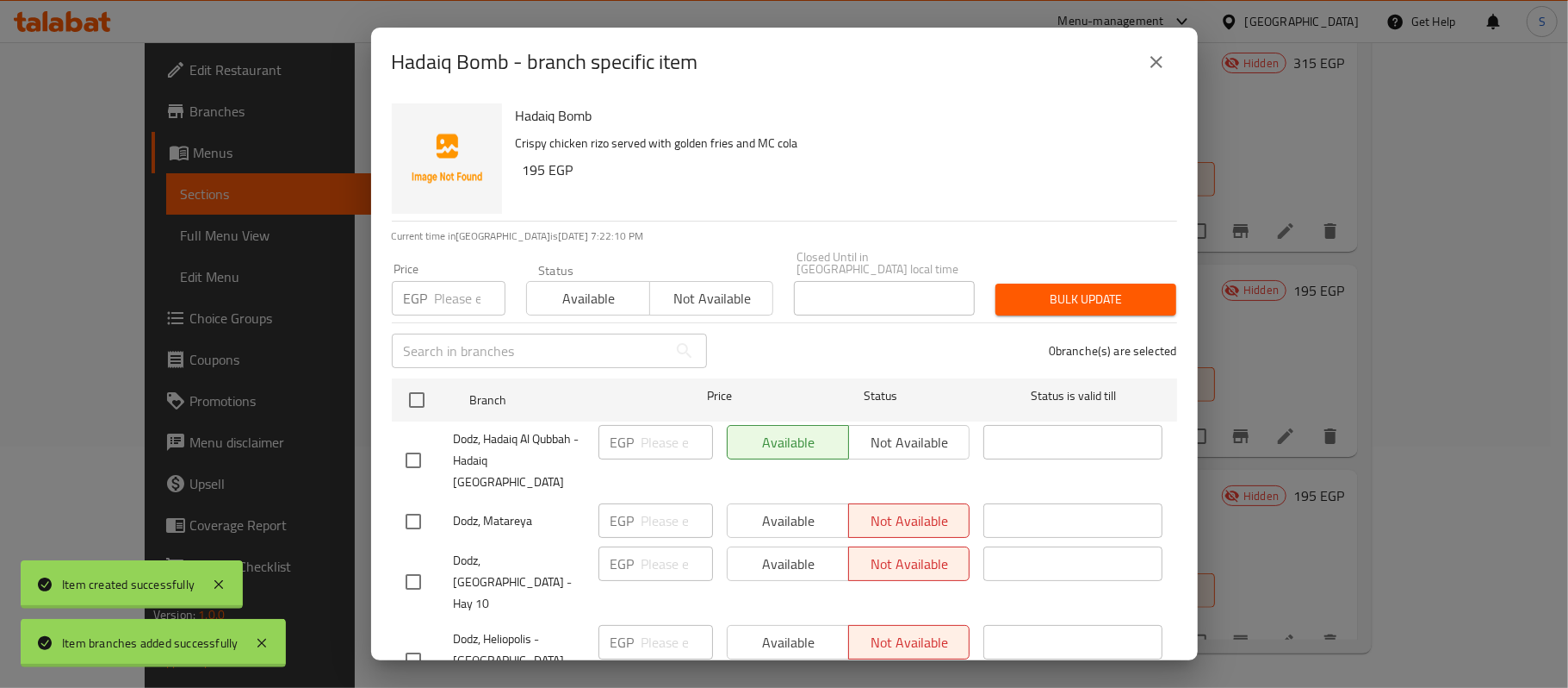
click at [1162, 53] on icon "close" at bounding box center [1157, 62] width 21 height 21
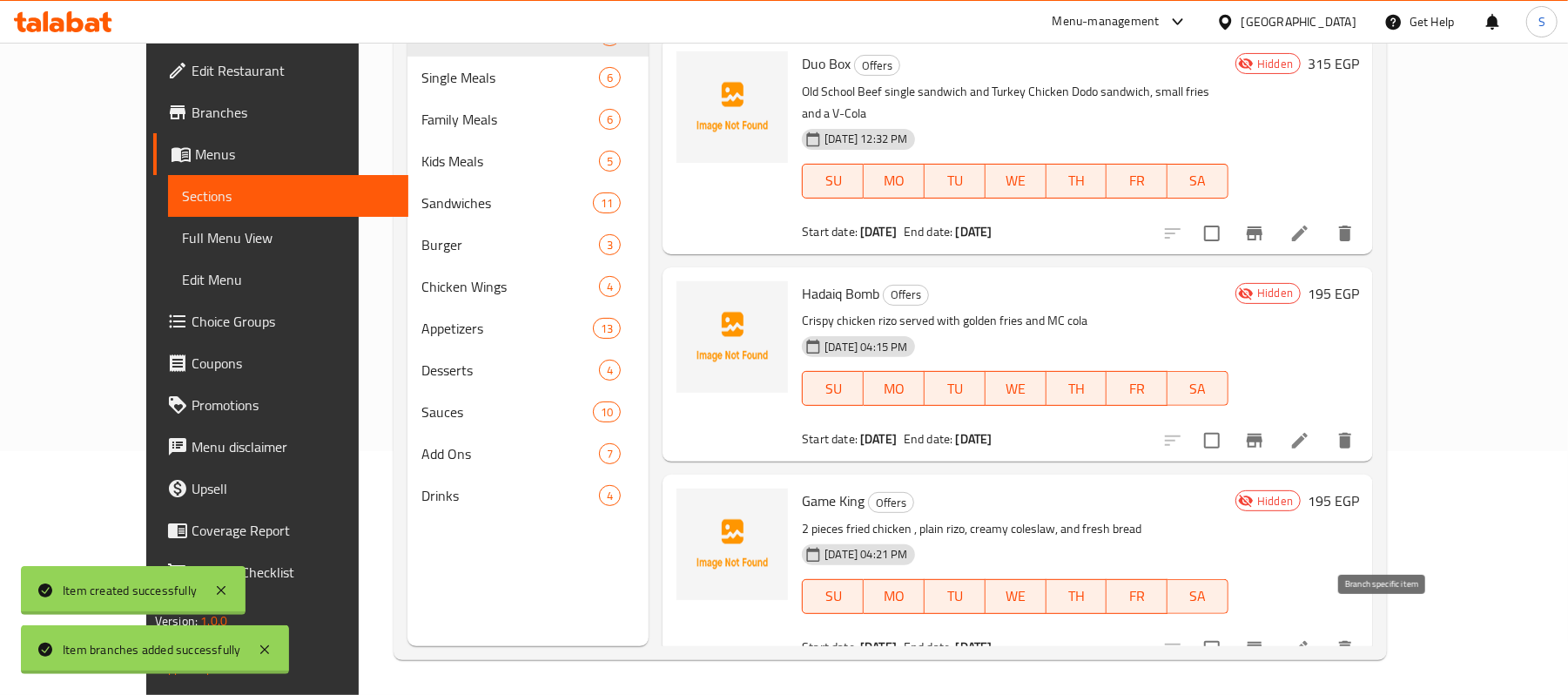
click at [1265, 638] on icon "Branch-specific-item" at bounding box center [1255, 649] width 21 height 21
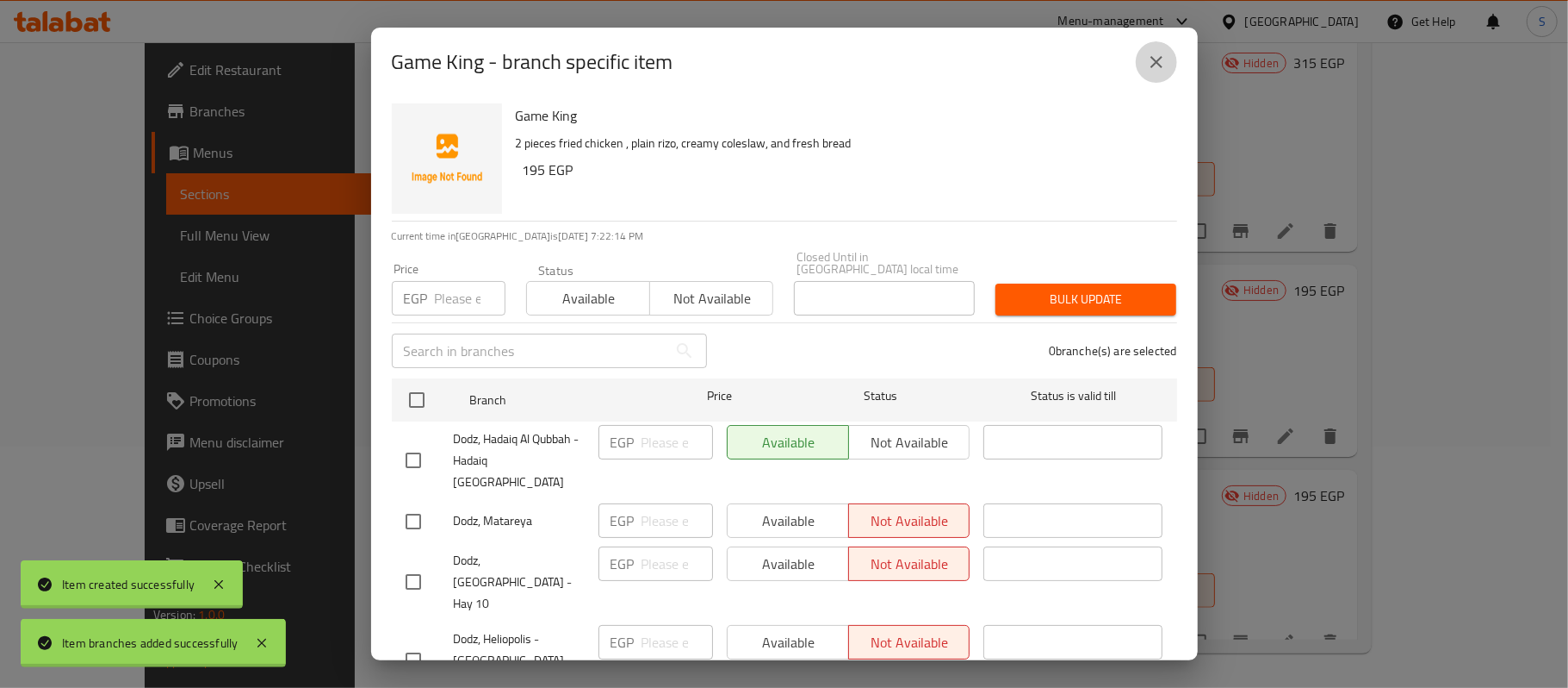
click at [1152, 67] on icon "close" at bounding box center [1156, 62] width 12 height 12
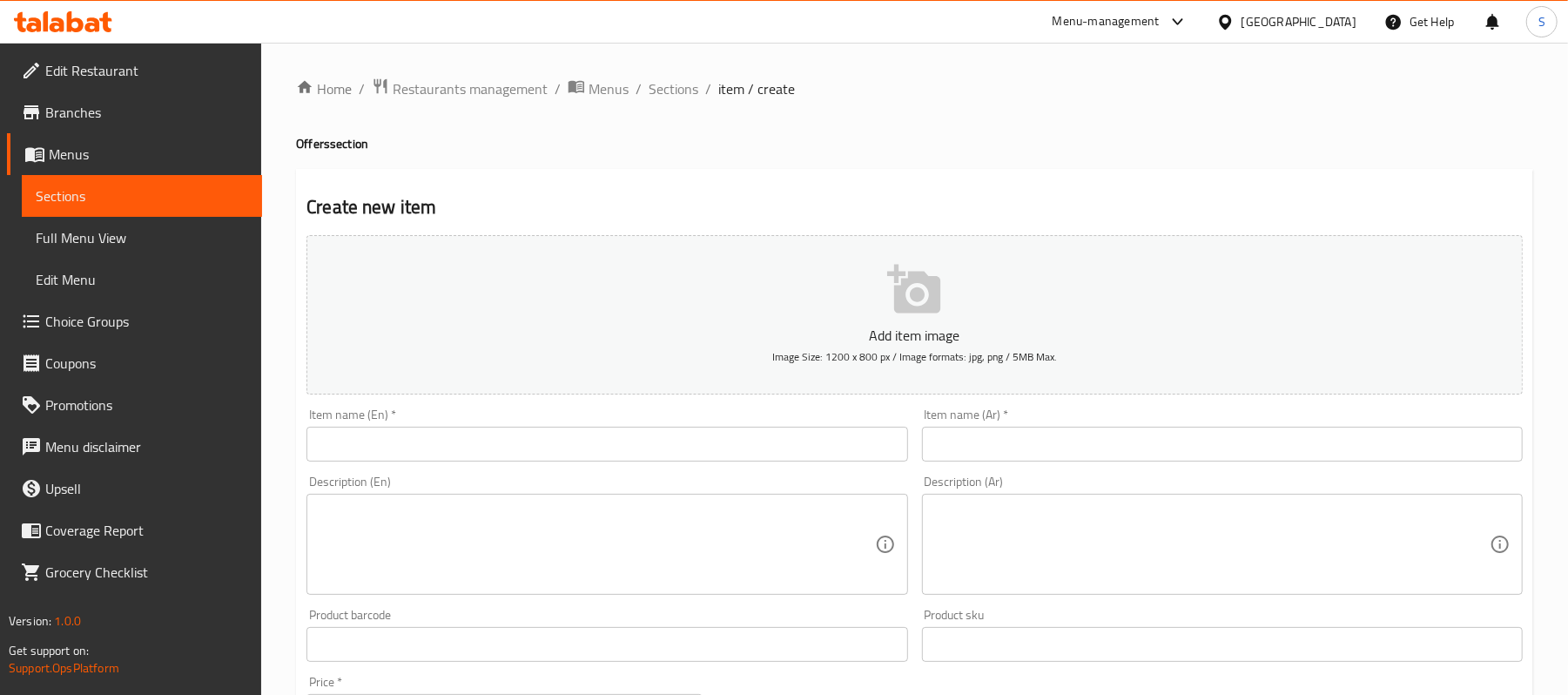
click at [1340, 21] on div "[GEOGRAPHIC_DATA]" at bounding box center [1299, 22] width 115 height 19
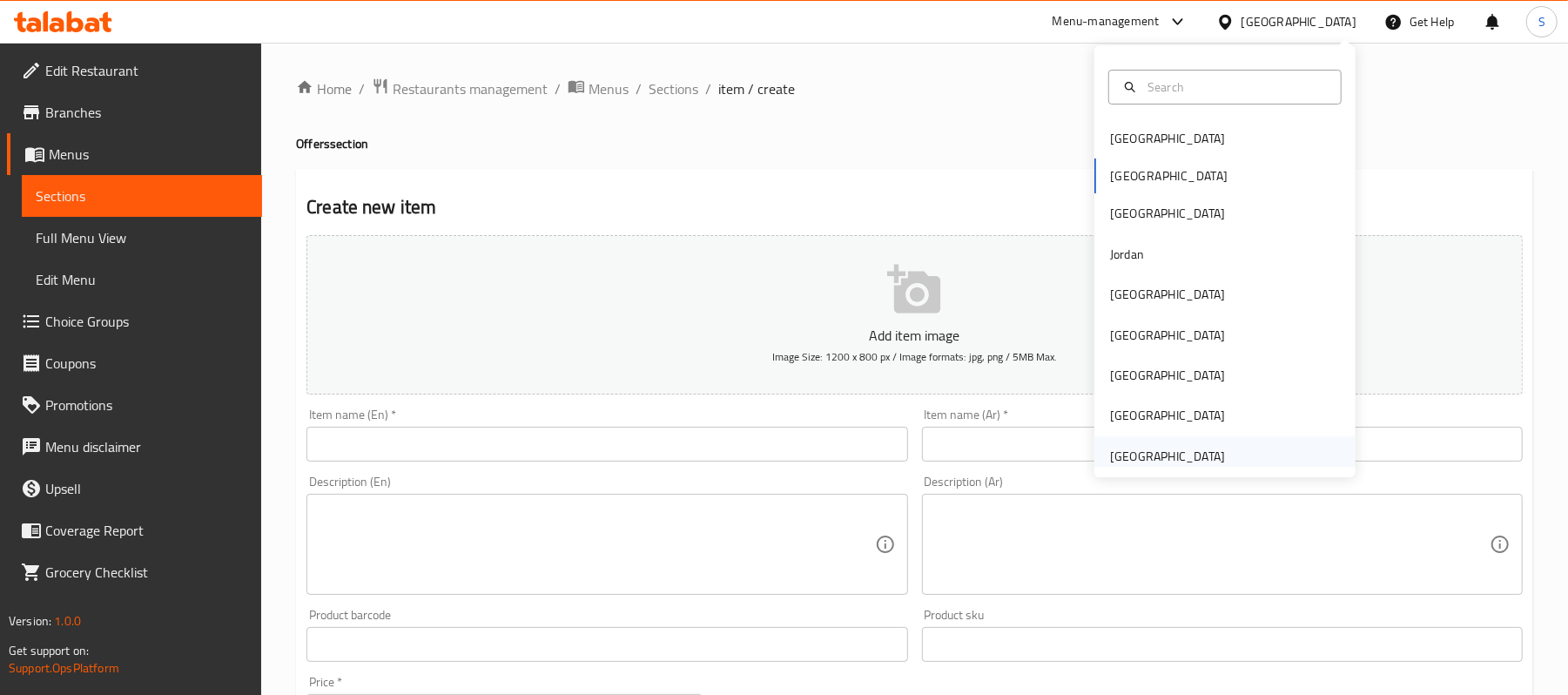
click at [1143, 450] on div "United Arab Emirates" at bounding box center [1168, 456] width 115 height 19
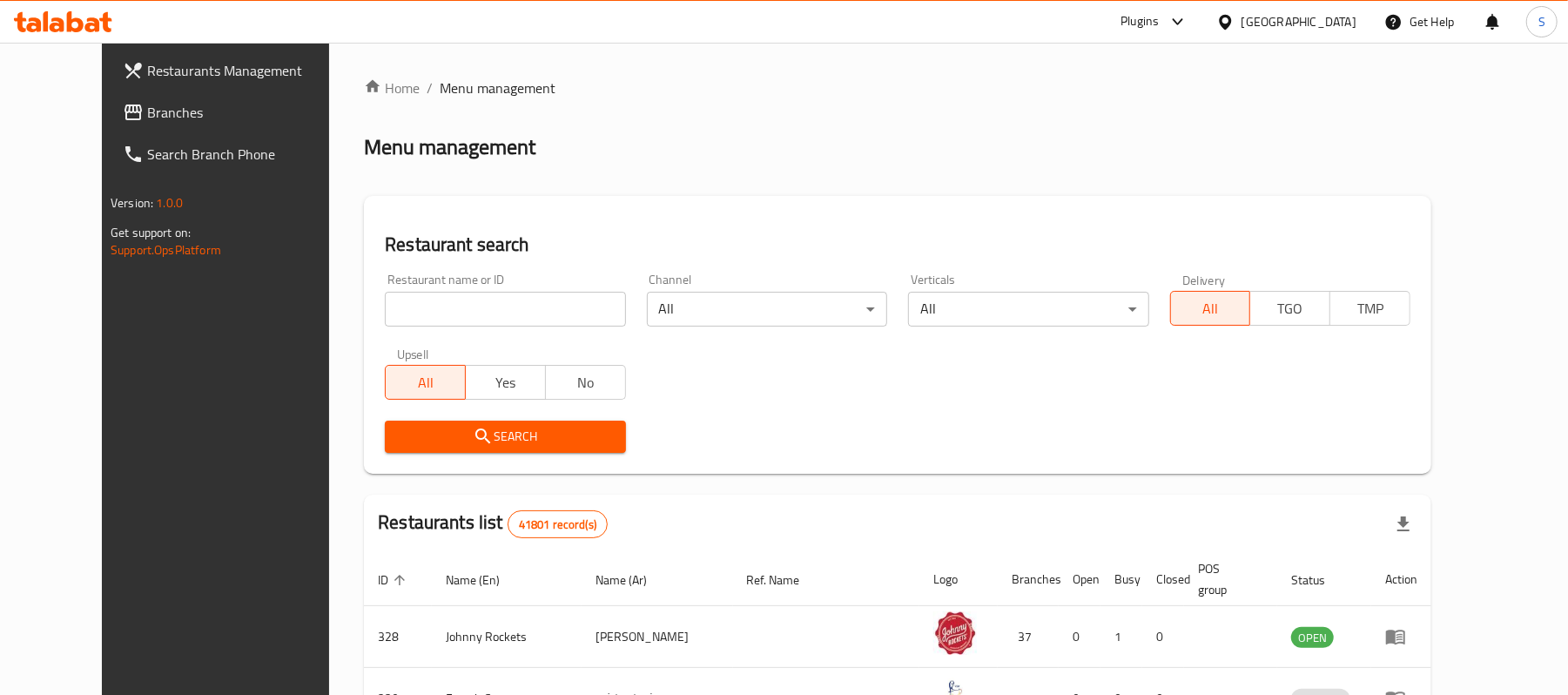
click at [147, 109] on span "Branches" at bounding box center [248, 112] width 203 height 21
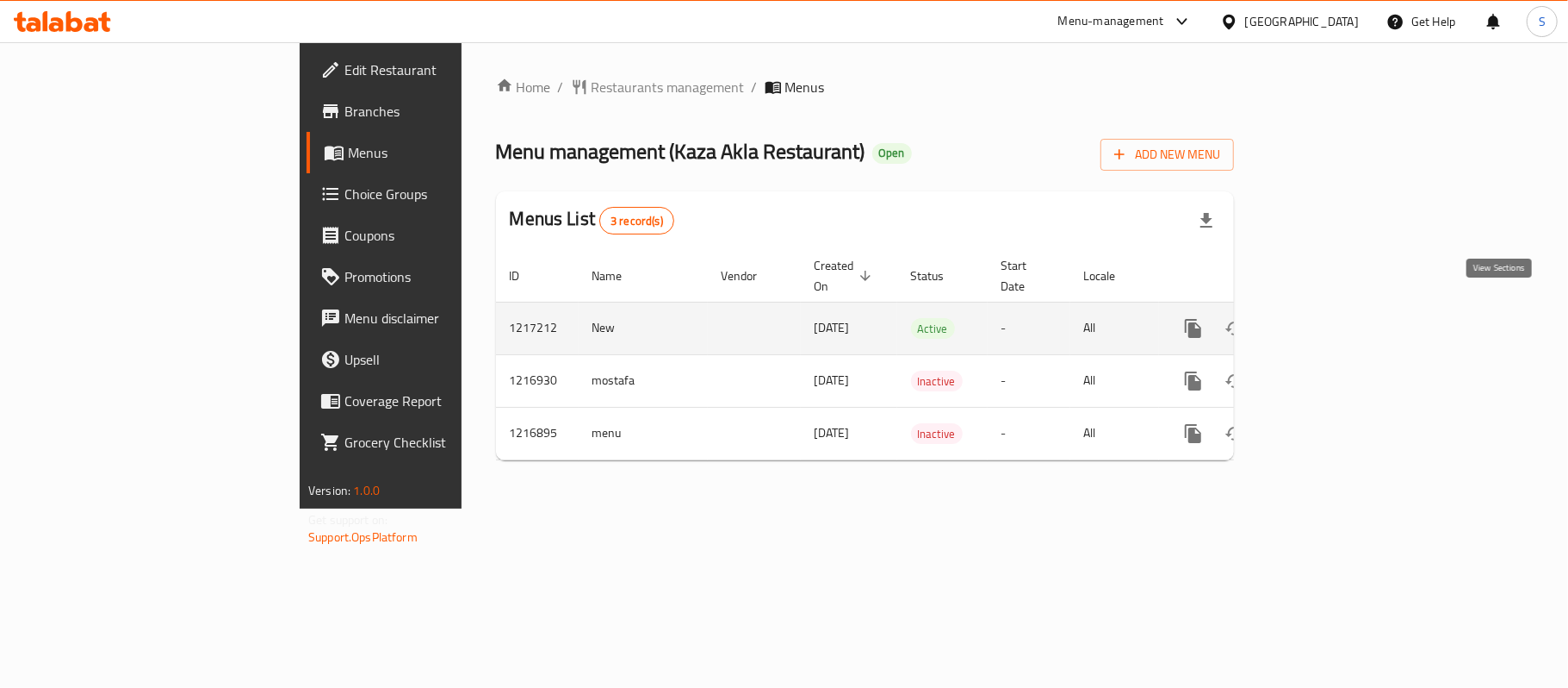
click at [1328, 318] on icon "enhanced table" at bounding box center [1317, 329] width 21 height 21
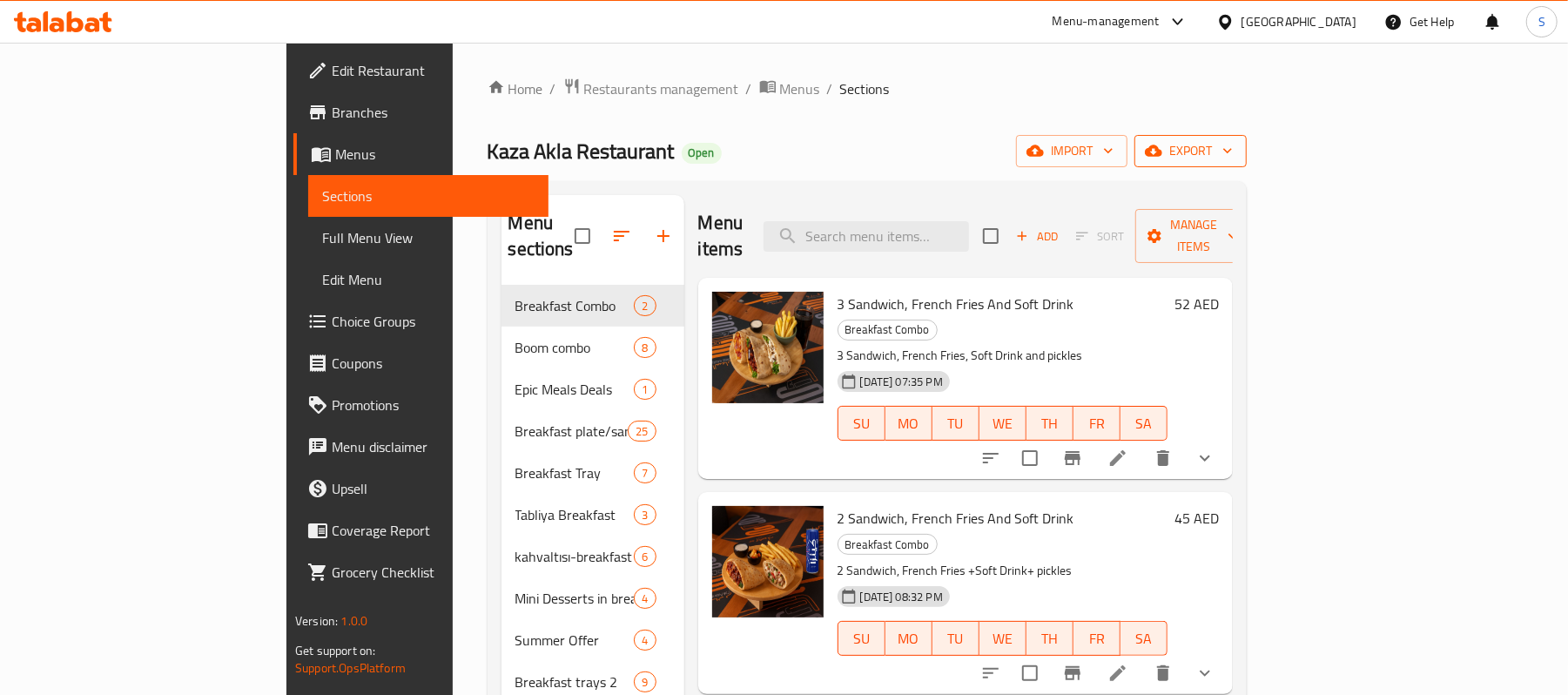
click at [1233, 158] on span "export" at bounding box center [1191, 151] width 84 height 22
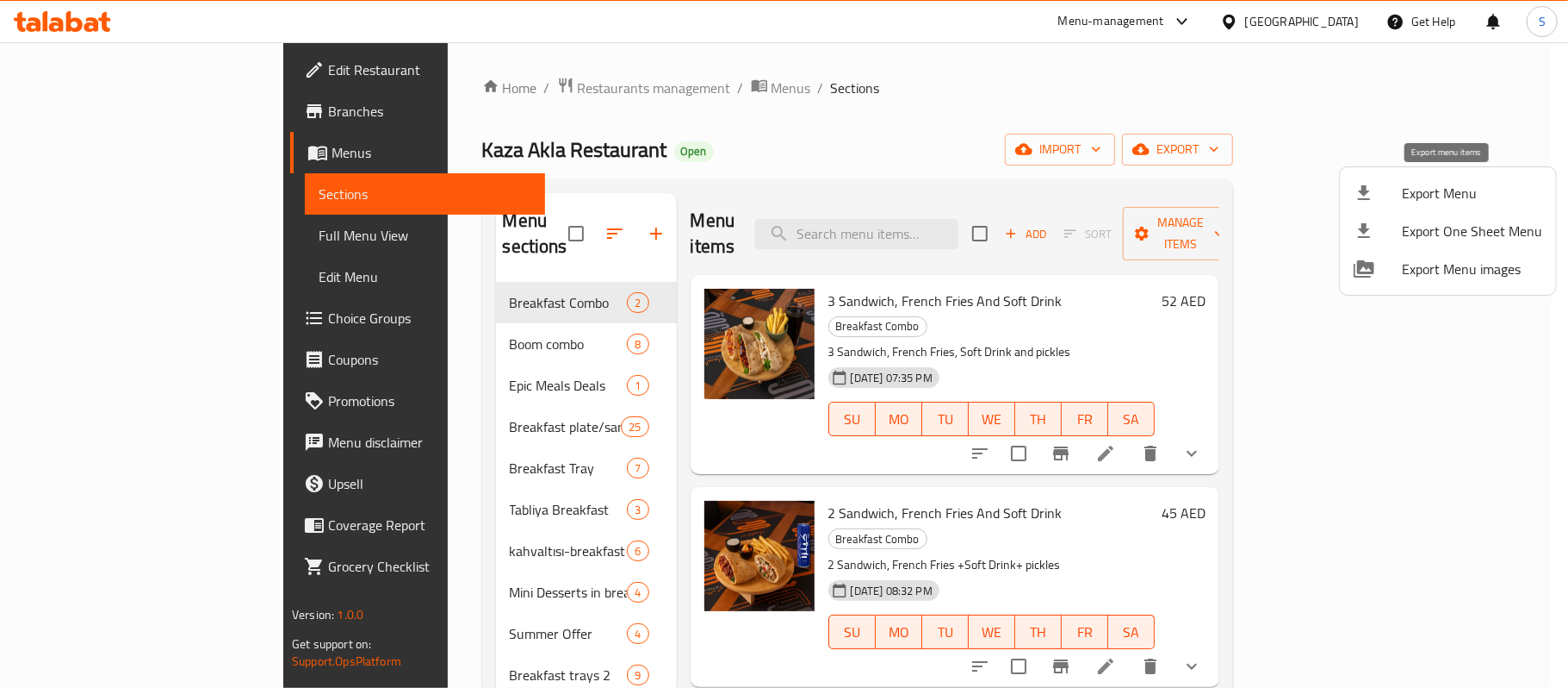
click at [1404, 189] on span "Export Menu" at bounding box center [1472, 193] width 141 height 21
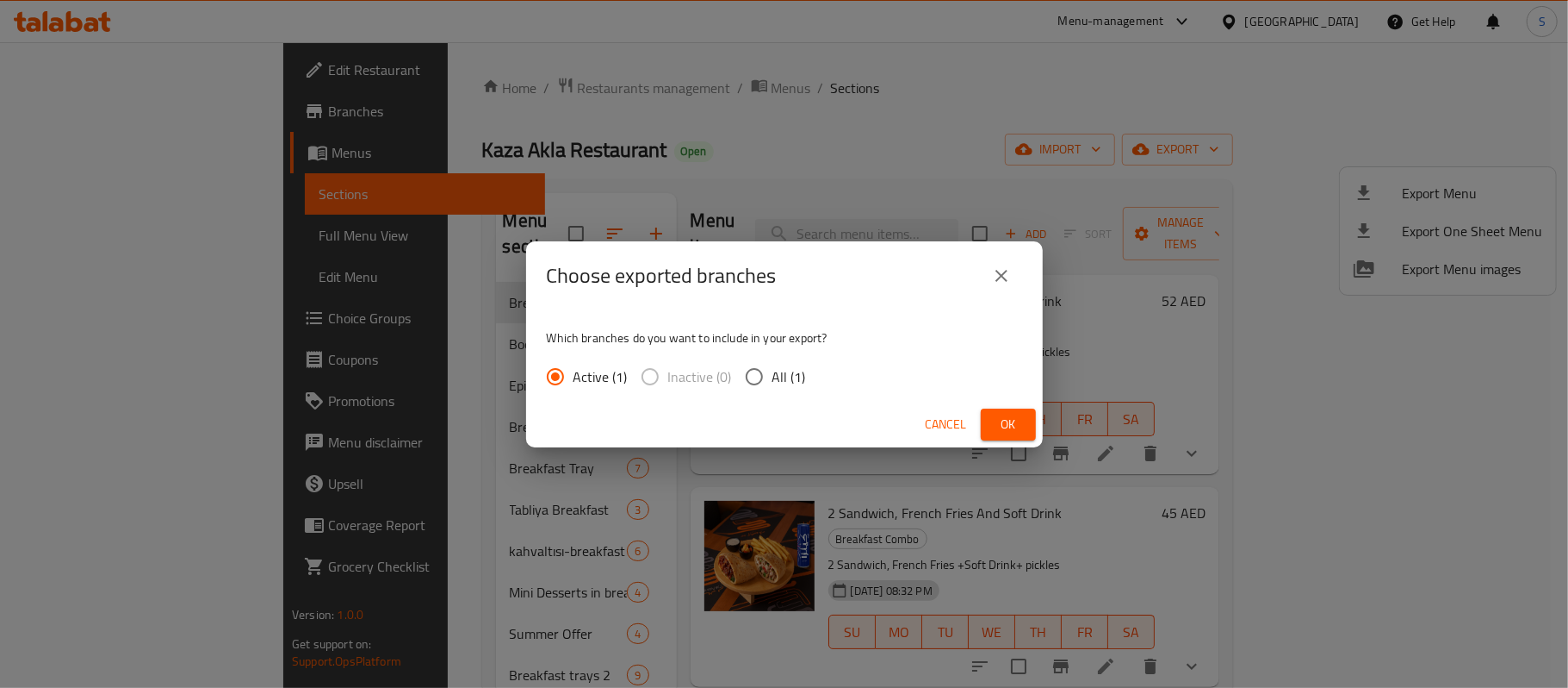
click at [752, 373] on input "All (1)" at bounding box center [754, 376] width 36 height 36
radio input "true"
click at [1012, 422] on span "Ok" at bounding box center [1008, 424] width 28 height 22
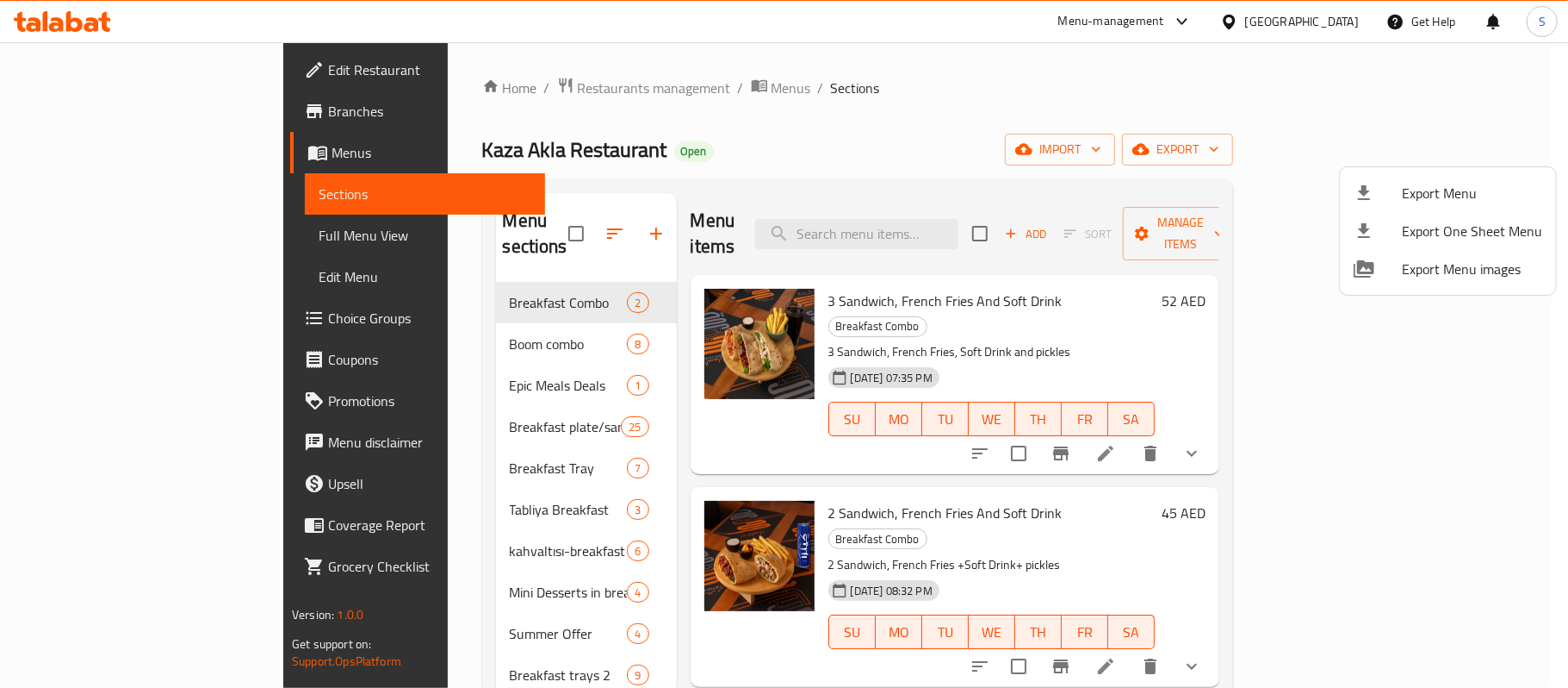
click at [859, 104] on div at bounding box center [784, 344] width 1568 height 688
